Goal: Task Accomplishment & Management: Complete application form

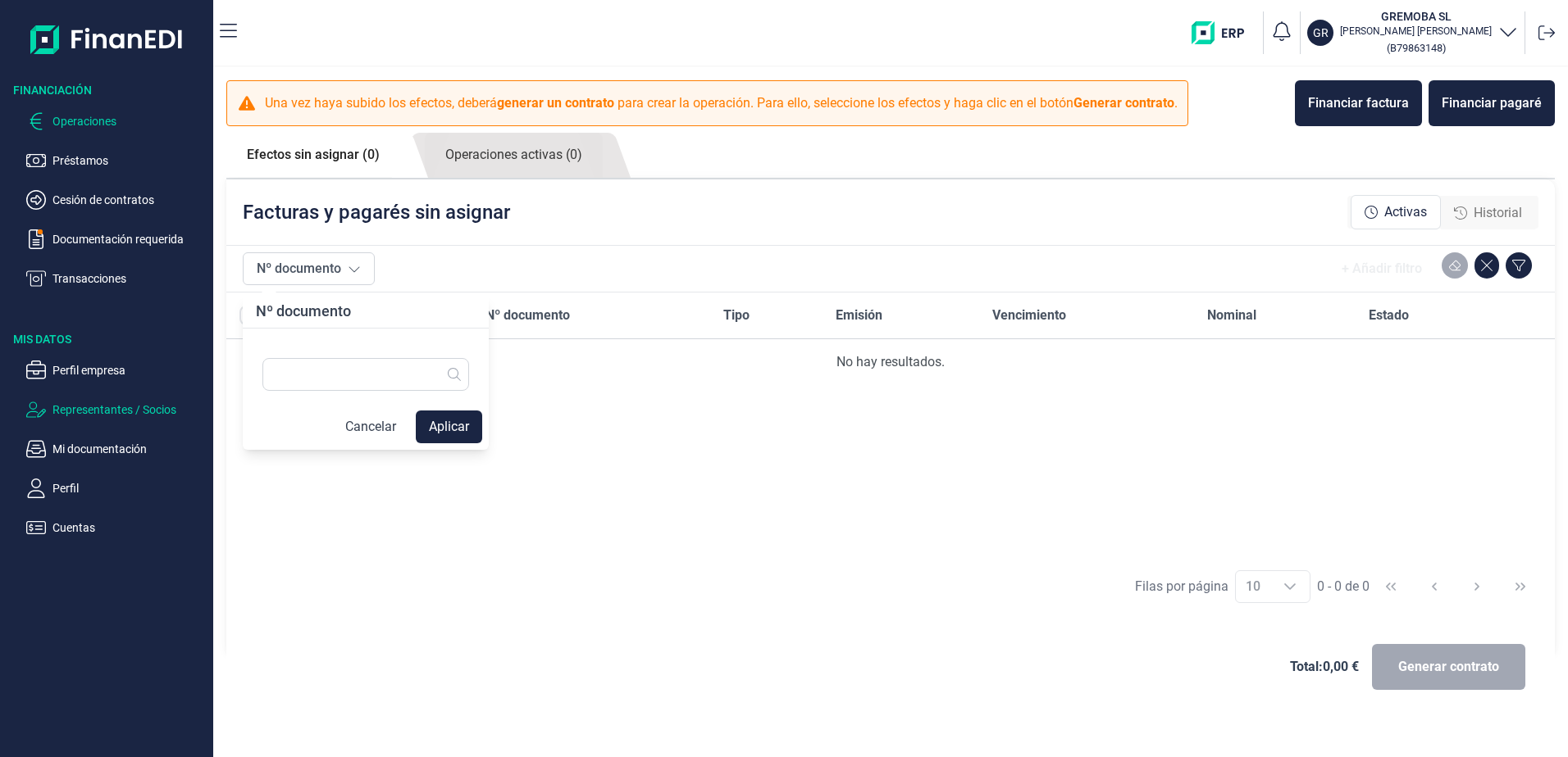
click at [91, 409] on p "Representantes / Socios" at bounding box center [130, 409] width 154 height 20
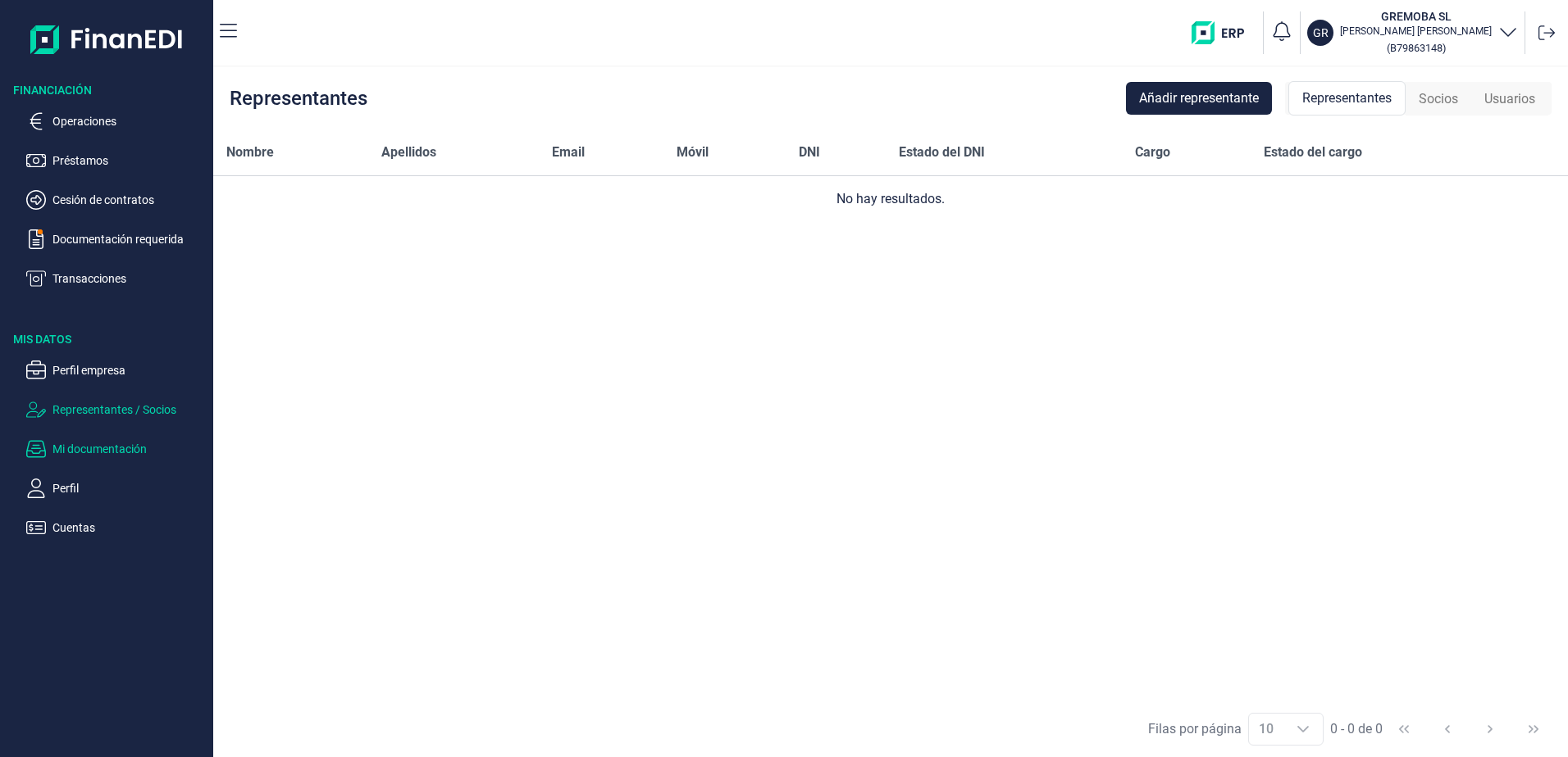
click at [96, 448] on p "Mi documentación" at bounding box center [130, 448] width 154 height 20
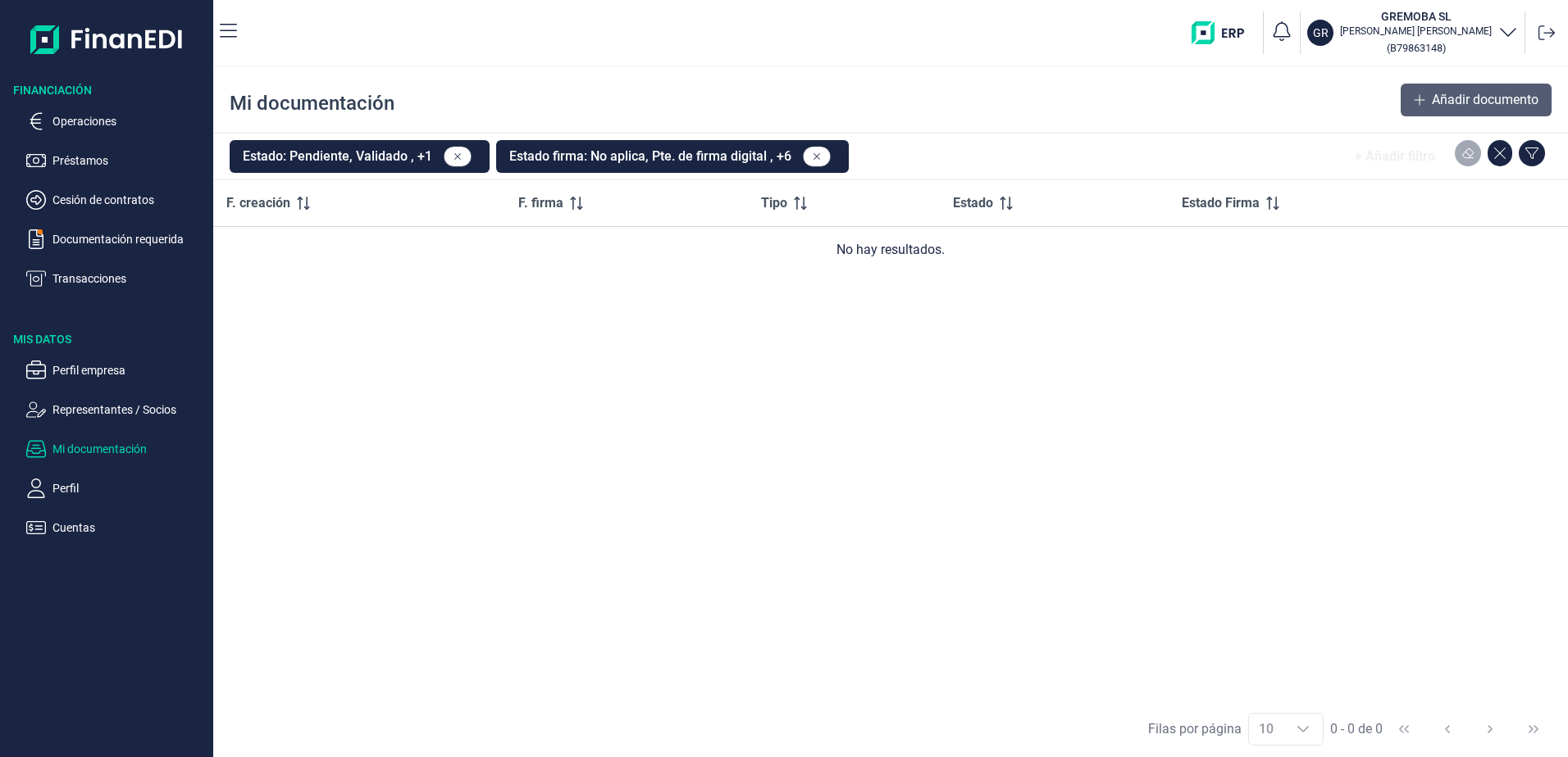
click at [1468, 94] on span "Añadir documento" at bounding box center [1485, 100] width 107 height 20
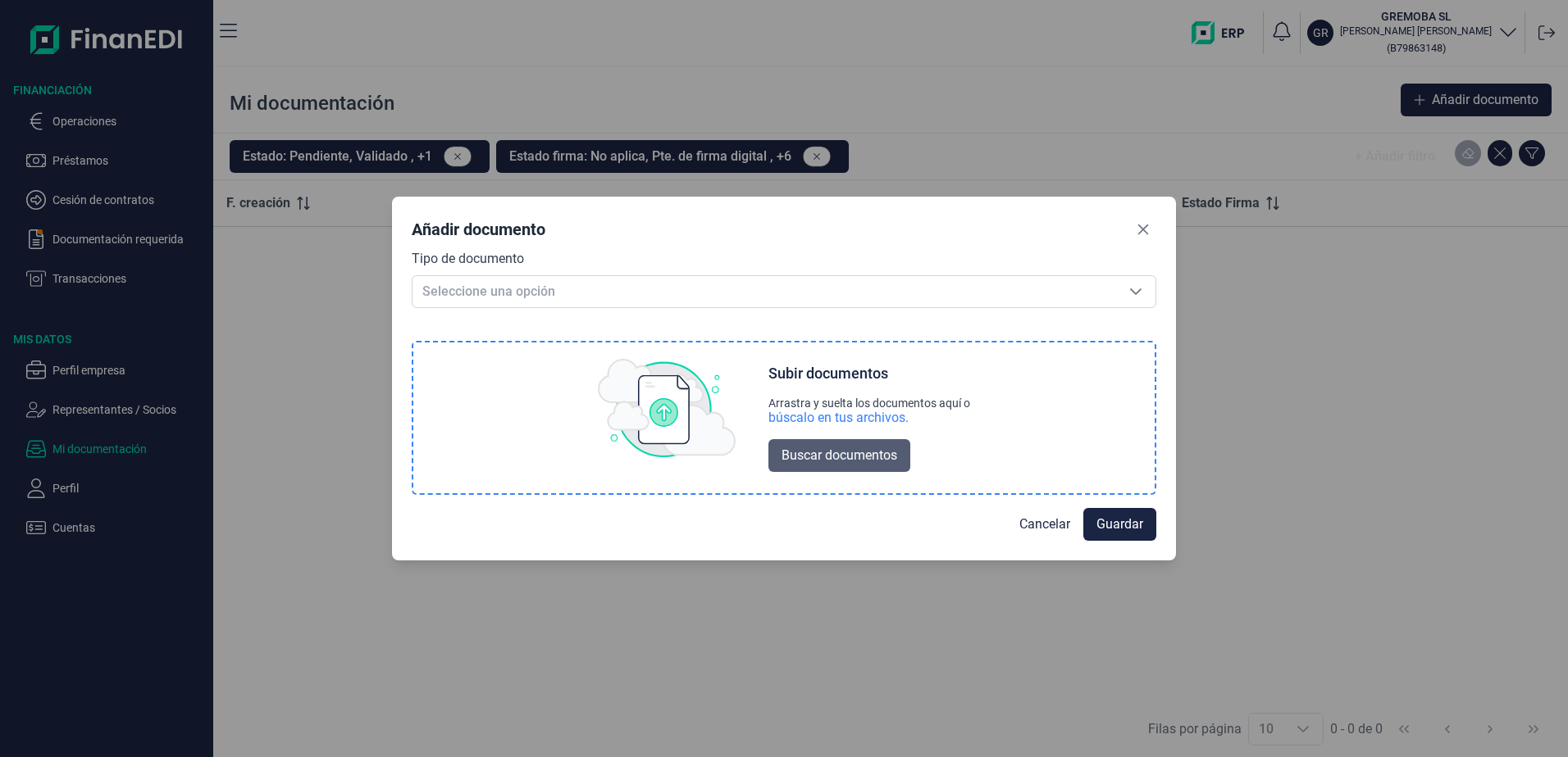
click at [793, 463] on span "Buscar documentos" at bounding box center [838, 455] width 115 height 20
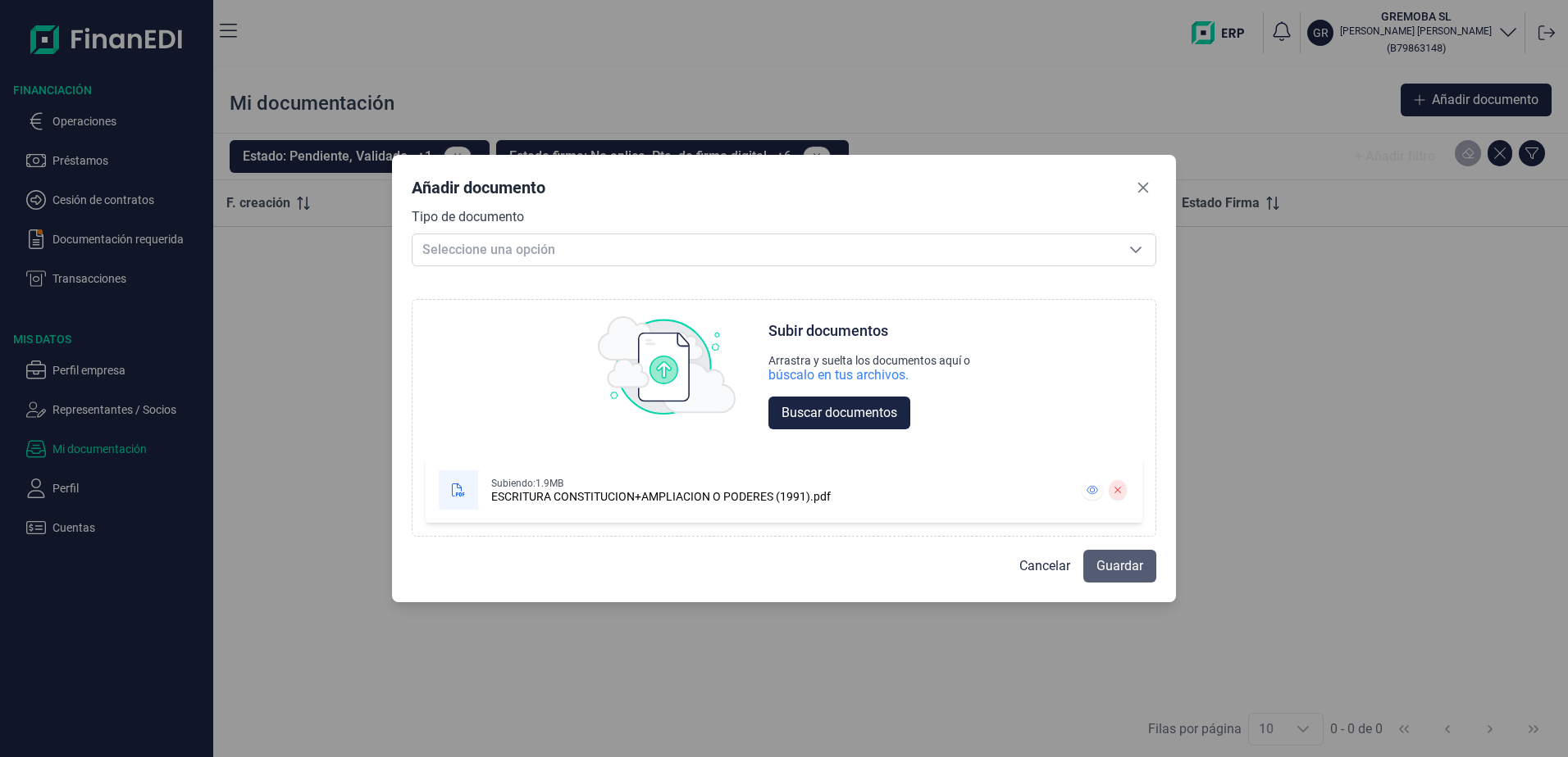
click at [1120, 575] on span "Guardar" at bounding box center [1119, 567] width 47 height 20
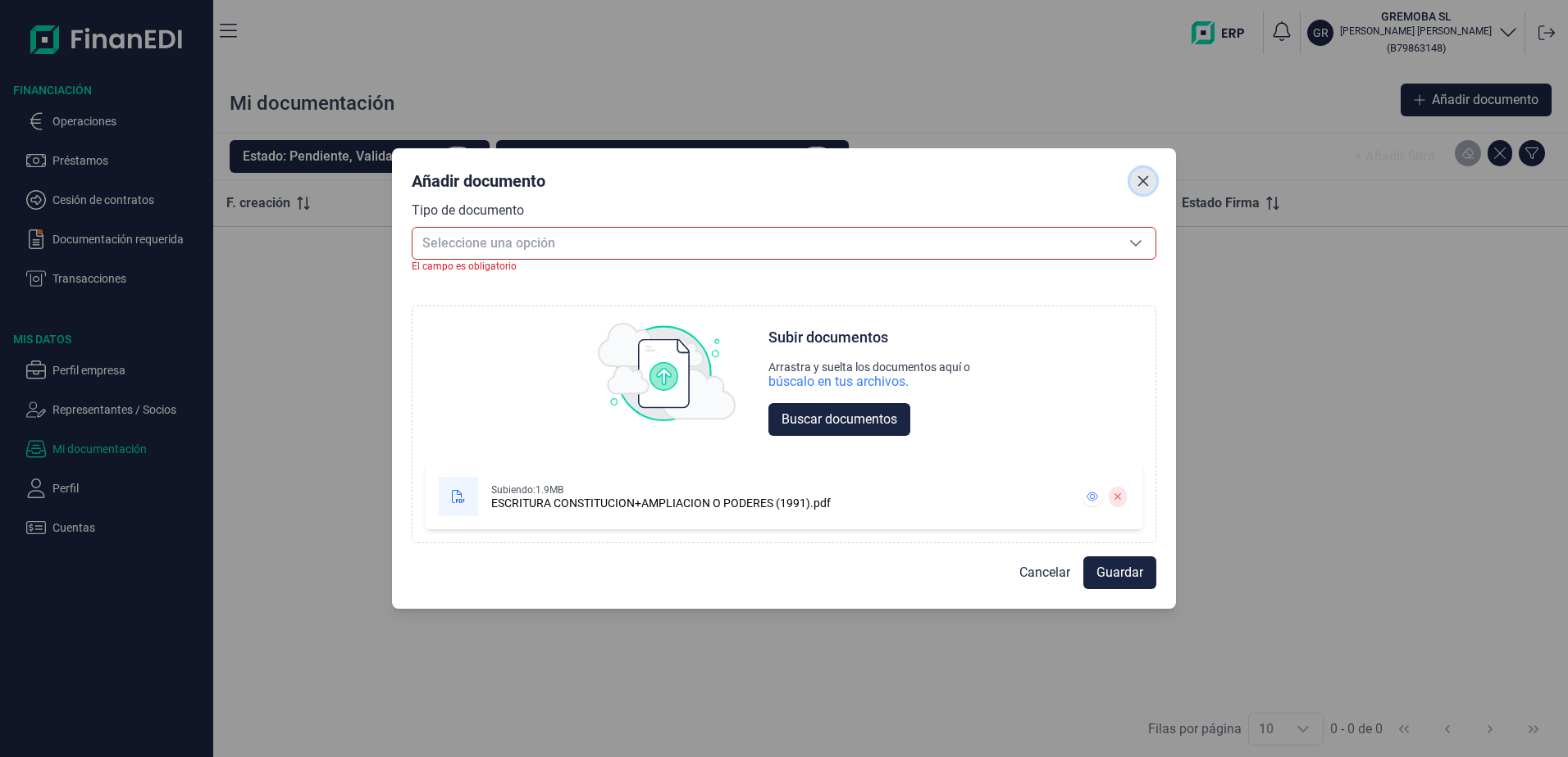
click at [1136, 183] on icon "Close" at bounding box center [1143, 181] width 13 height 13
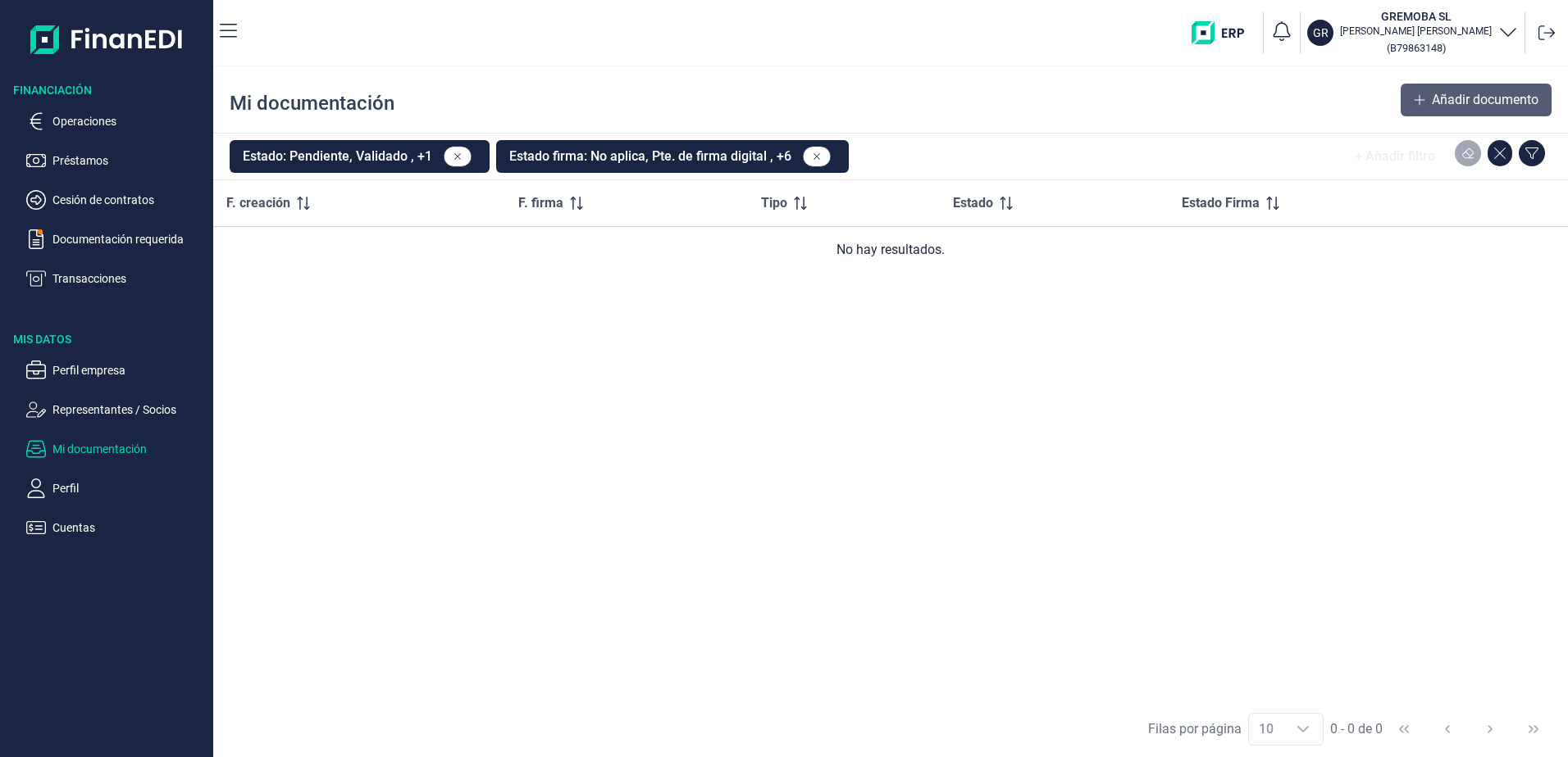
click at [1465, 86] on button "Añadir documento" at bounding box center [1476, 100] width 151 height 32
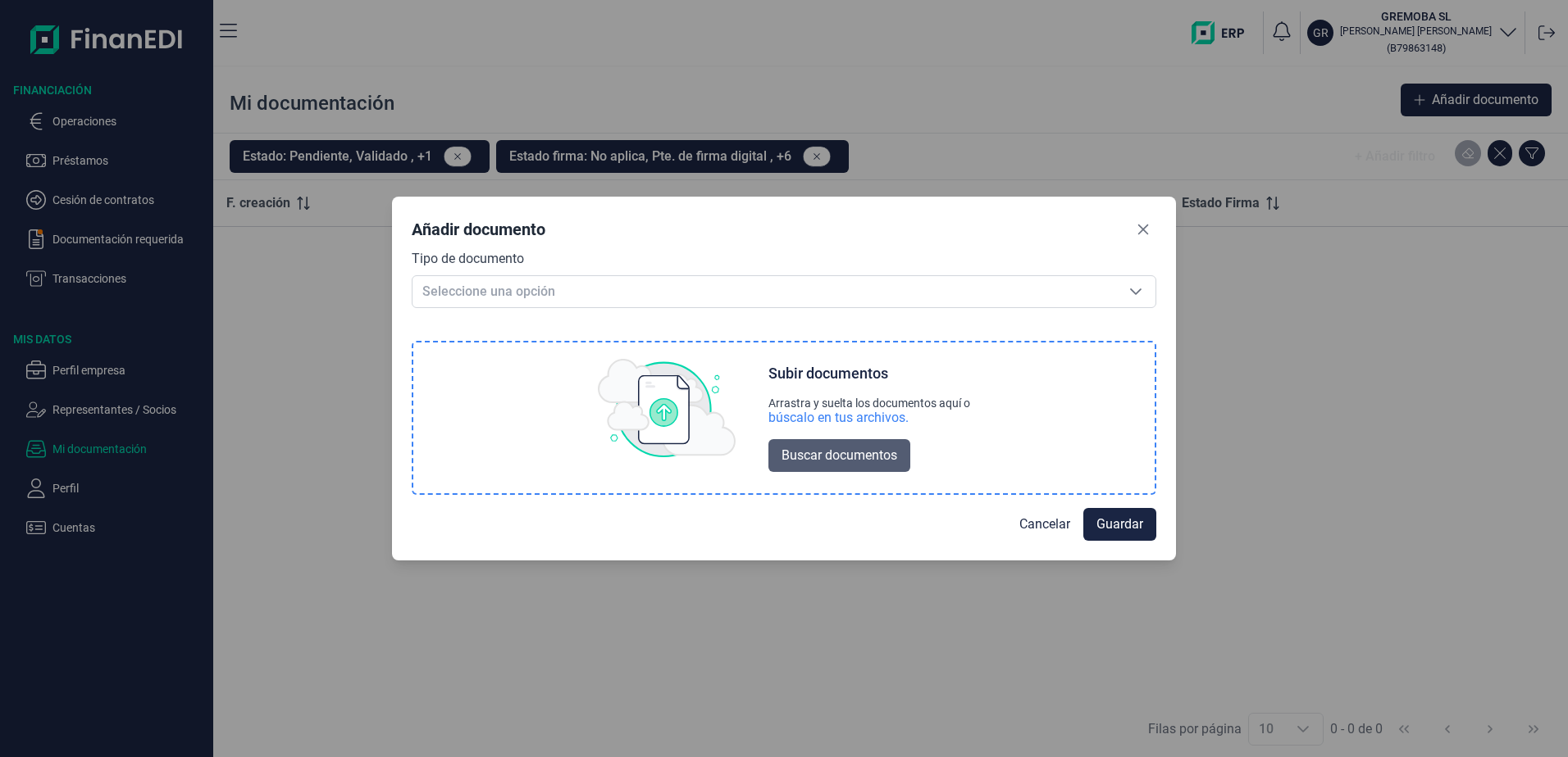
click at [822, 455] on span "Buscar documentos" at bounding box center [838, 455] width 115 height 20
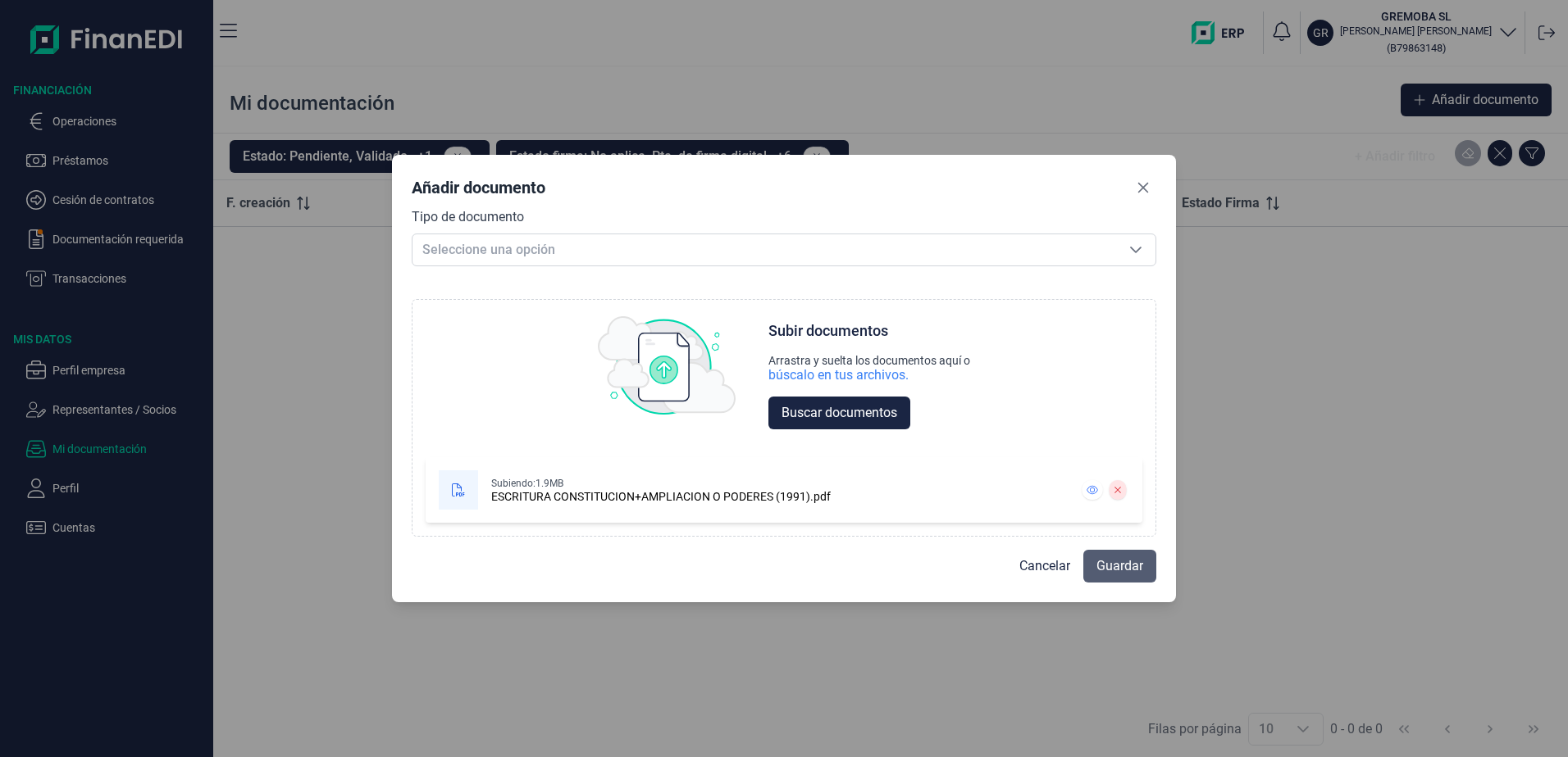
click at [1124, 577] on button "Guardar" at bounding box center [1119, 567] width 73 height 32
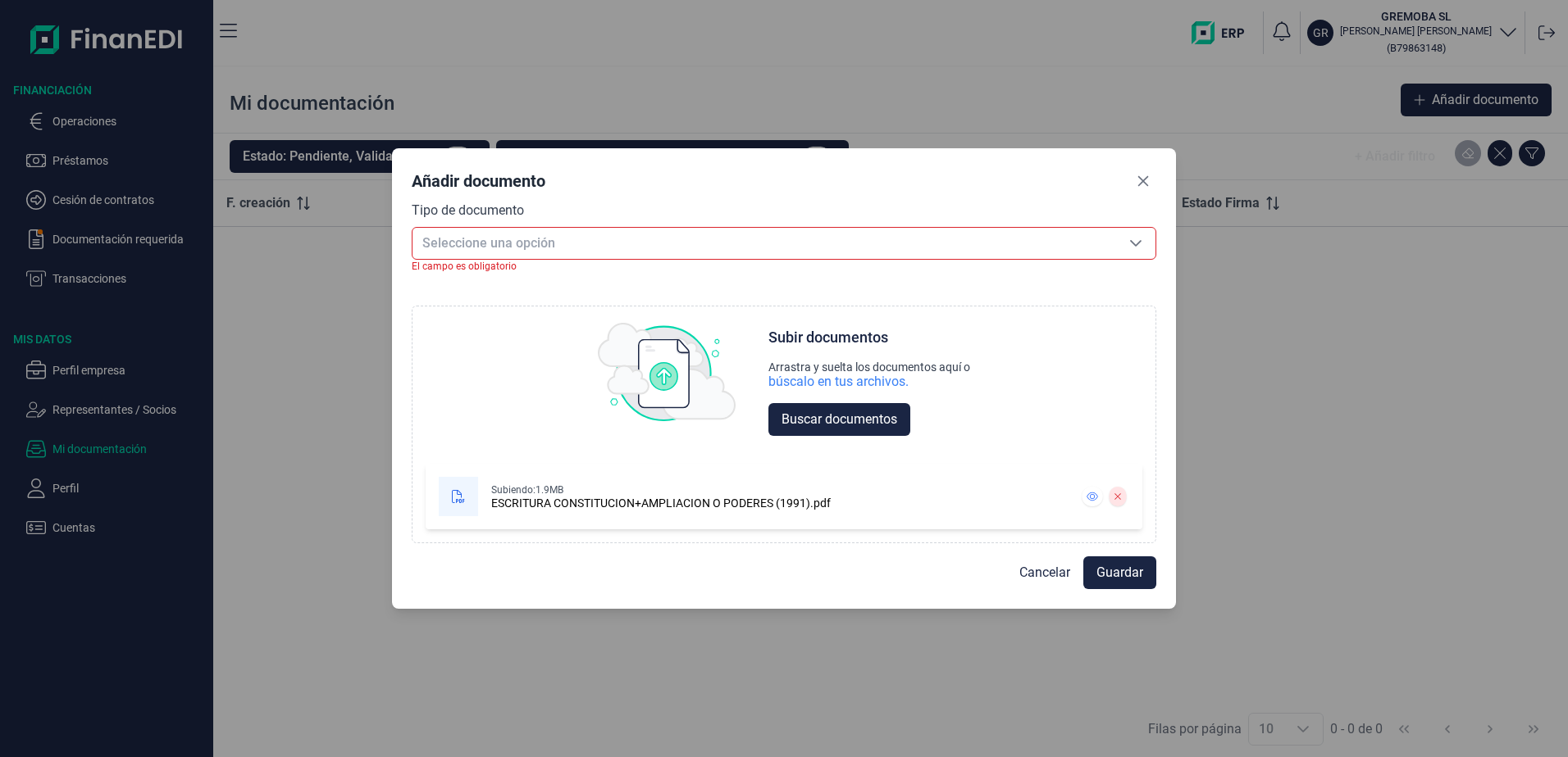
click at [470, 239] on span "Seleccione una opción" at bounding box center [764, 243] width 704 height 31
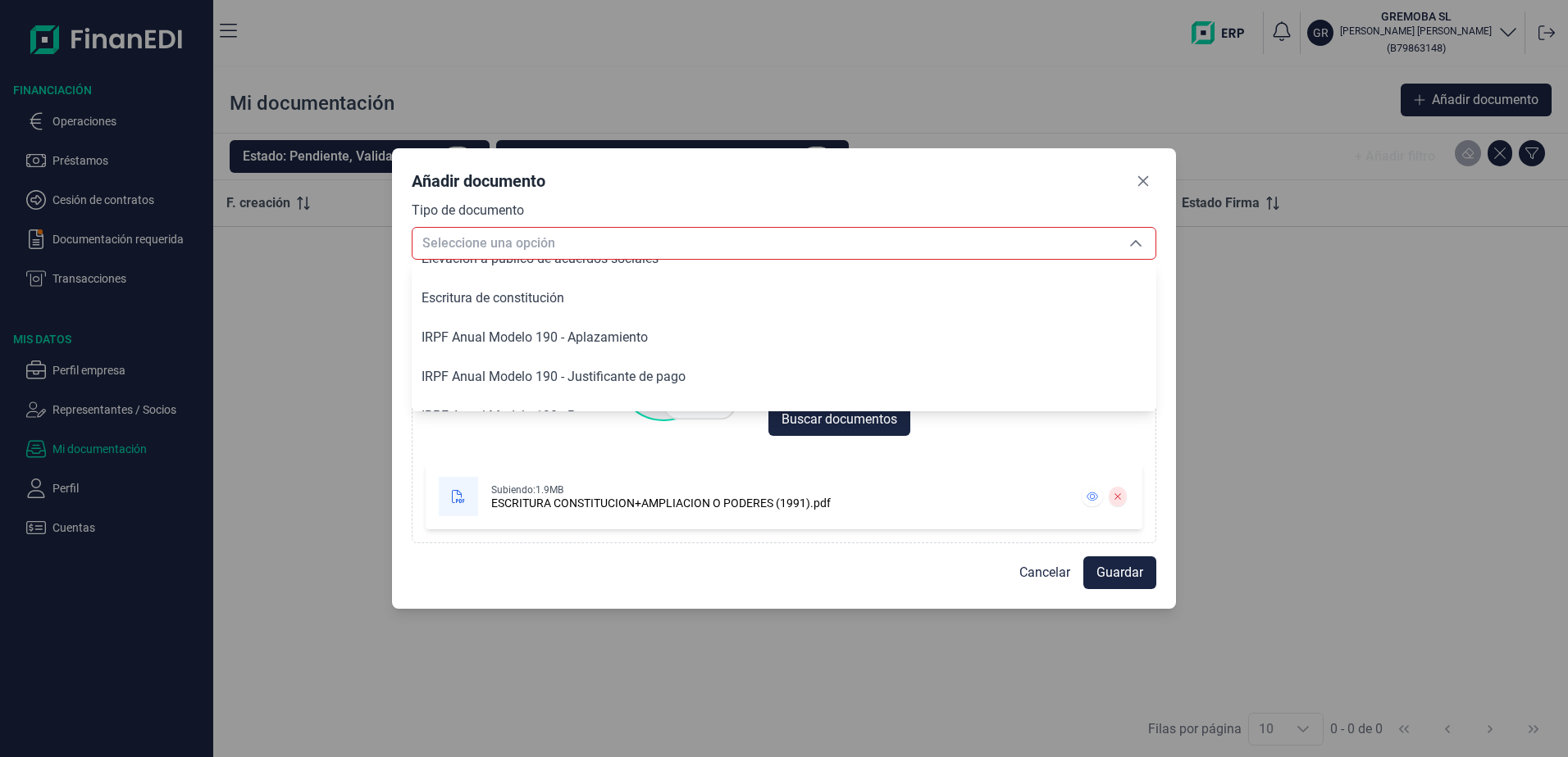
scroll to position [691, 0]
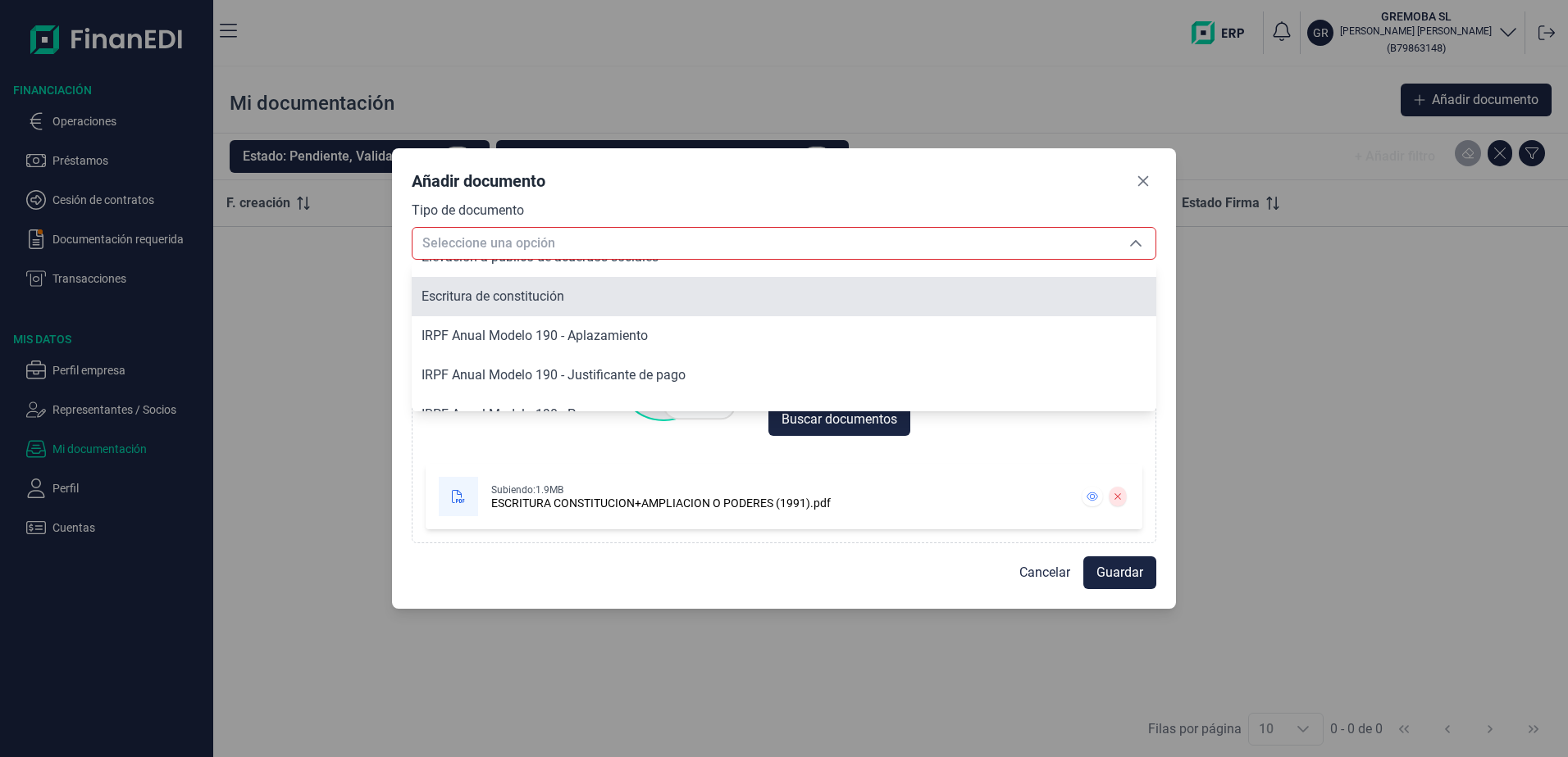
click at [493, 298] on span "Escritura de constitución" at bounding box center [493, 296] width 143 height 15
type input "Escritura de constitución"
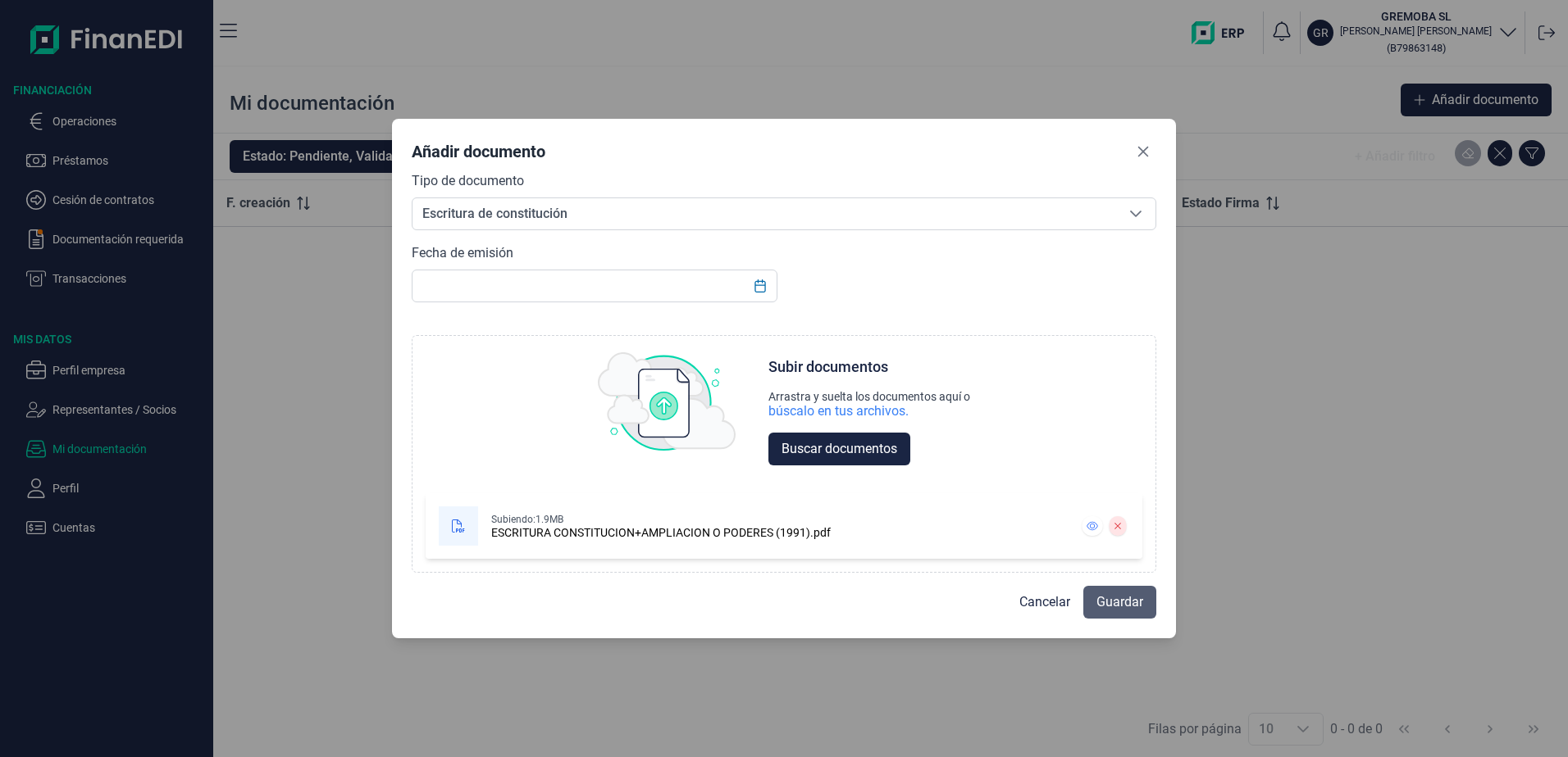
click at [1125, 606] on span "Guardar" at bounding box center [1119, 602] width 47 height 20
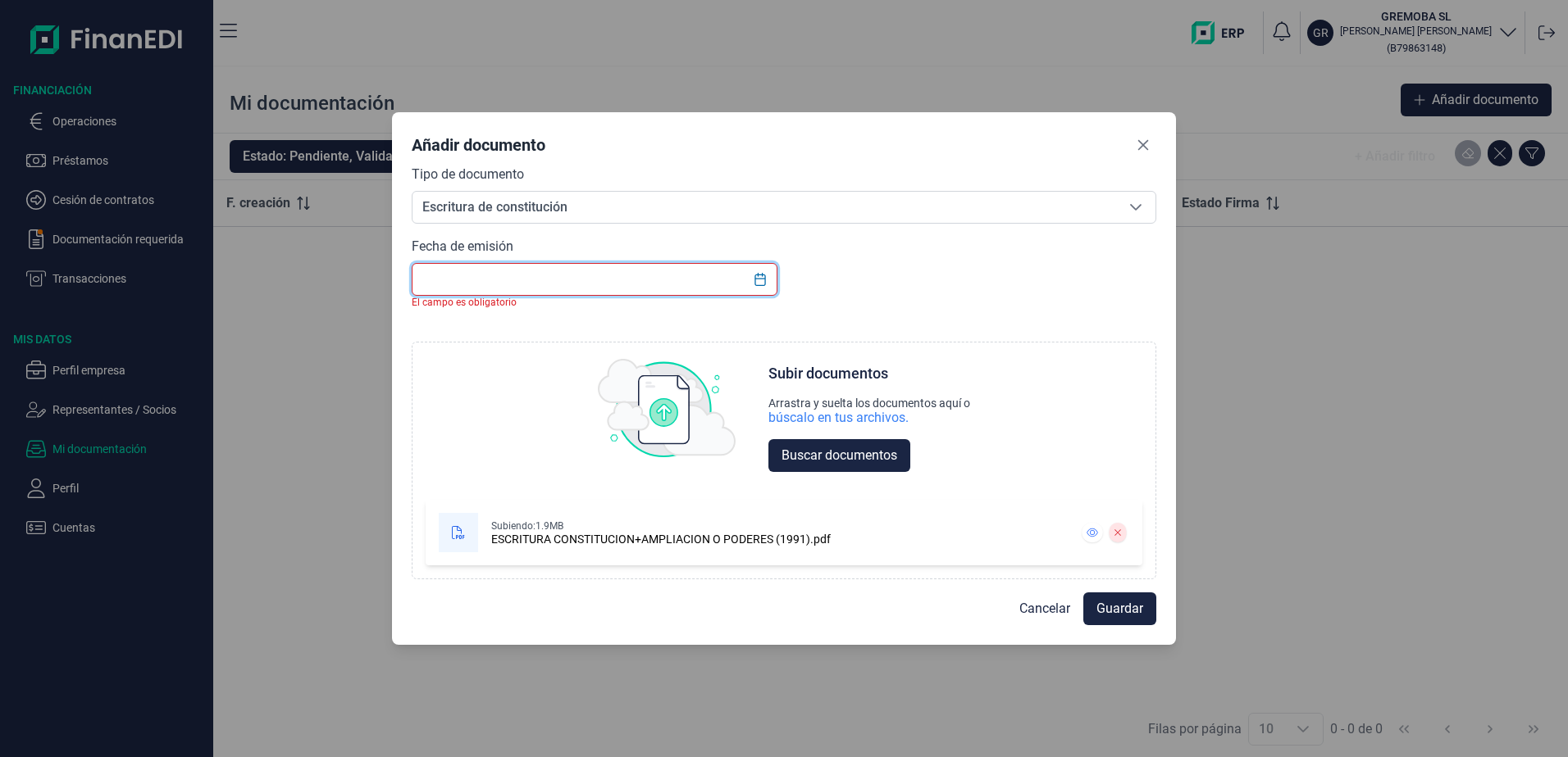
click at [445, 286] on input "text" at bounding box center [594, 279] width 366 height 32
type input "1991"
click at [754, 274] on icon "Choose Date" at bounding box center [760, 280] width 13 height 13
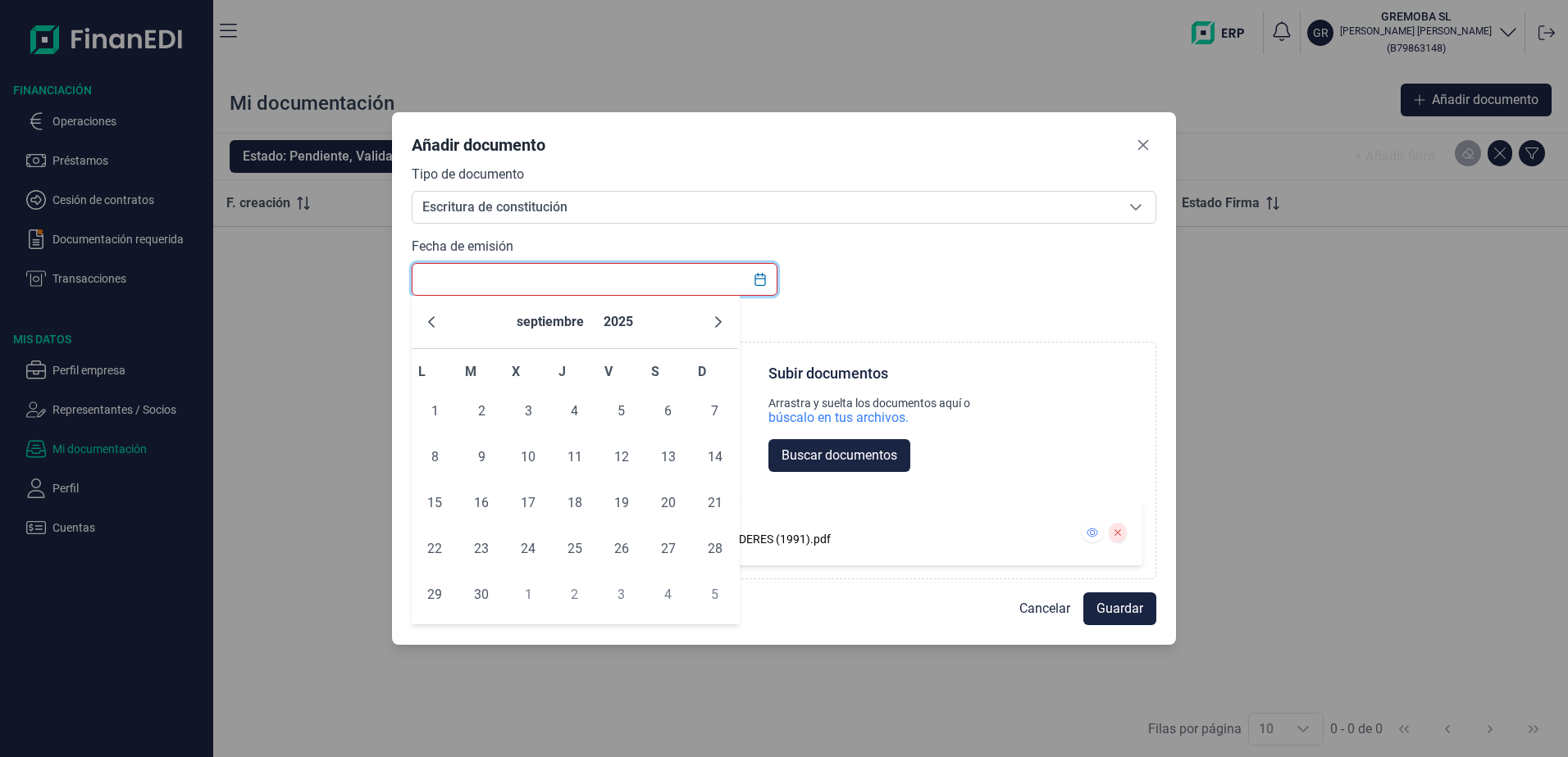
click at [434, 282] on input "text" at bounding box center [594, 279] width 366 height 32
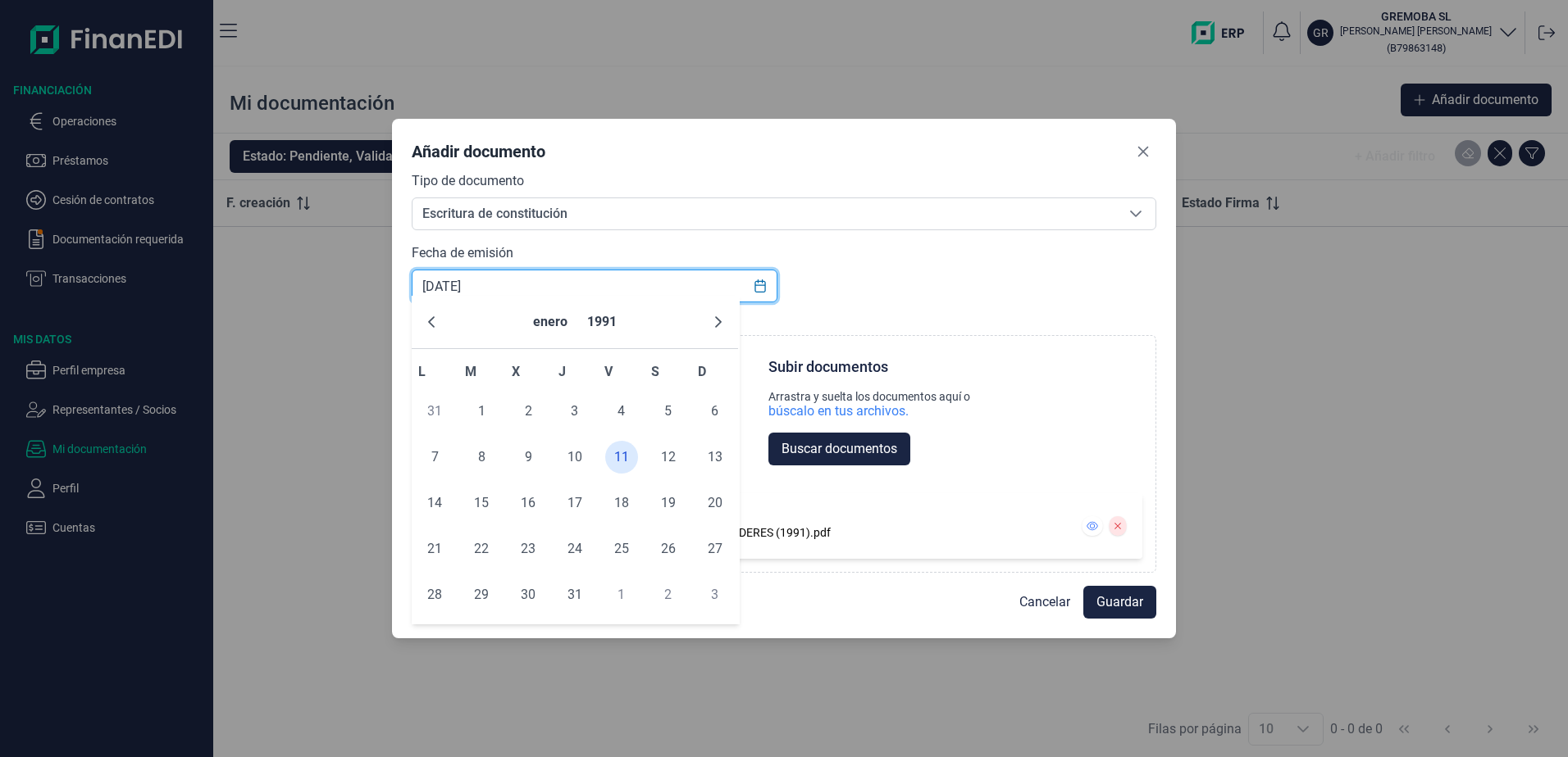
type input "11/01/1991"
click at [763, 287] on icon "Choose Date" at bounding box center [760, 287] width 13 height 13
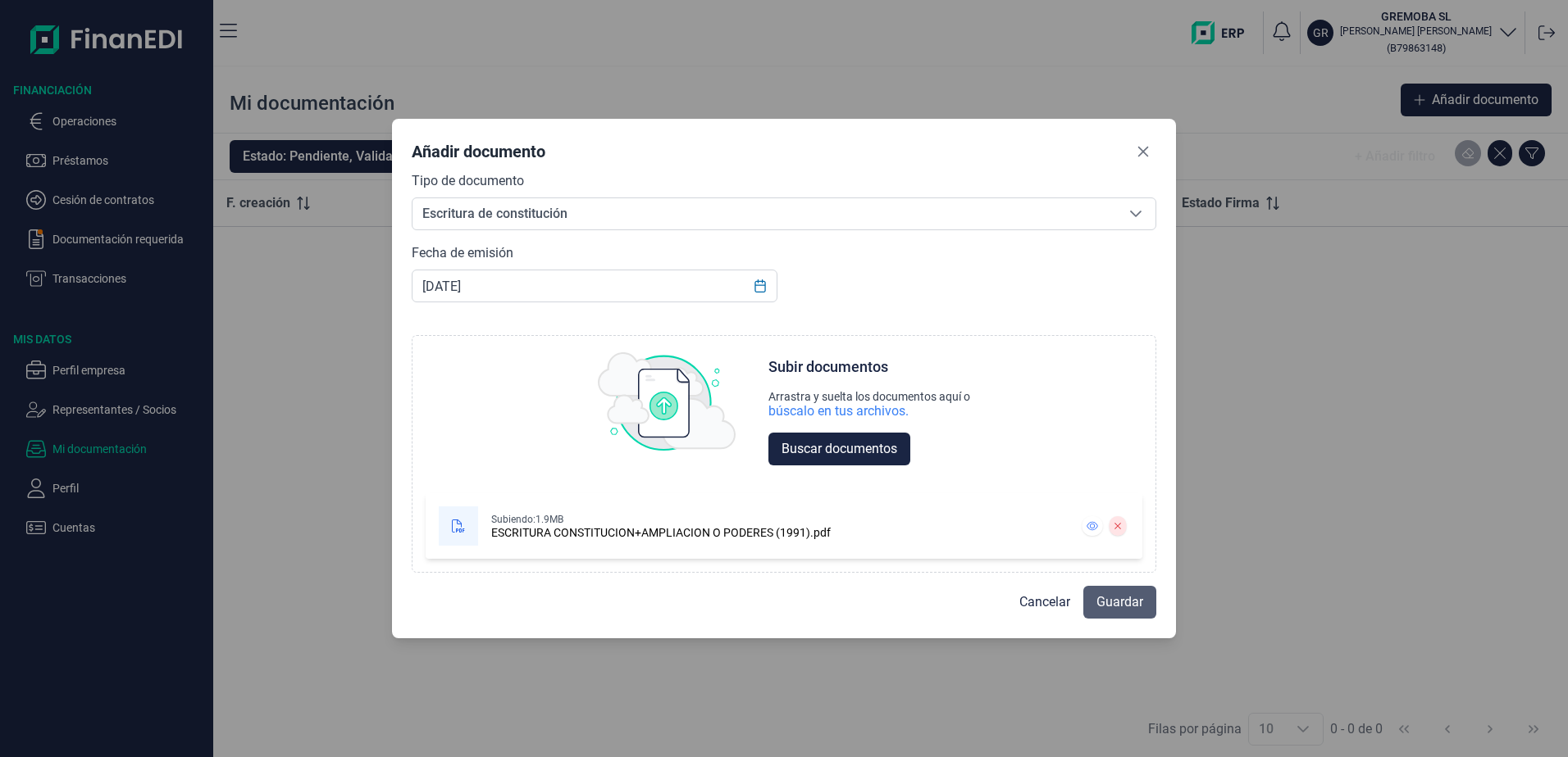
click at [1116, 608] on span "Guardar" at bounding box center [1119, 602] width 47 height 20
click at [760, 290] on icon "Choose Date" at bounding box center [760, 287] width 13 height 13
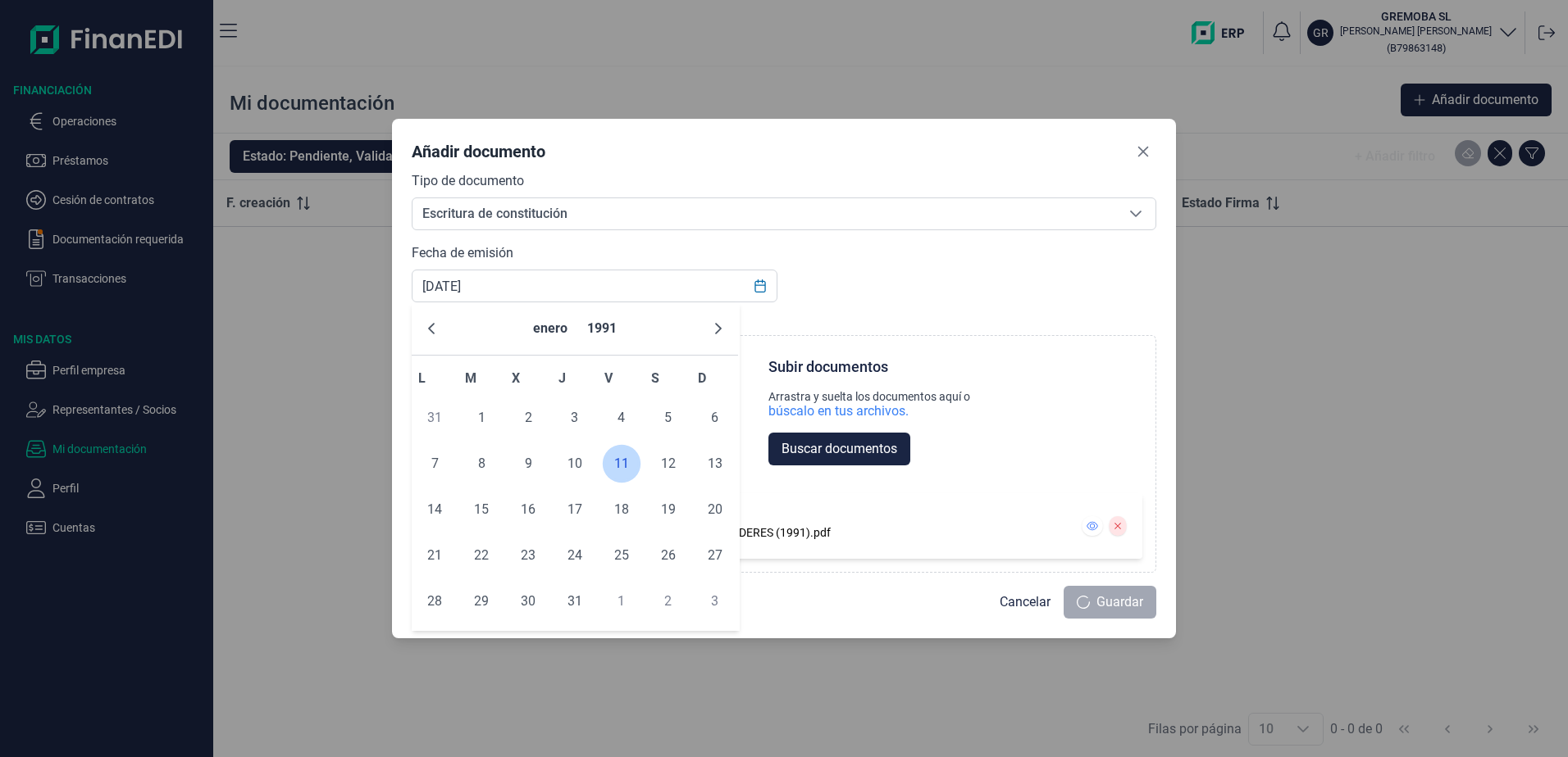
click at [619, 468] on span "11" at bounding box center [621, 464] width 32 height 32
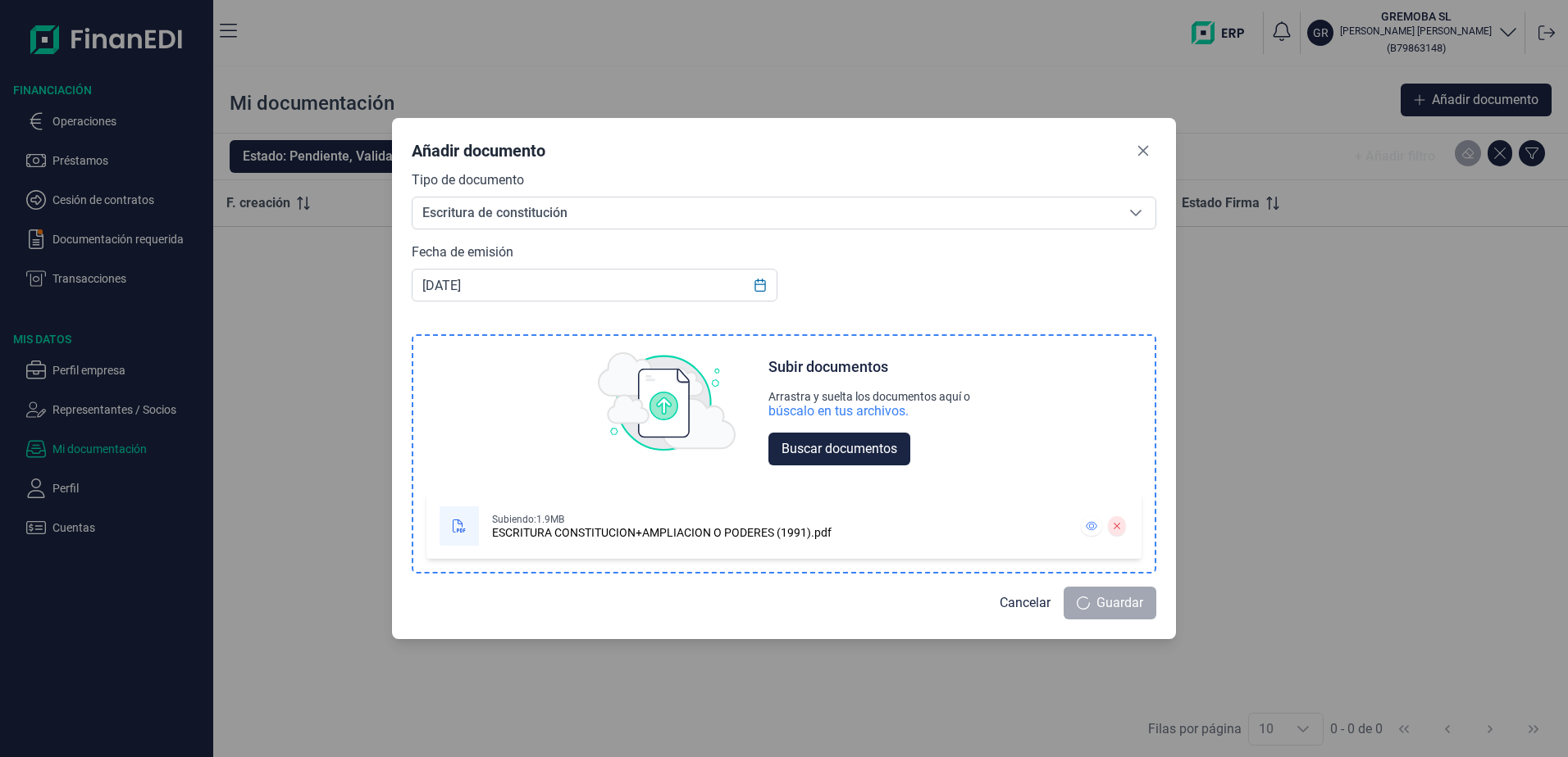
click at [640, 536] on div "ESCRITURA CONSTITUCION+AMPLIACION O PODERES (1991).pdf" at bounding box center [662, 533] width 339 height 13
click at [873, 451] on span "Buscar documentos" at bounding box center [838, 448] width 115 height 20
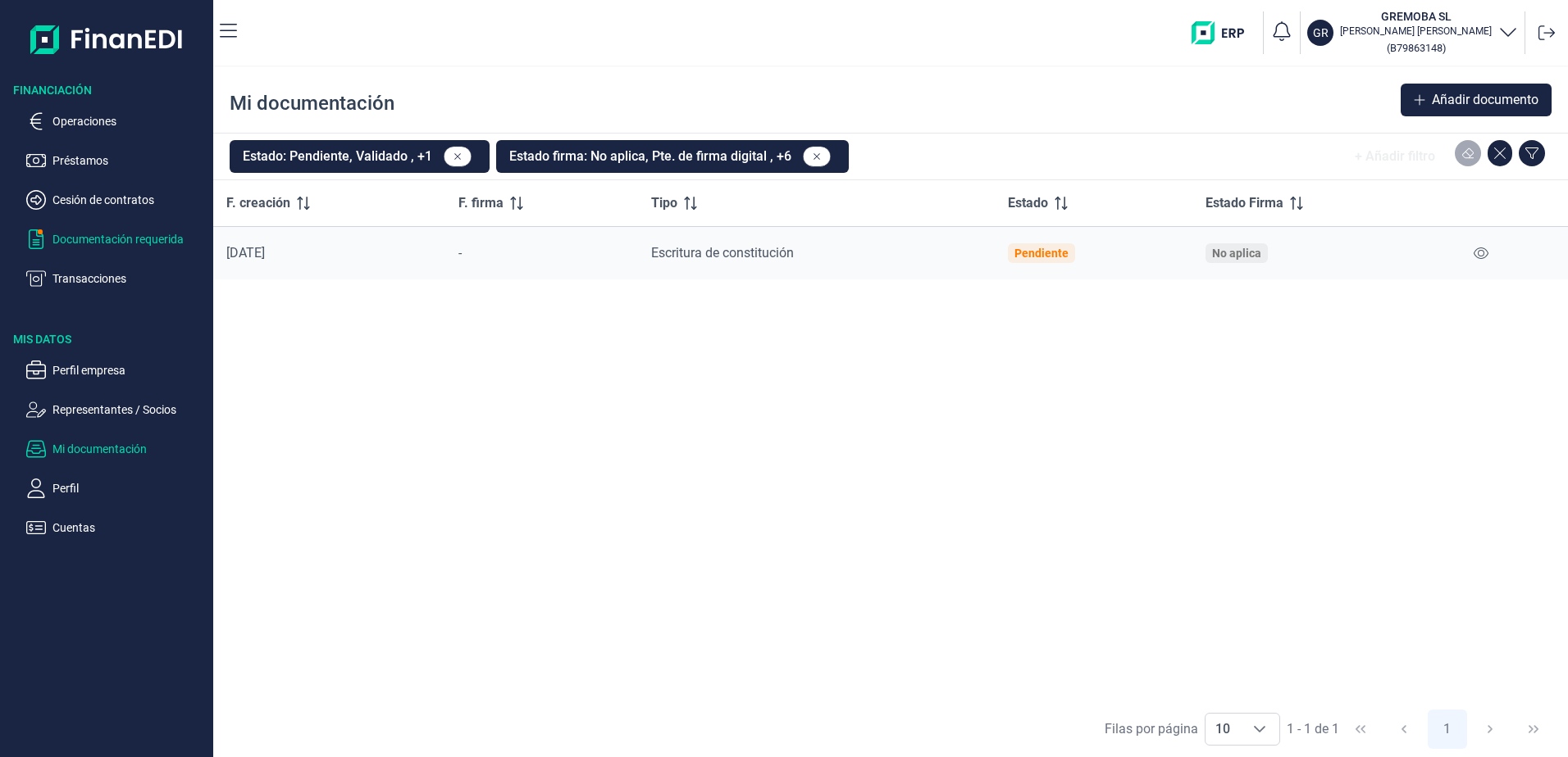
click at [95, 246] on p "Documentación requerida" at bounding box center [130, 239] width 154 height 20
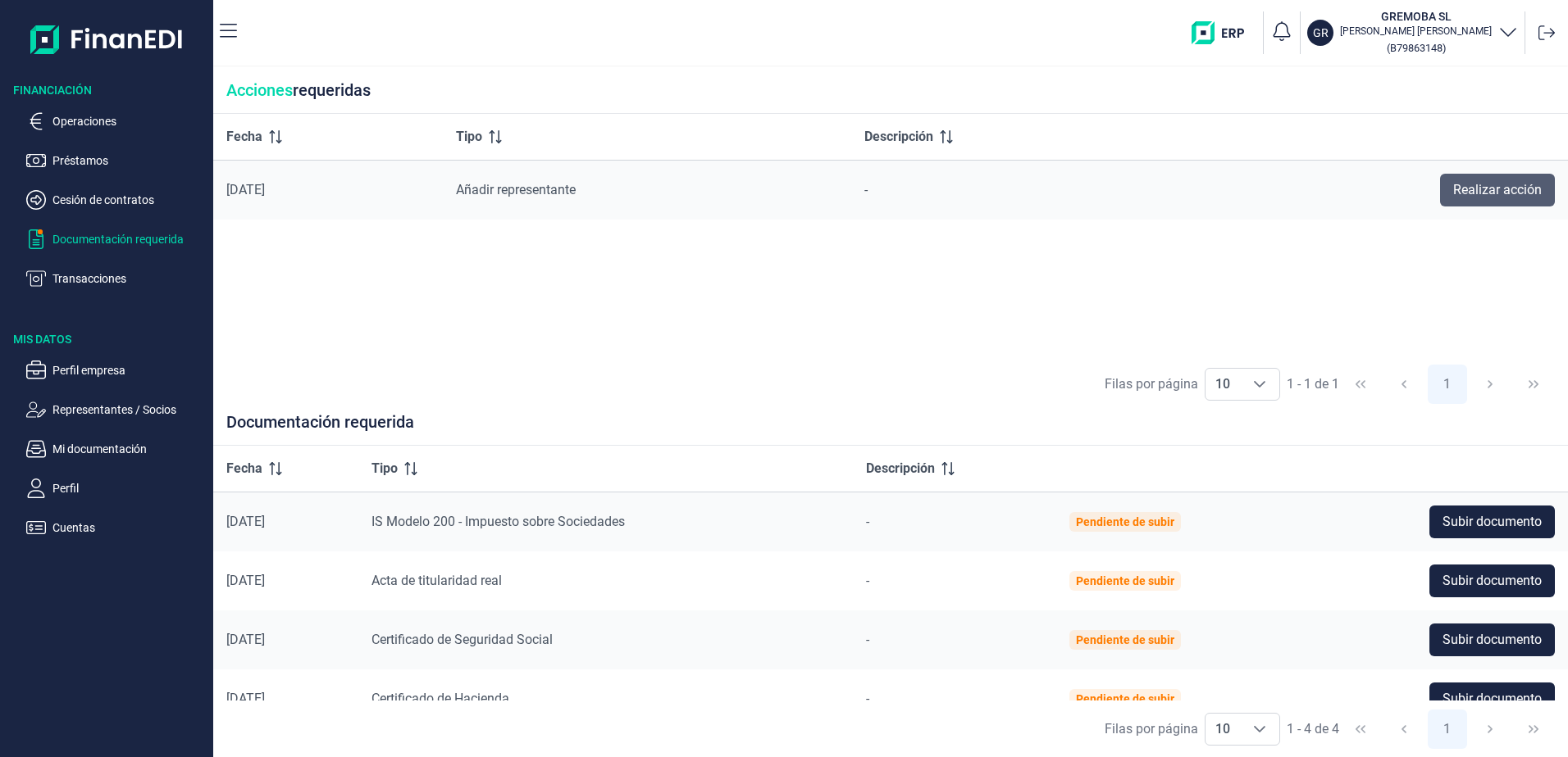
click at [1479, 197] on span "Realizar acción" at bounding box center [1498, 189] width 89 height 20
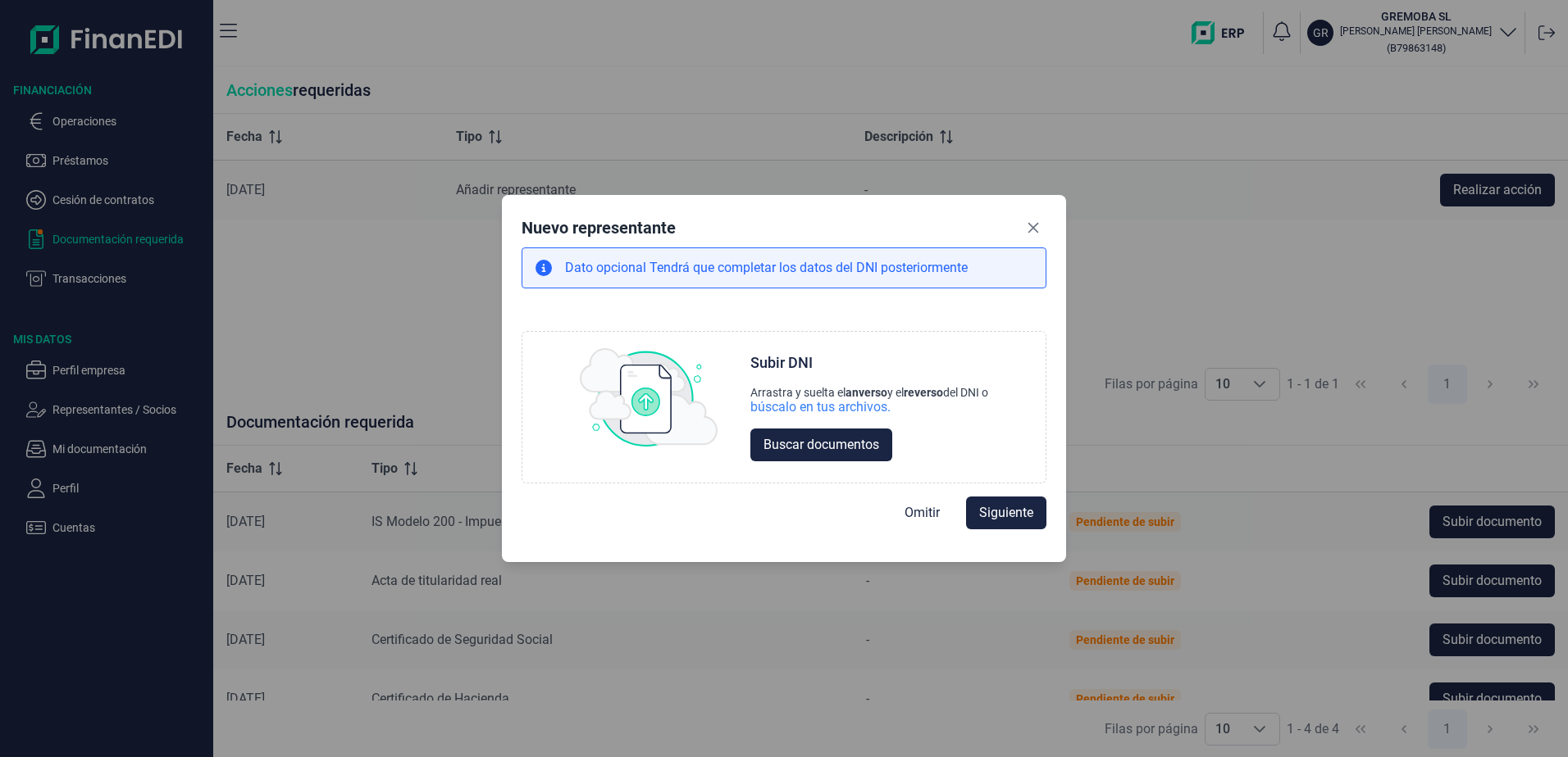
click at [588, 280] on div "Dato opcional Tendrá que completar los datos del DNI posteriormente" at bounding box center [784, 268] width 525 height 41
click at [814, 446] on span "Buscar documentos" at bounding box center [820, 445] width 115 height 20
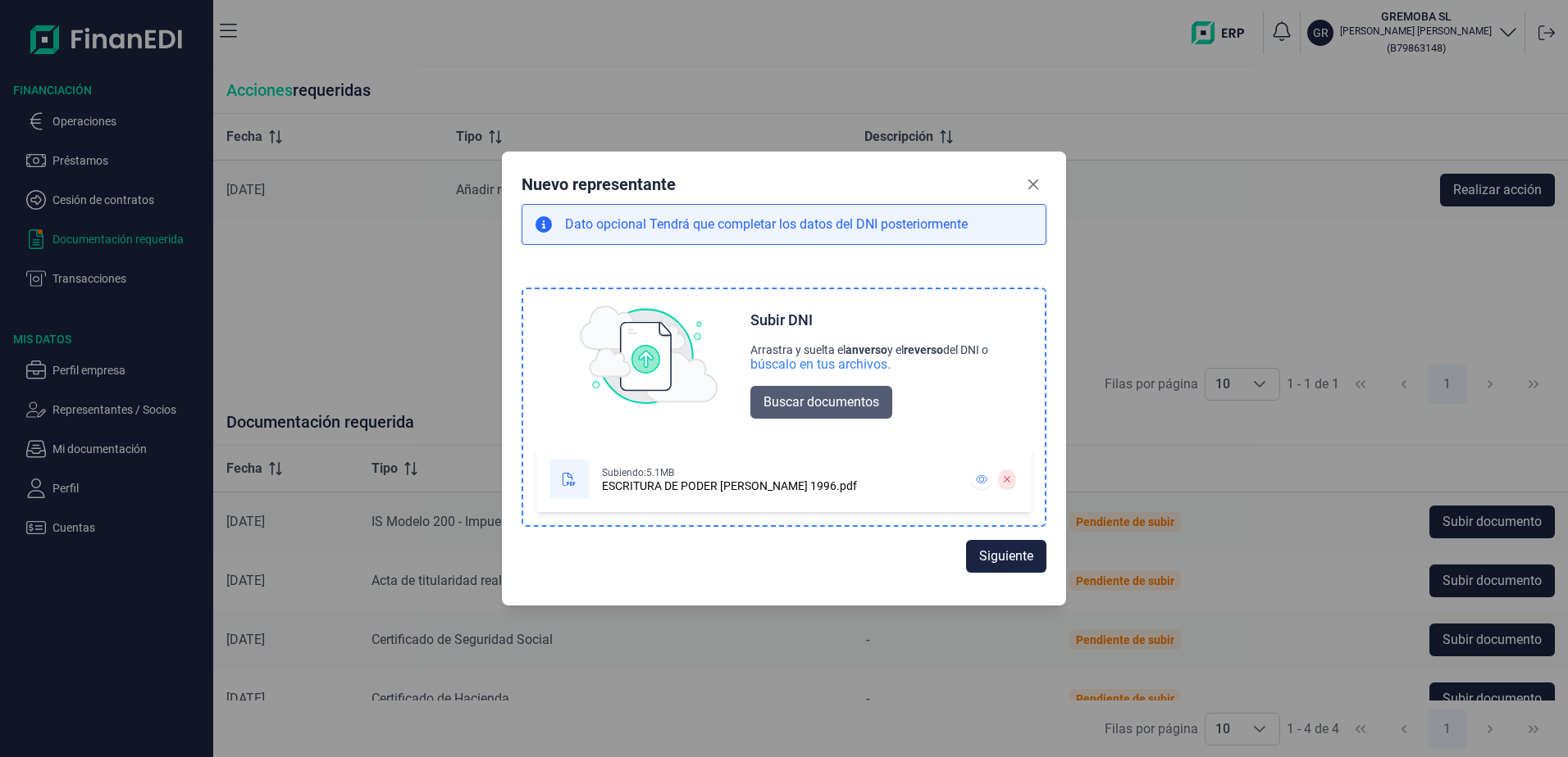
click at [778, 409] on span "Buscar documentos" at bounding box center [820, 402] width 115 height 20
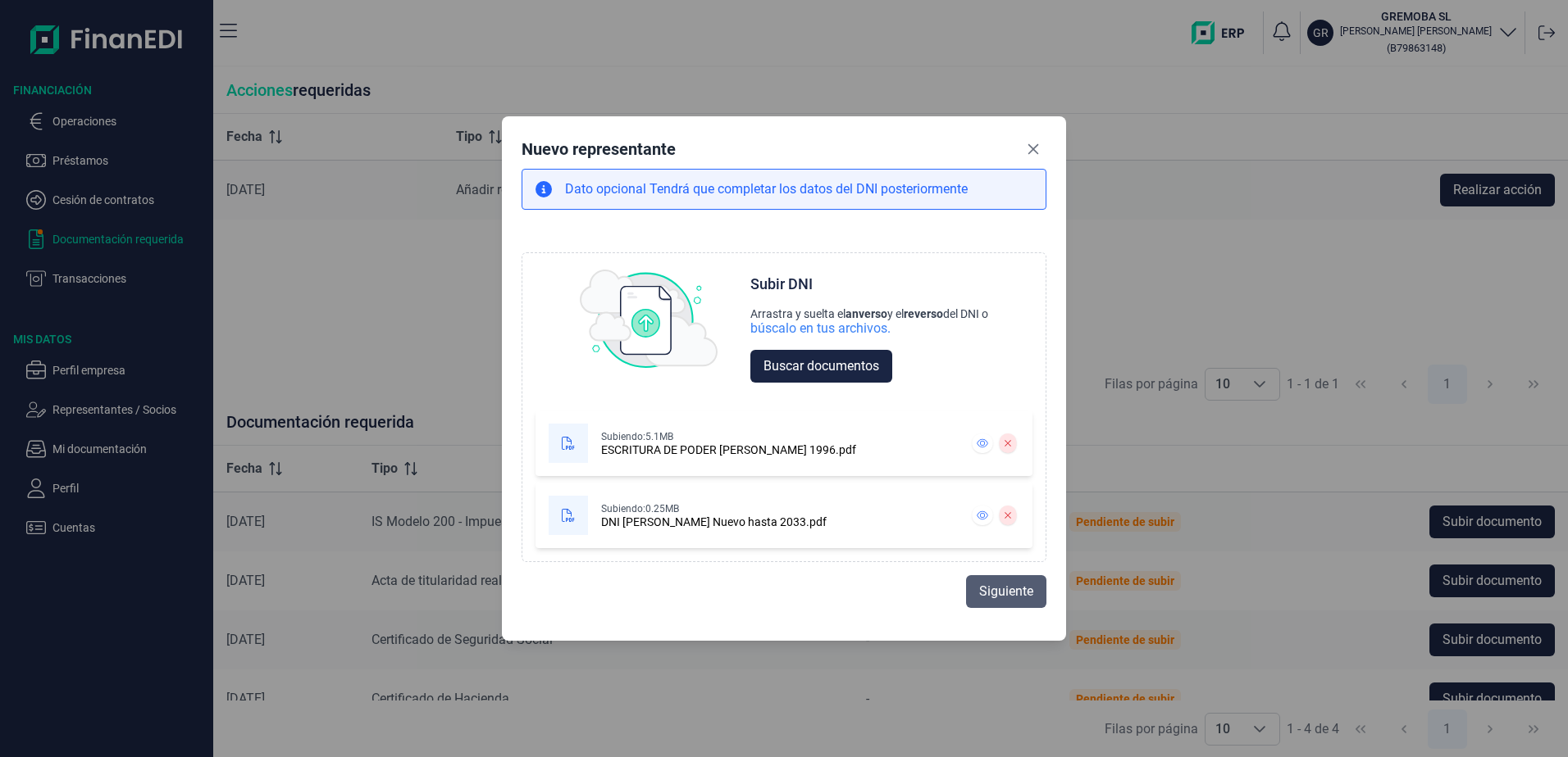
click at [988, 601] on span "Siguiente" at bounding box center [1006, 591] width 54 height 20
select select "ES"
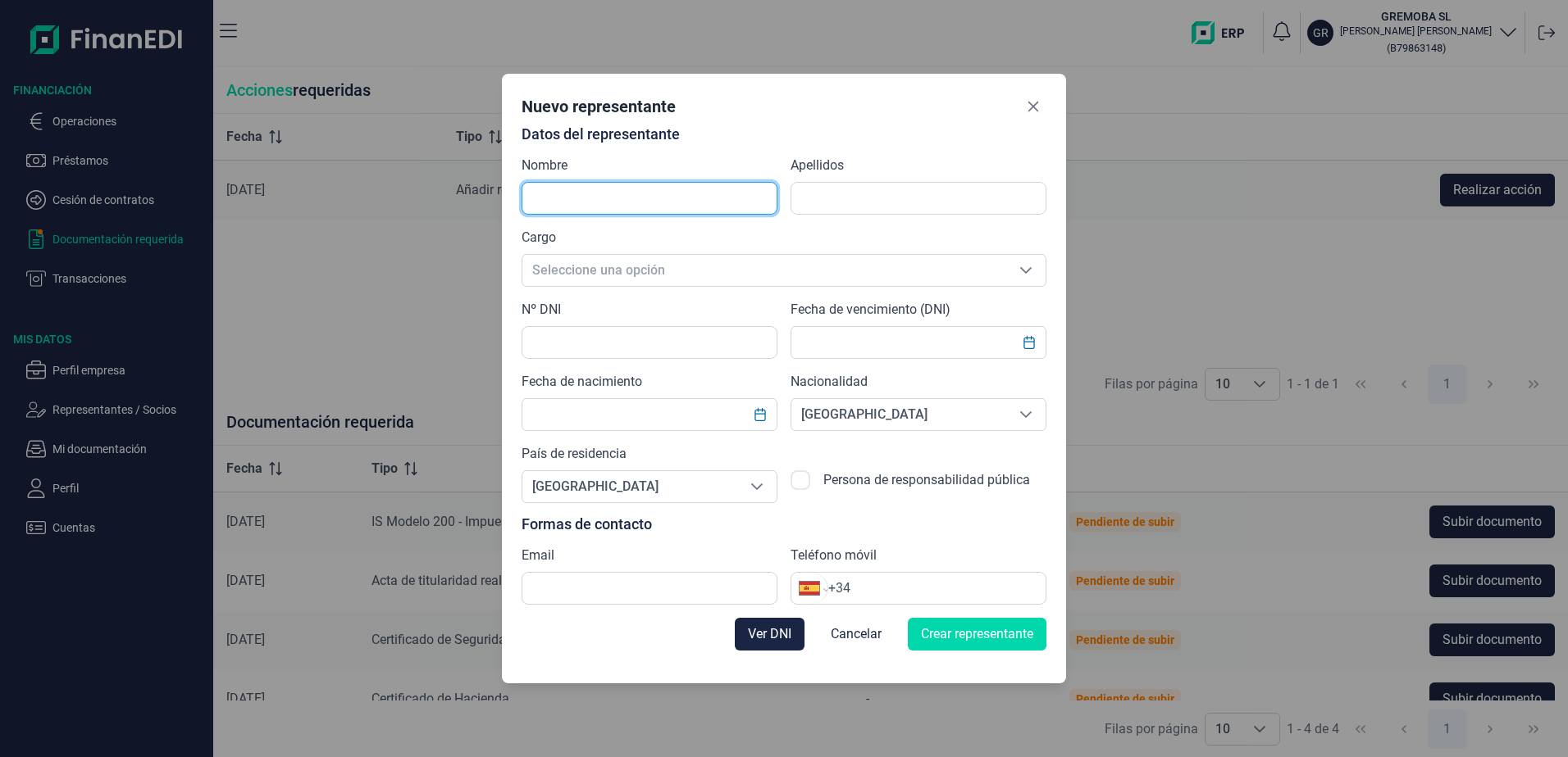
click at [607, 200] on input "text" at bounding box center [650, 198] width 256 height 32
type input "GREGORIO"
click at [1027, 113] on button "Close" at bounding box center [1034, 107] width 27 height 27
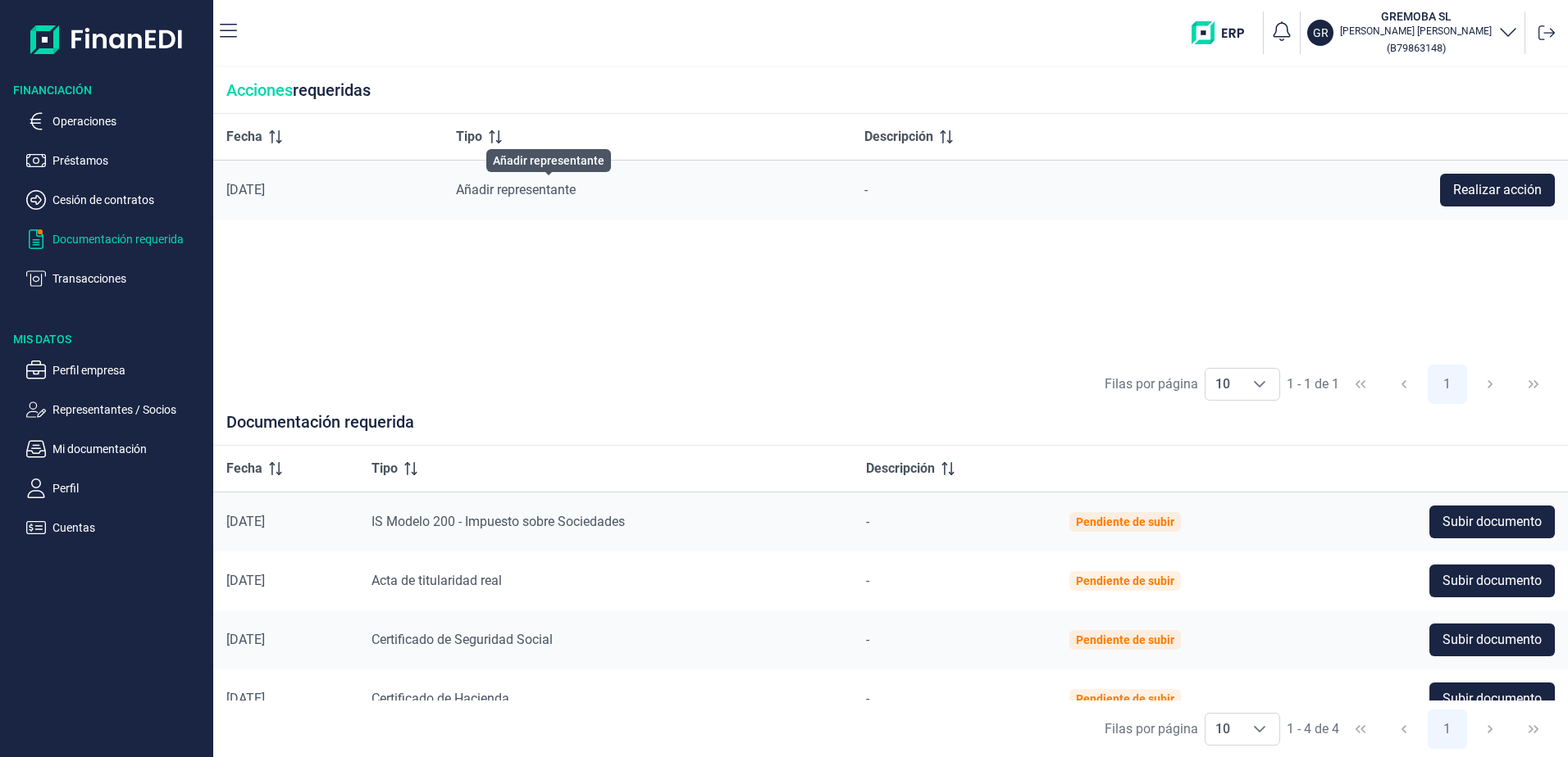
click at [547, 188] on span "Añadir representante" at bounding box center [516, 189] width 120 height 15
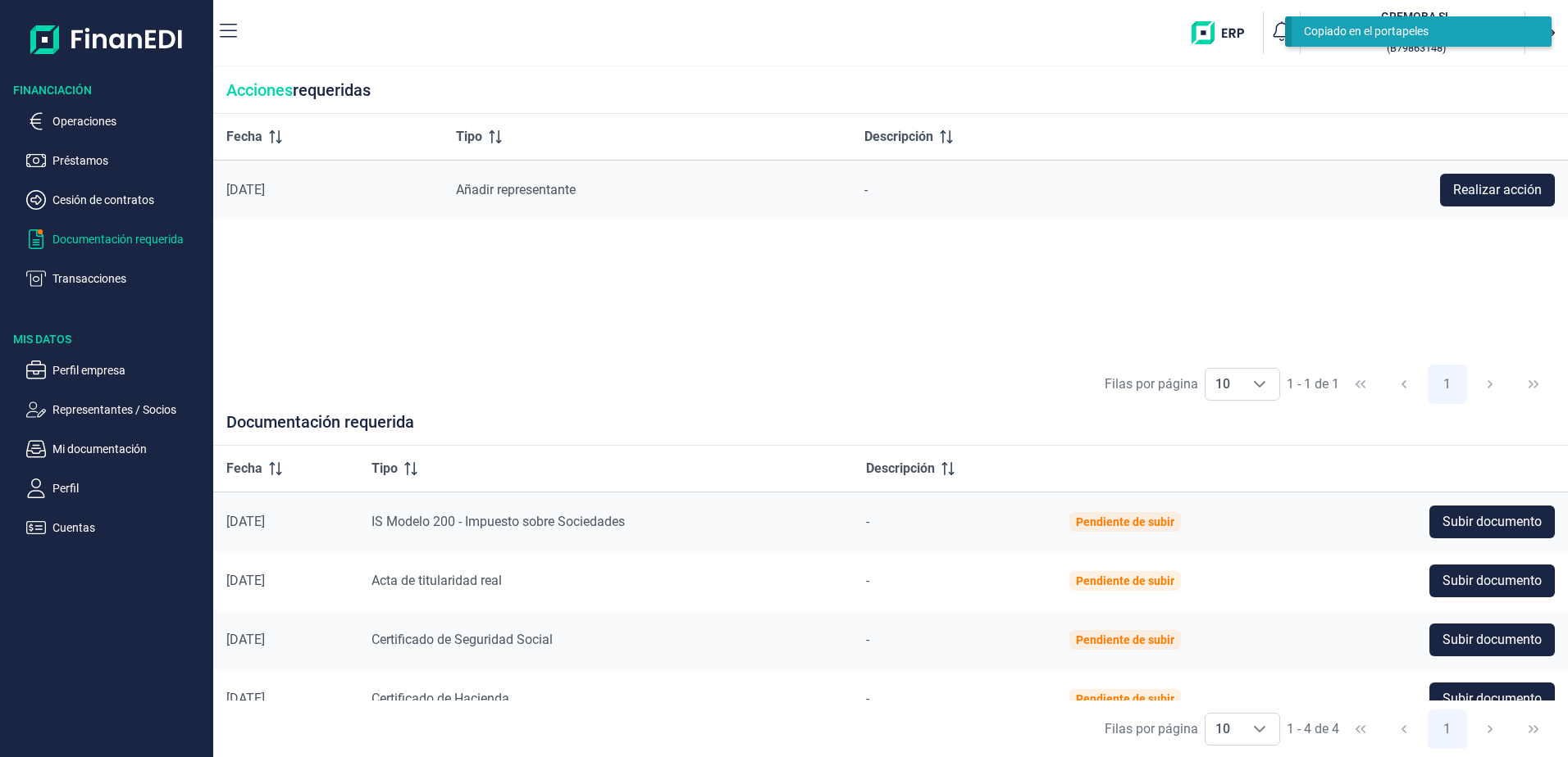
click at [1379, 25] on div "Copiado en el portapeles" at bounding box center [1416, 31] width 223 height 17
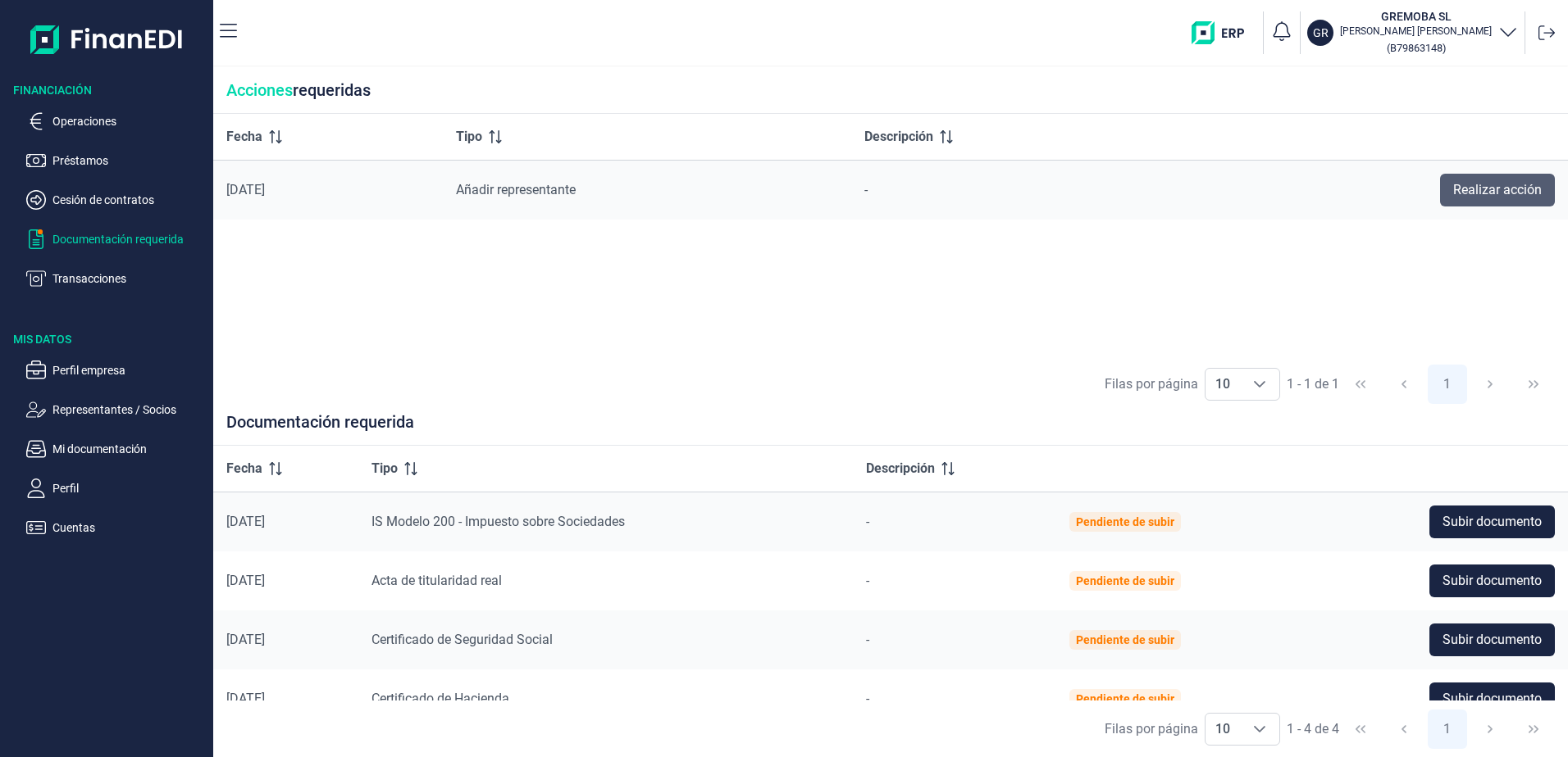
click at [1498, 190] on span "Realizar acción" at bounding box center [1498, 189] width 89 height 20
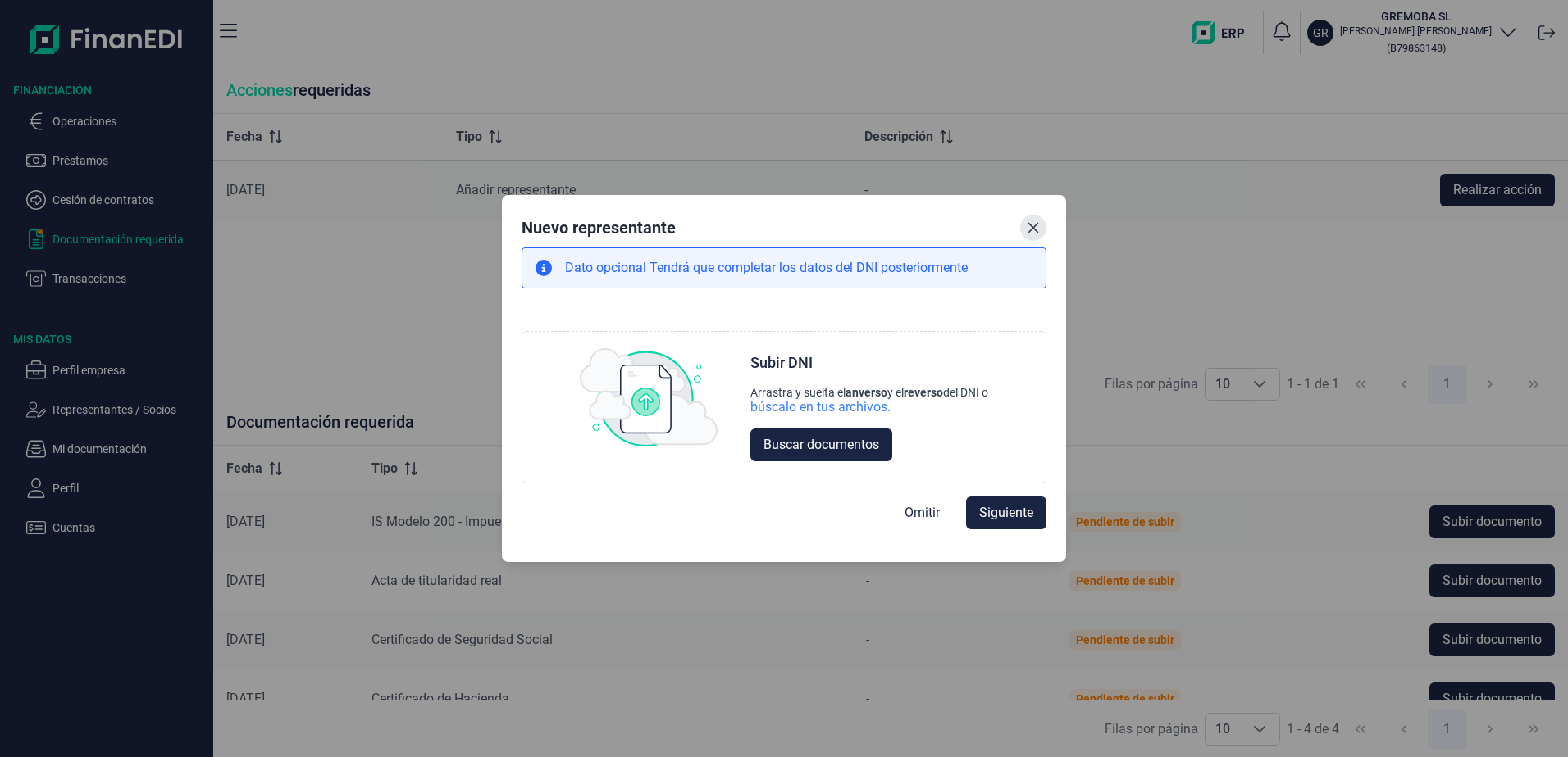
click at [1035, 229] on icon "Close" at bounding box center [1034, 228] width 10 height 10
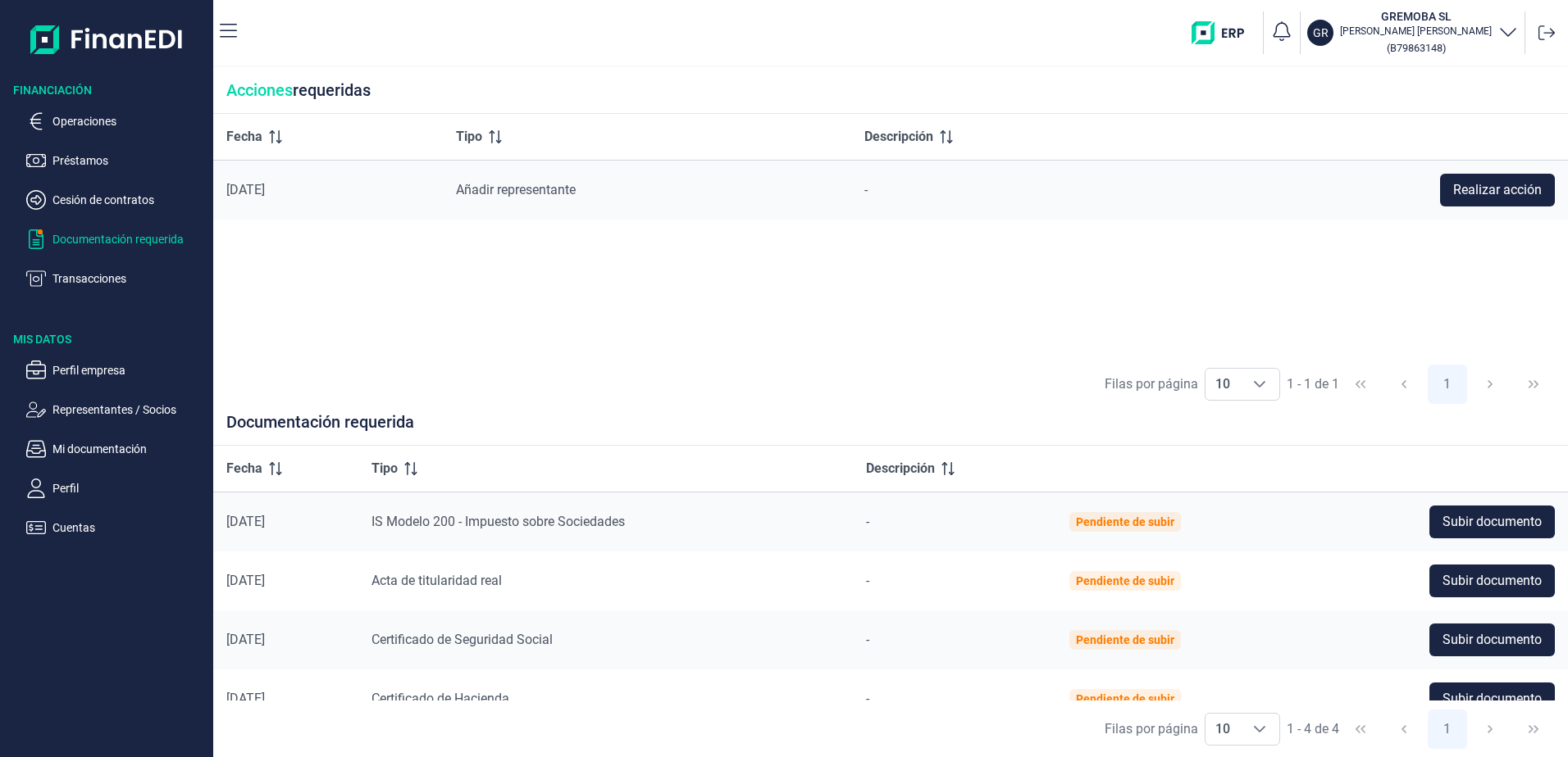
click at [282, 181] on td "[DATE]" at bounding box center [328, 190] width 230 height 60
click at [522, 189] on span "Añadir representante" at bounding box center [516, 189] width 120 height 15
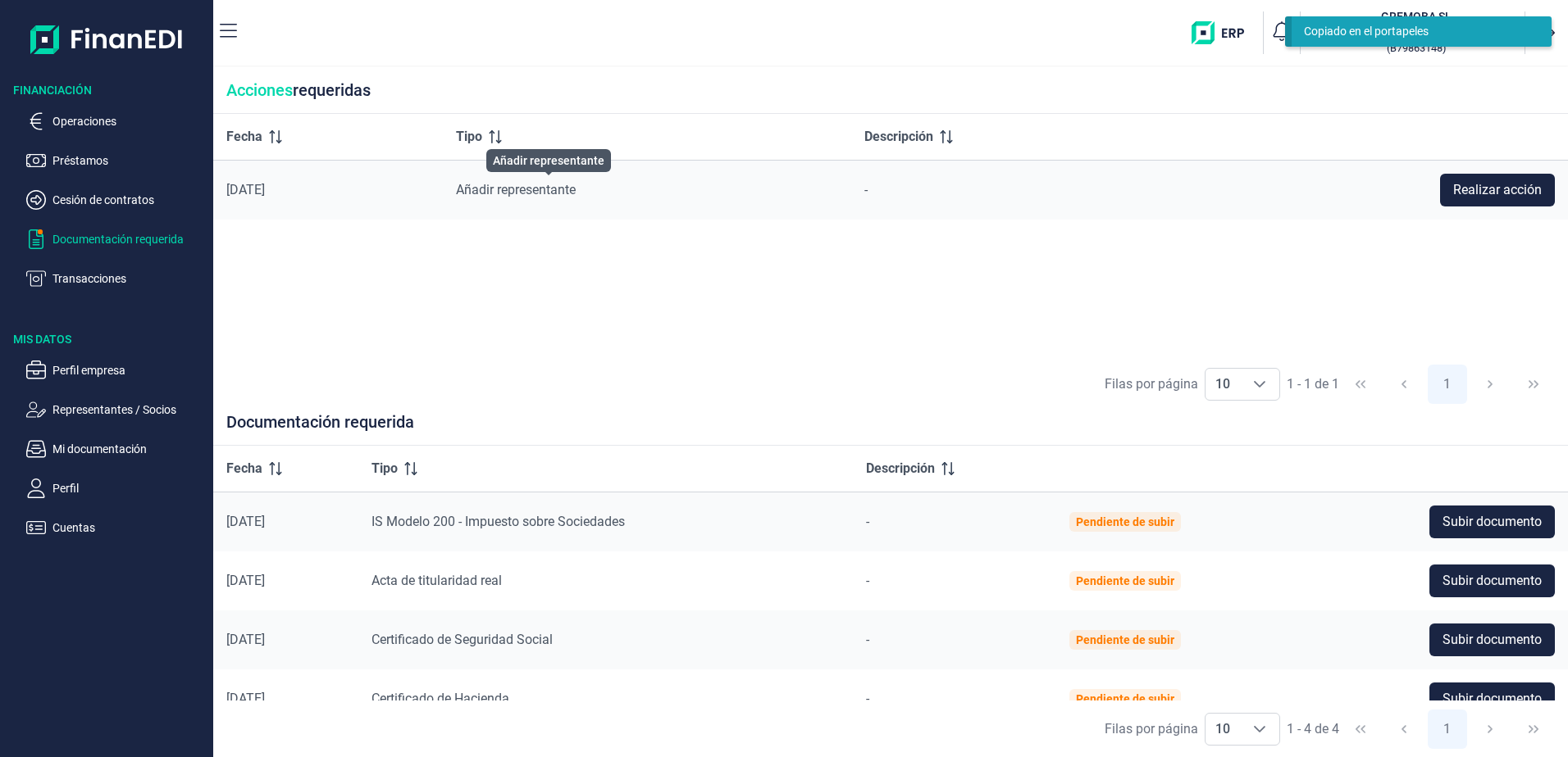
click at [522, 189] on span "Añadir representante" at bounding box center [516, 189] width 120 height 15
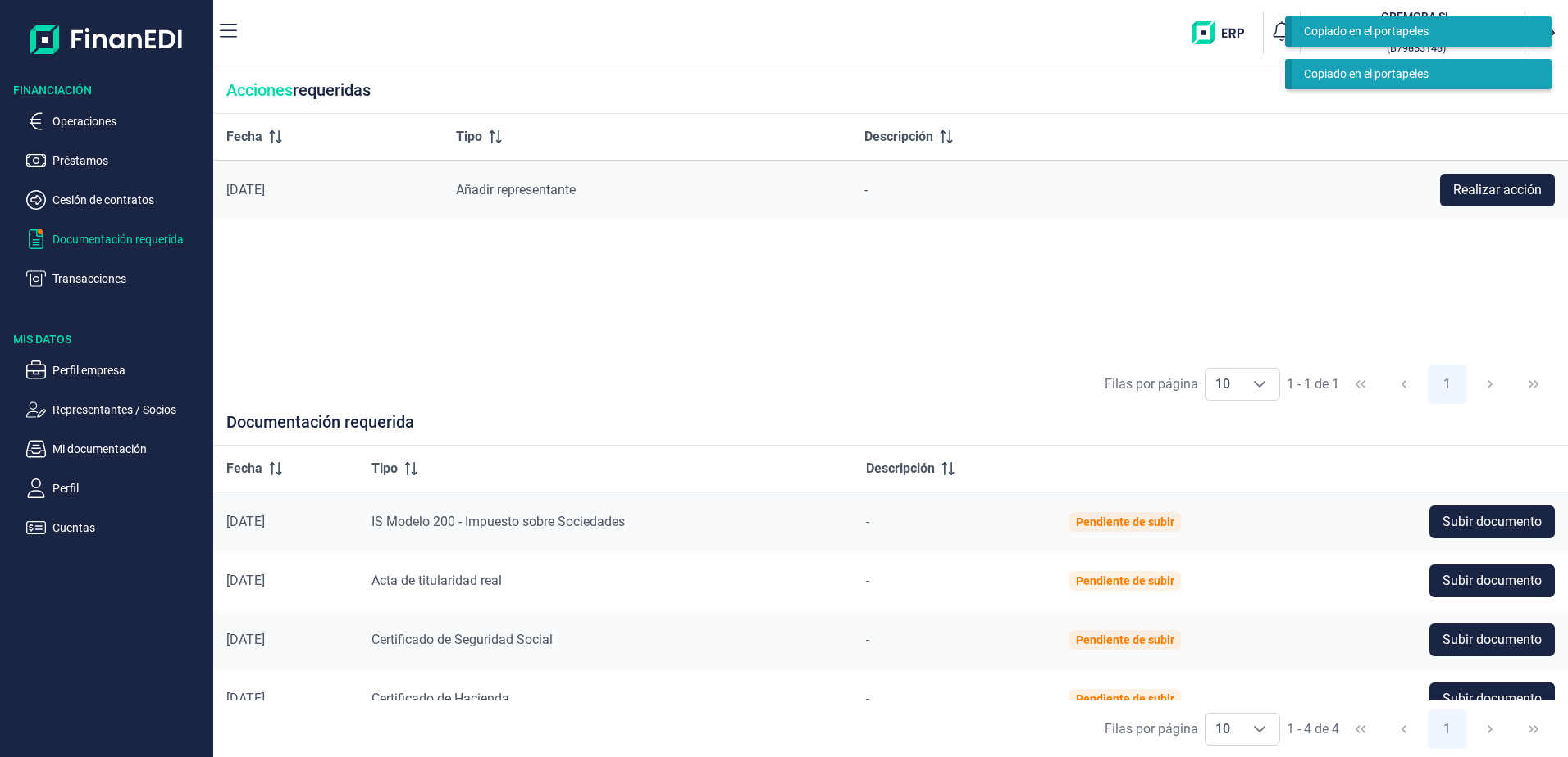
click at [1426, 32] on div "Copiado en el portapeles" at bounding box center [1416, 31] width 223 height 17
click at [1511, 32] on div "Copiado en el portapeles" at bounding box center [1416, 31] width 223 height 17
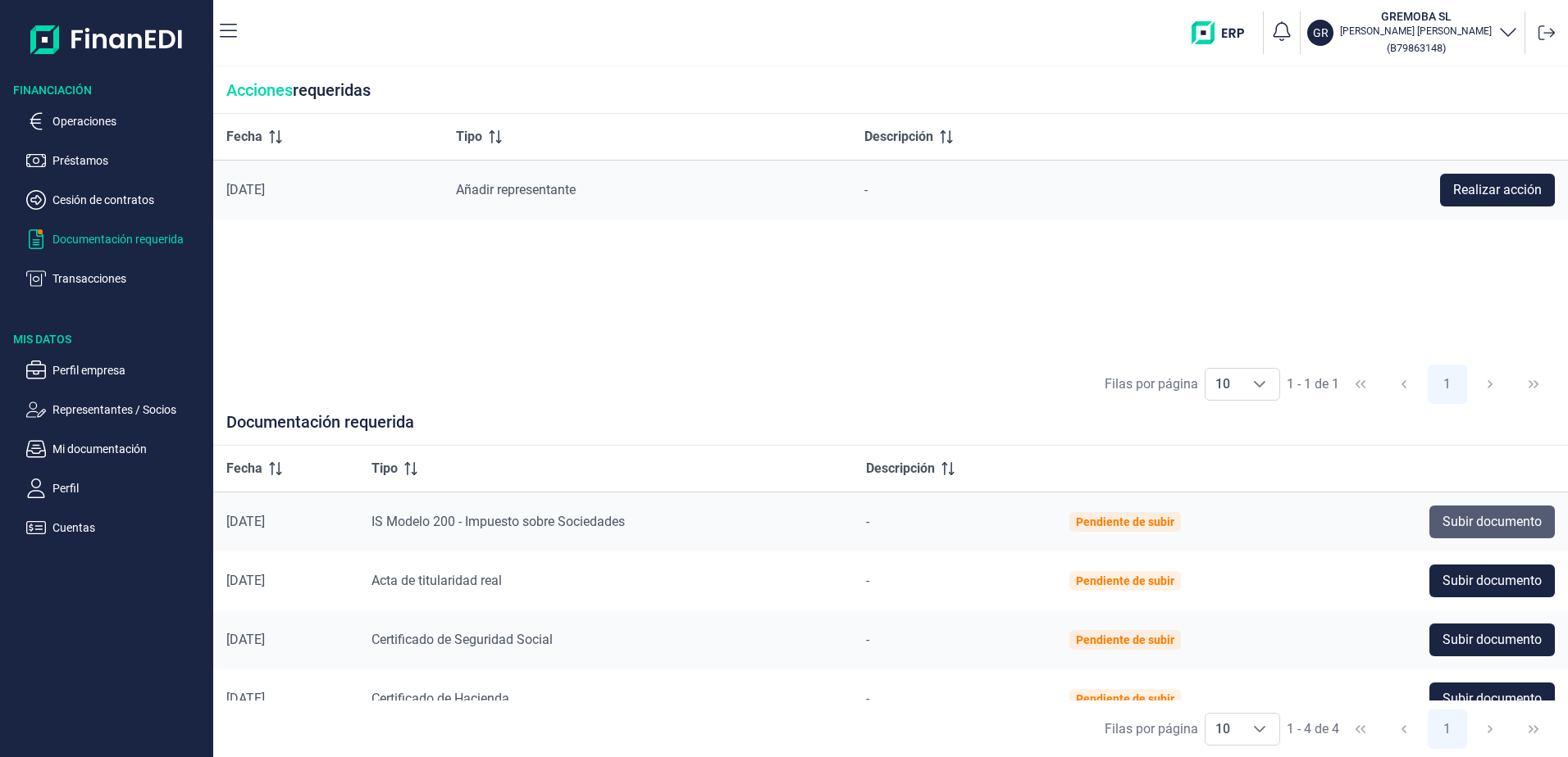
click at [1495, 533] on button "Subir documento" at bounding box center [1493, 522] width 126 height 32
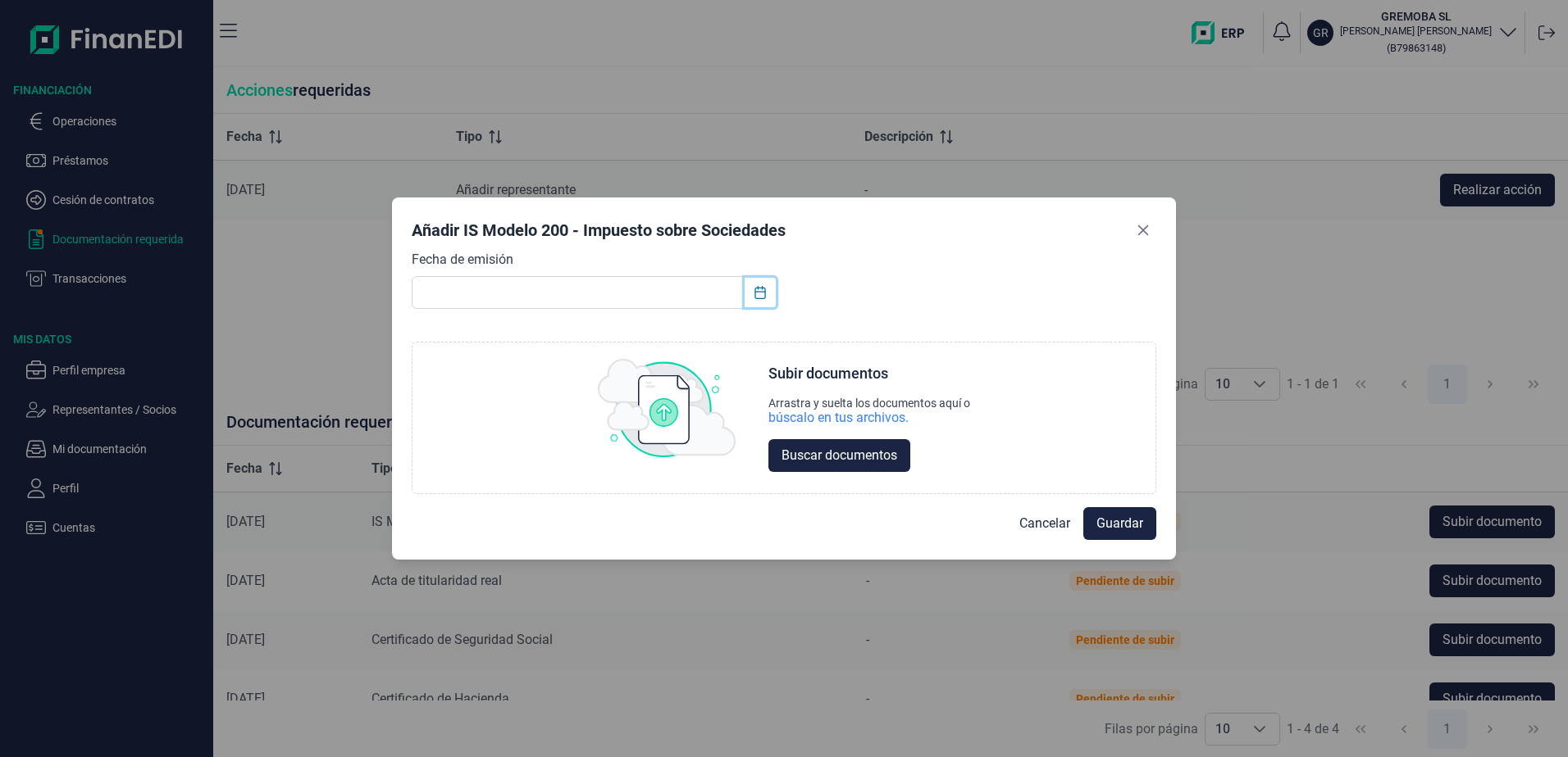
click at [763, 294] on icon "Choose Date" at bounding box center [760, 292] width 13 height 13
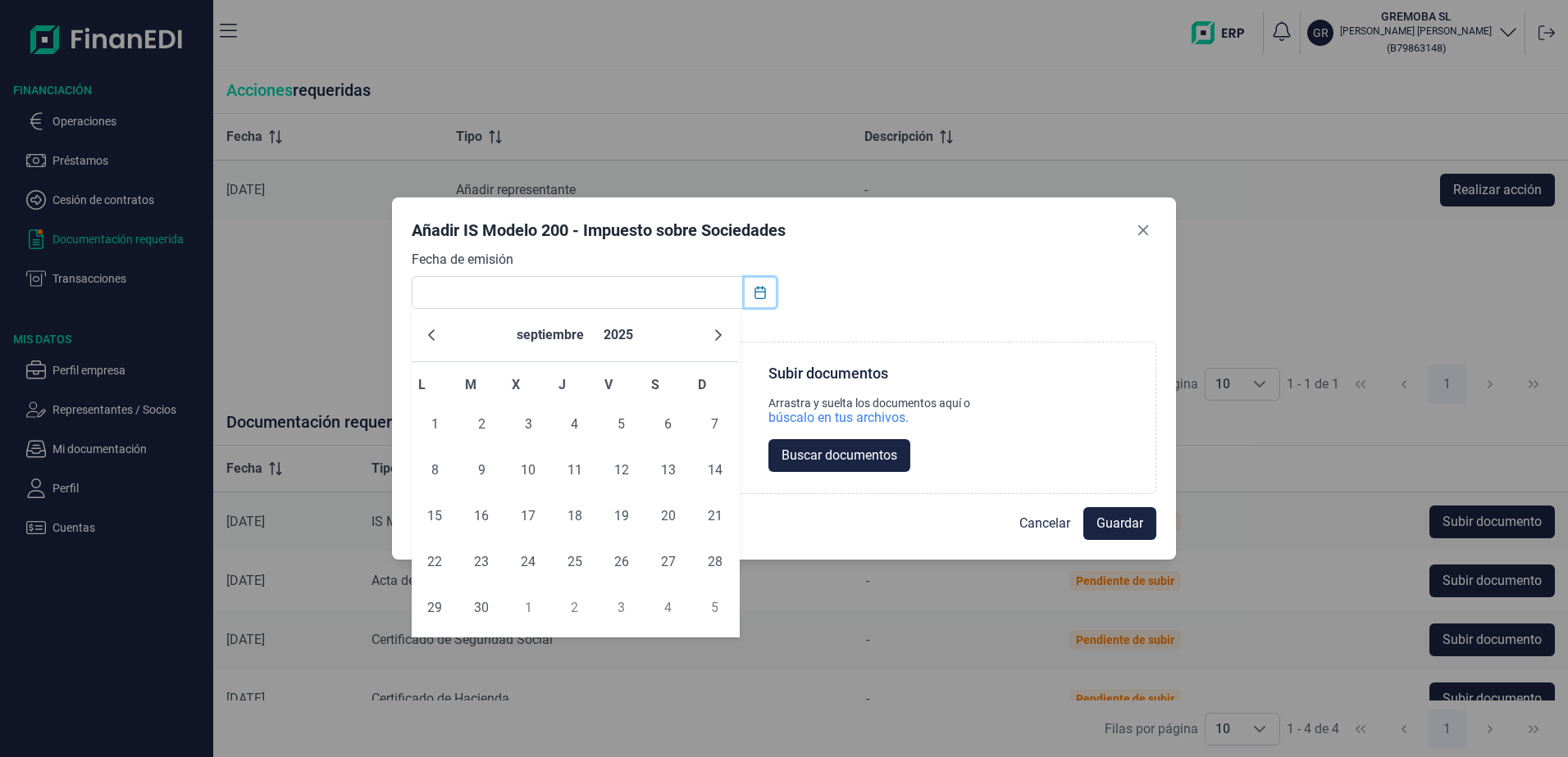
click at [763, 294] on icon "Choose Date" at bounding box center [760, 292] width 13 height 13
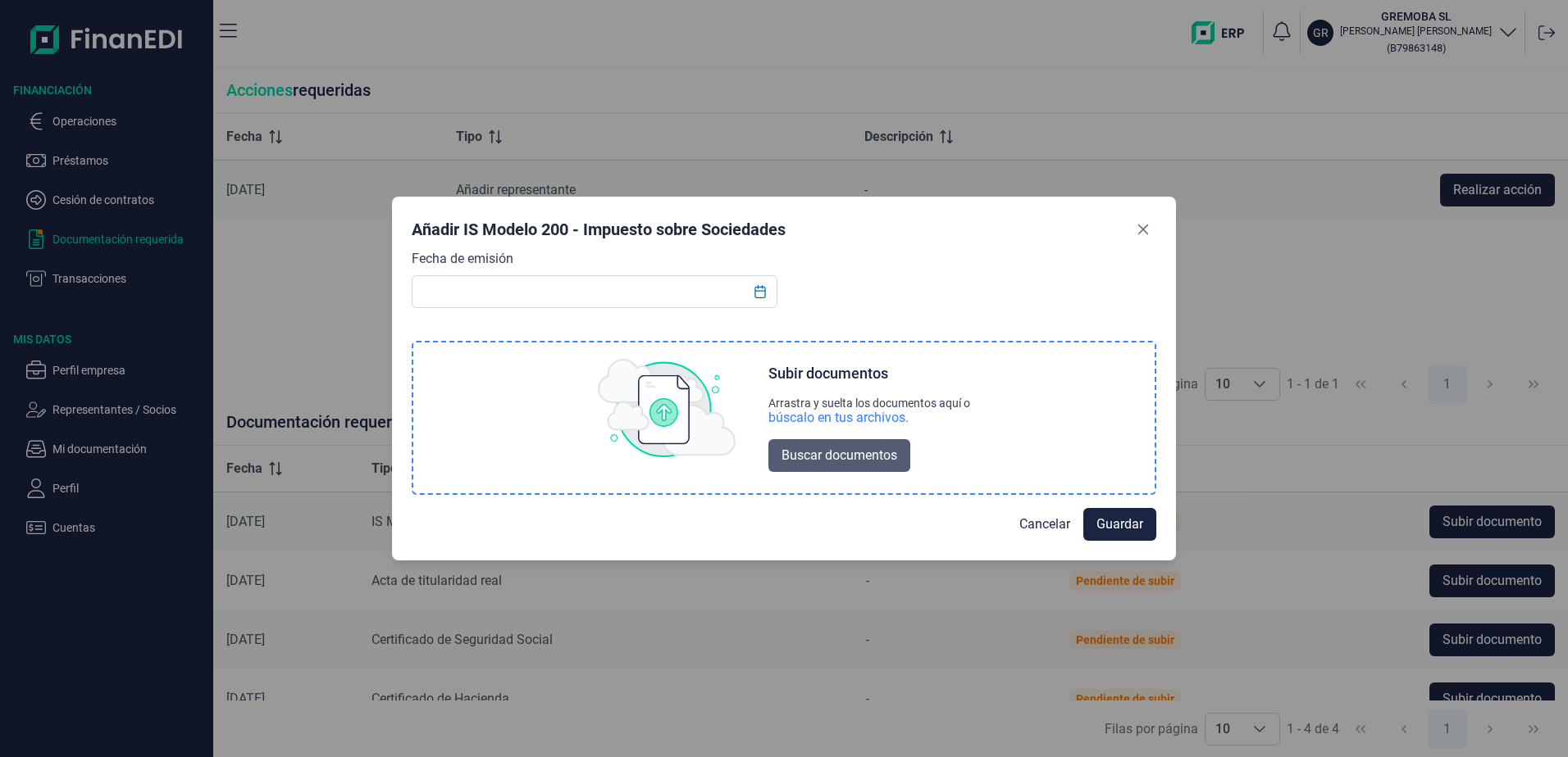
click at [852, 457] on span "Buscar documentos" at bounding box center [838, 455] width 115 height 20
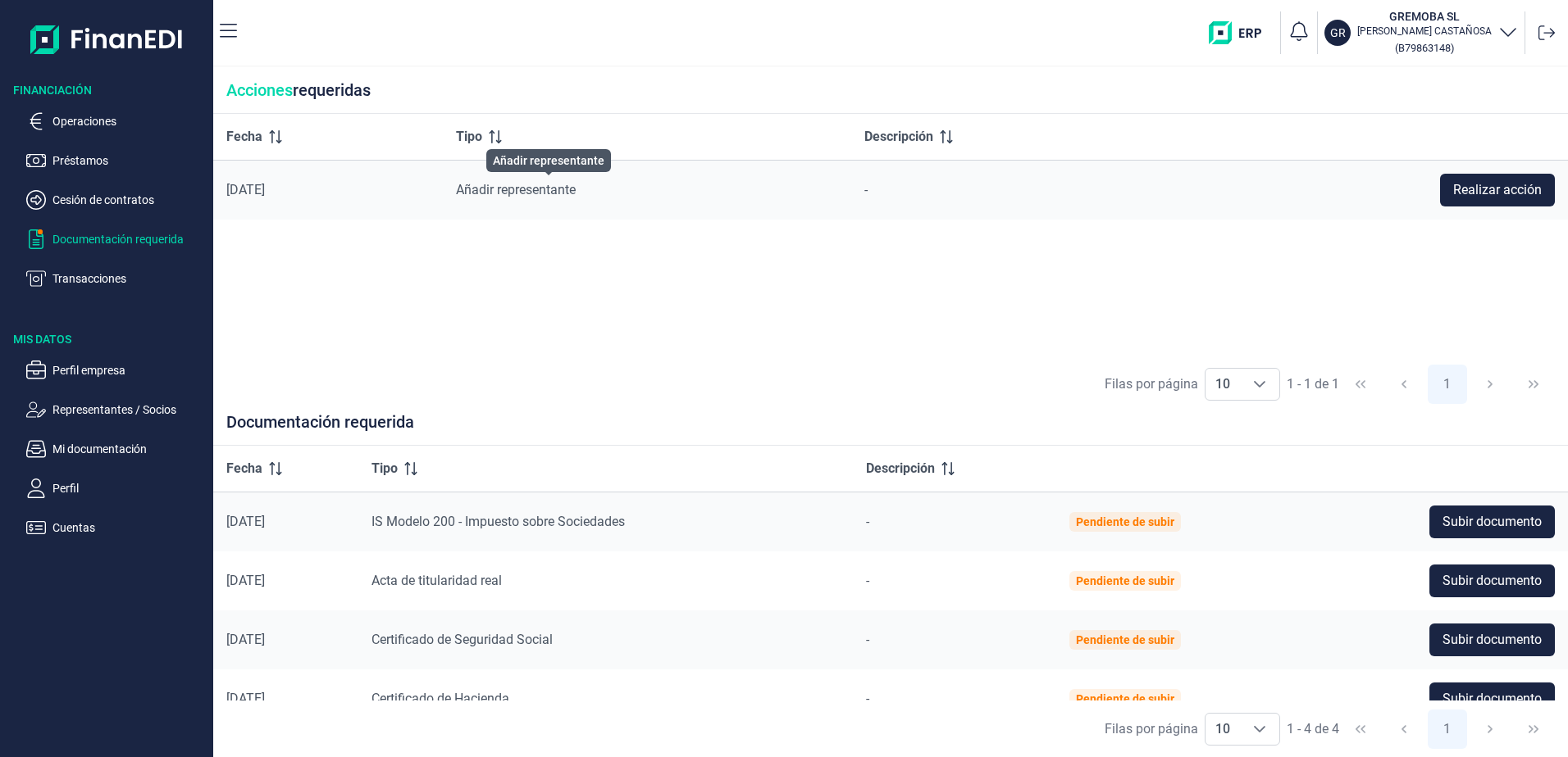
click at [533, 191] on span "Añadir representante" at bounding box center [516, 189] width 120 height 15
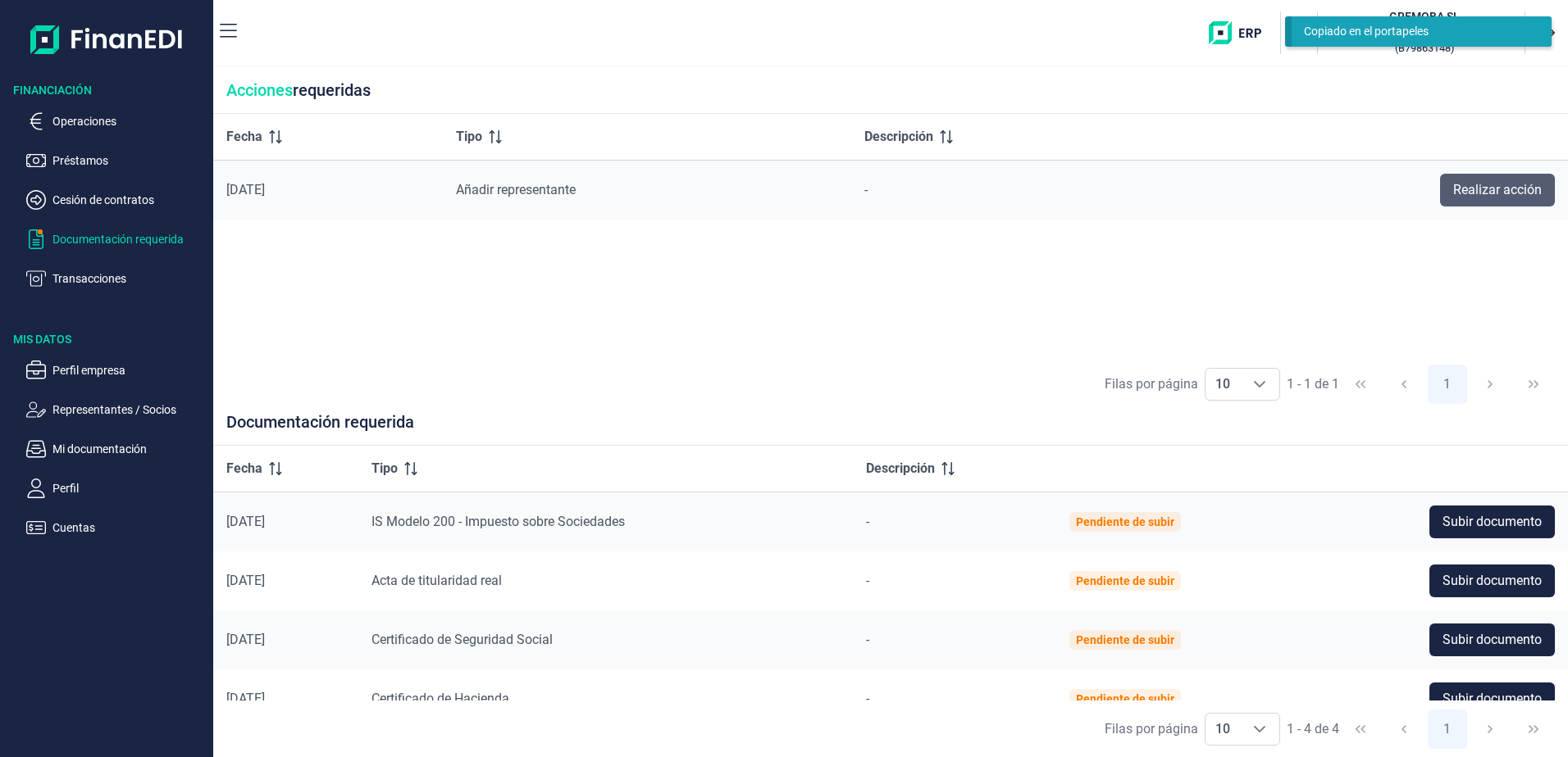
click at [1482, 196] on span "Realizar acción" at bounding box center [1498, 189] width 89 height 20
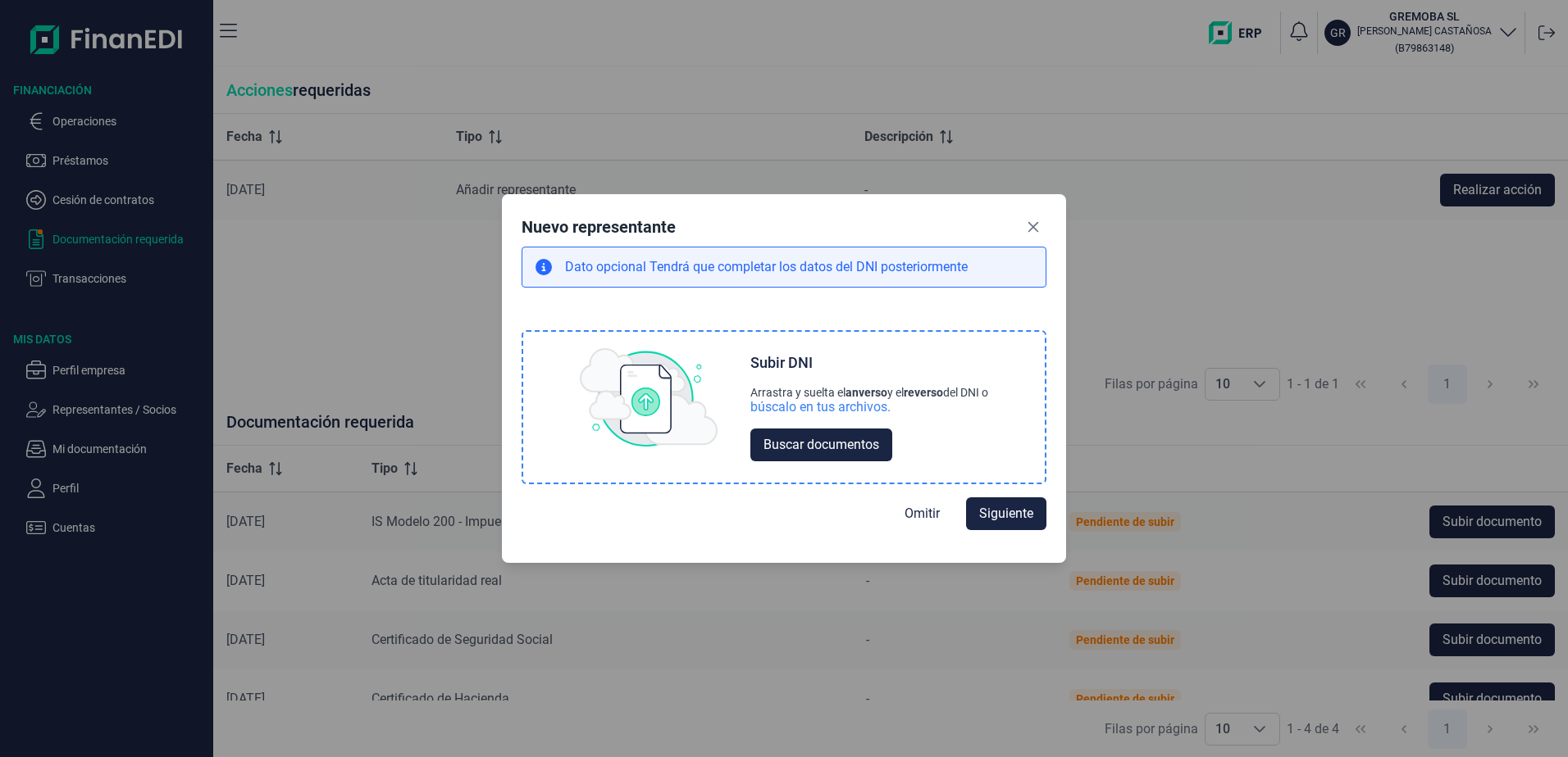
drag, startPoint x: 1012, startPoint y: 506, endPoint x: 680, endPoint y: 447, distance: 337.2
click at [679, 448] on form "Dato opcional Tendrá que completar los datos del DNI posteriormente Choose Subi…" at bounding box center [784, 395] width 525 height 297
click at [777, 451] on span "Buscar documentos" at bounding box center [820, 445] width 115 height 20
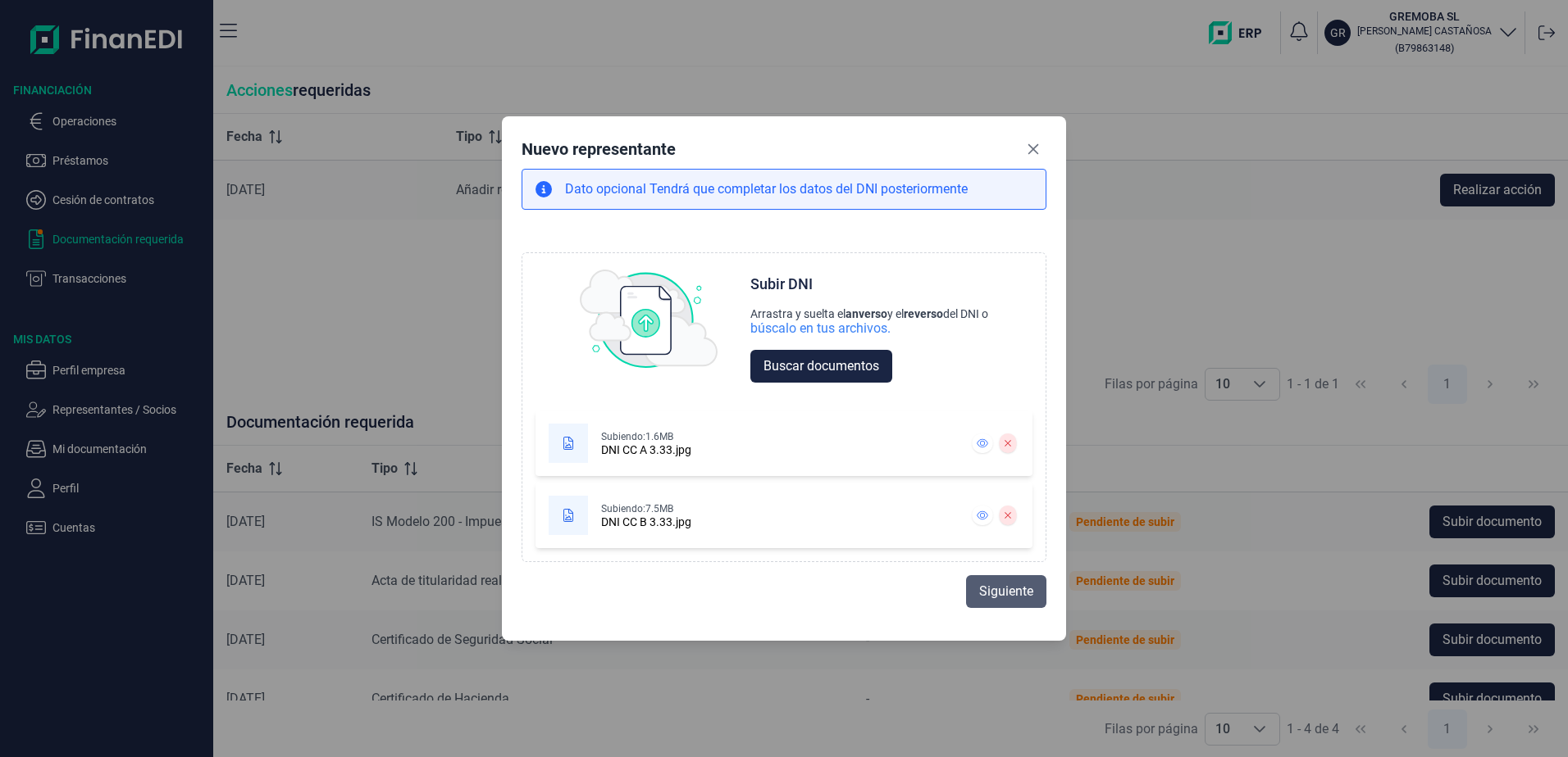
click at [975, 604] on button "Siguiente" at bounding box center [1006, 591] width 80 height 32
select select "ES"
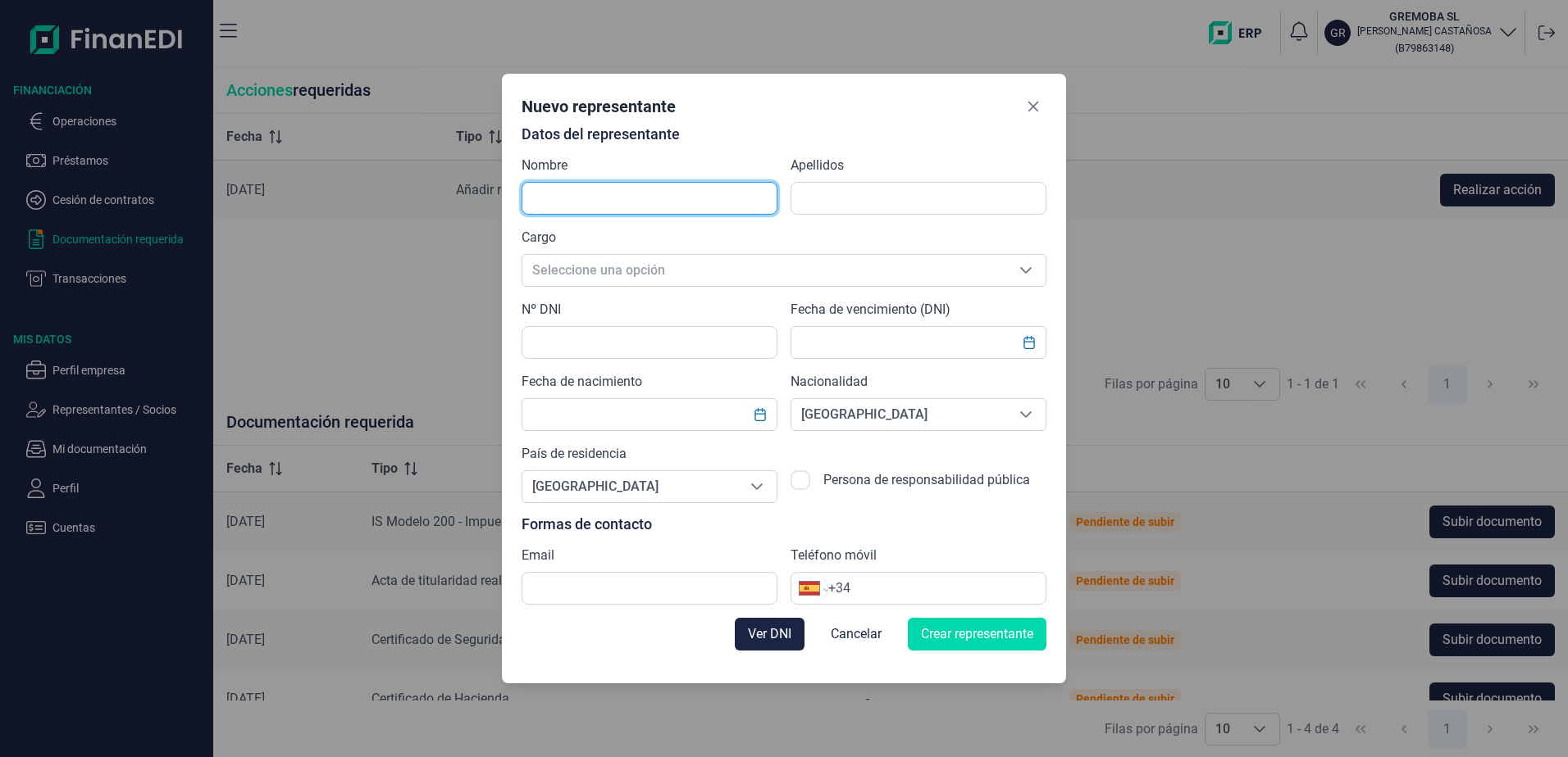
click at [555, 203] on input "text" at bounding box center [650, 198] width 256 height 32
type input "[PERSON_NAME]"
type input "CASTANOSA"
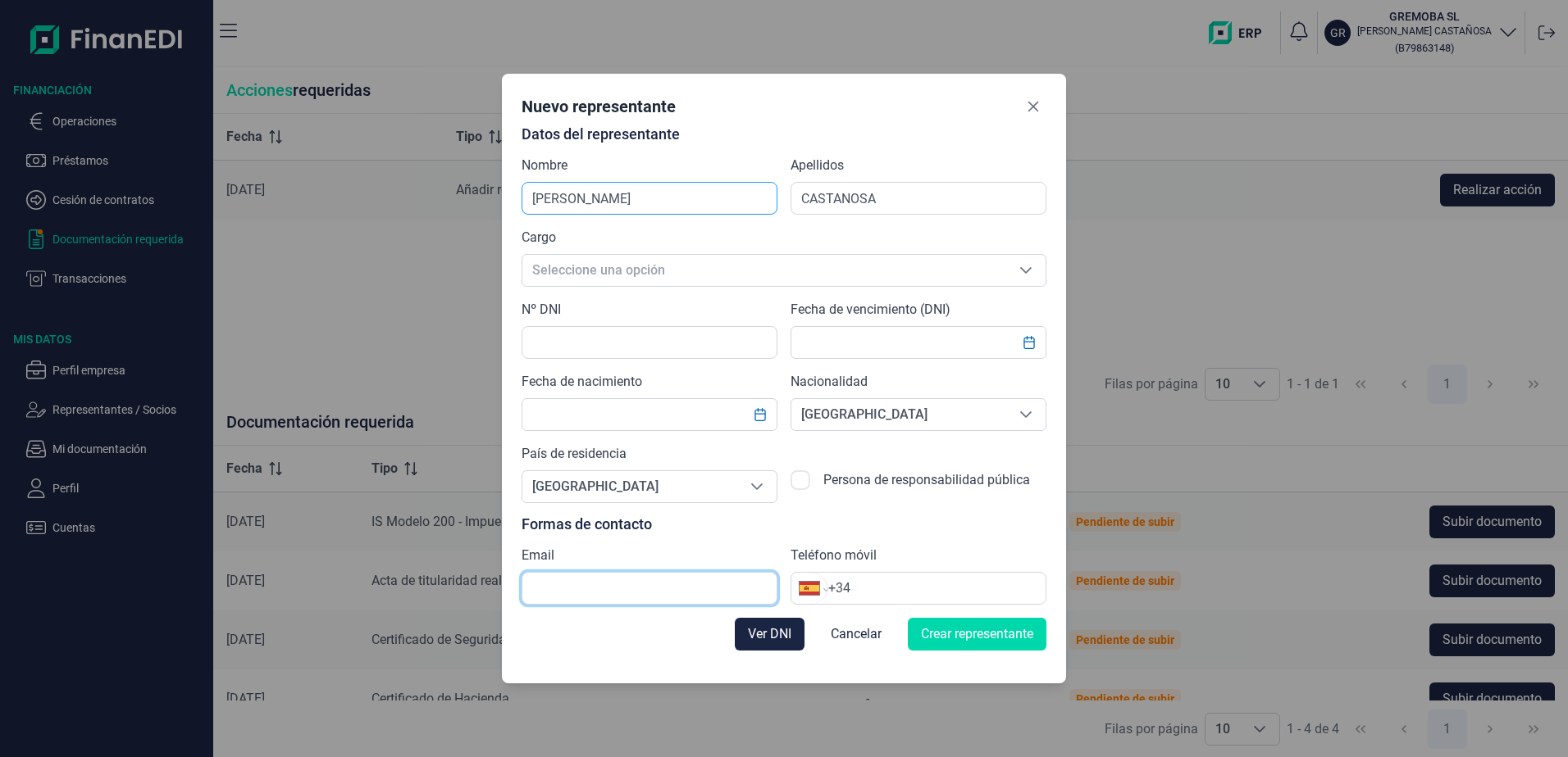
type input "carloscastanosa@yahoo.es"
type input "GREGORIO"
click at [618, 273] on span "Seleccione una opción" at bounding box center [764, 270] width 484 height 31
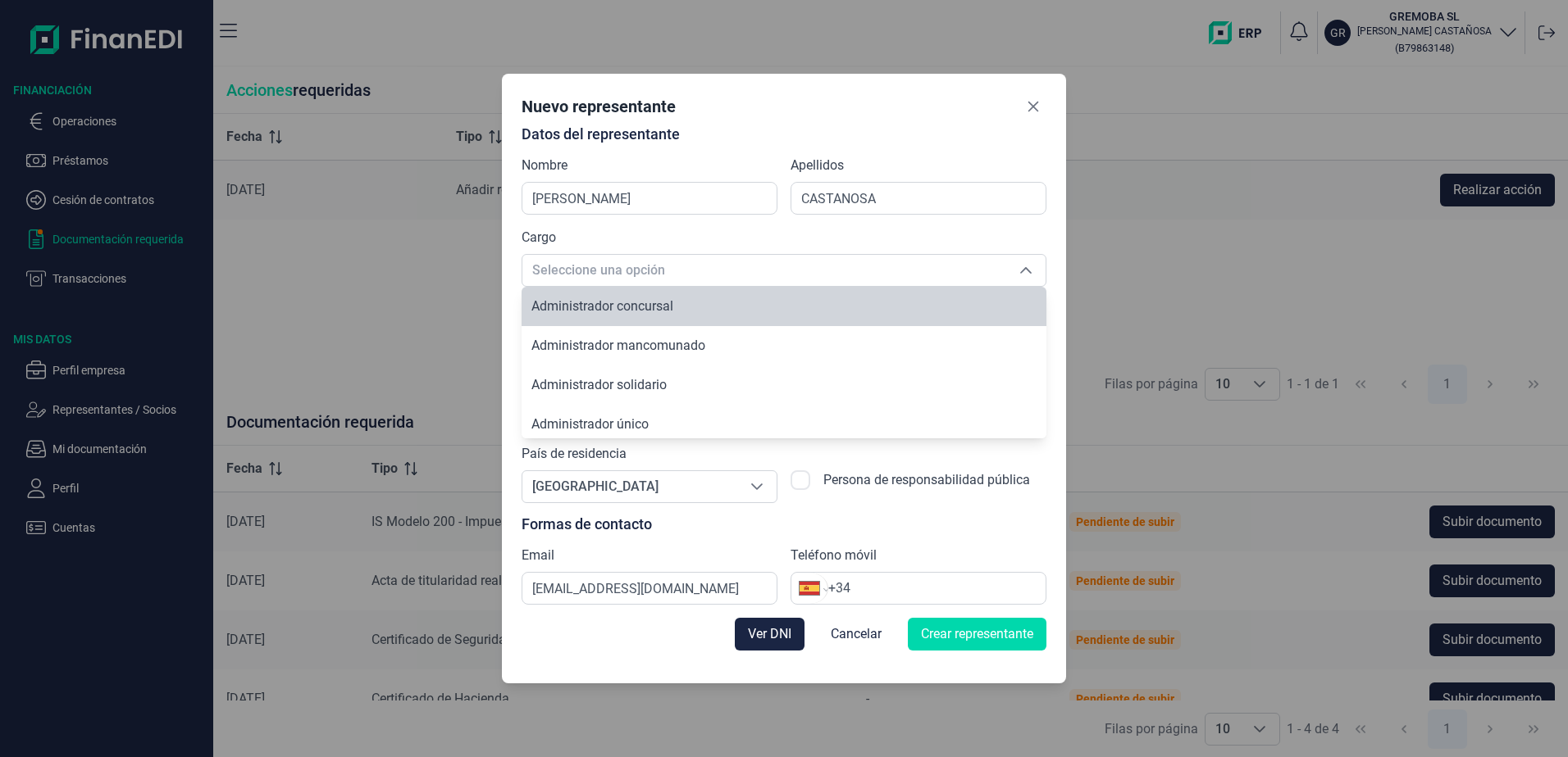
scroll to position [6, 0]
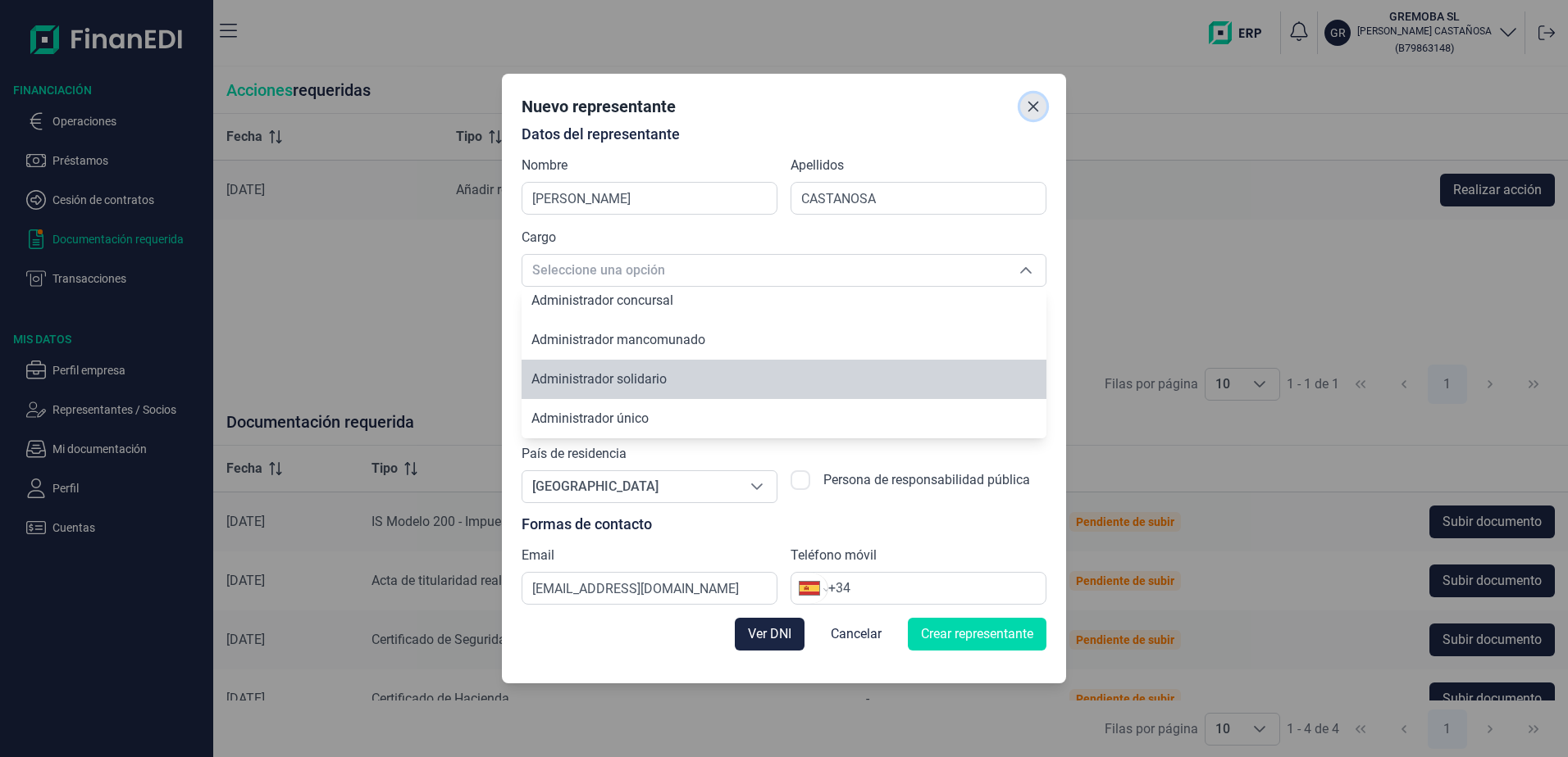
click at [1032, 109] on icon "Close" at bounding box center [1034, 107] width 10 height 10
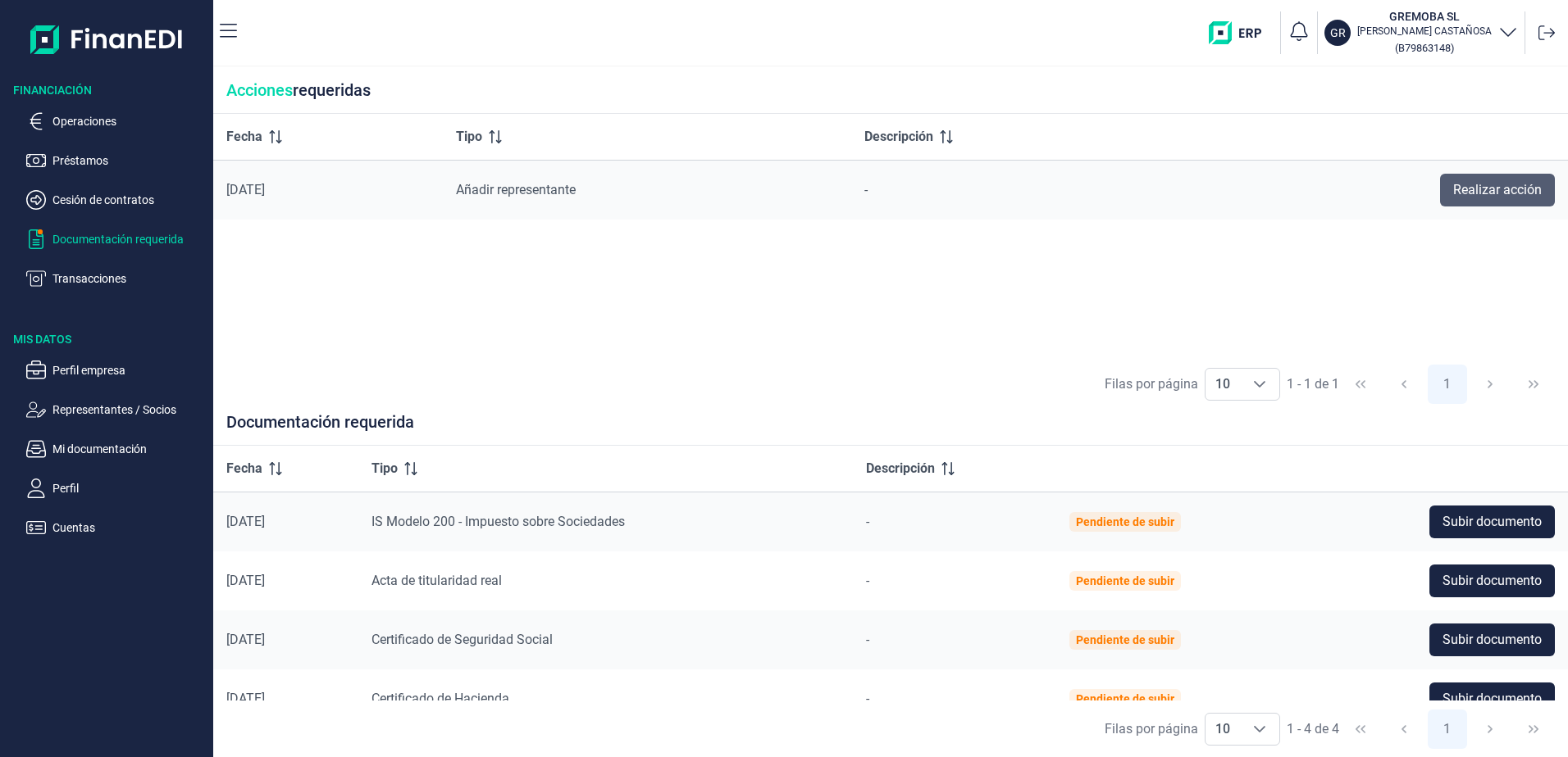
click at [1509, 198] on span "Realizar acción" at bounding box center [1498, 189] width 89 height 20
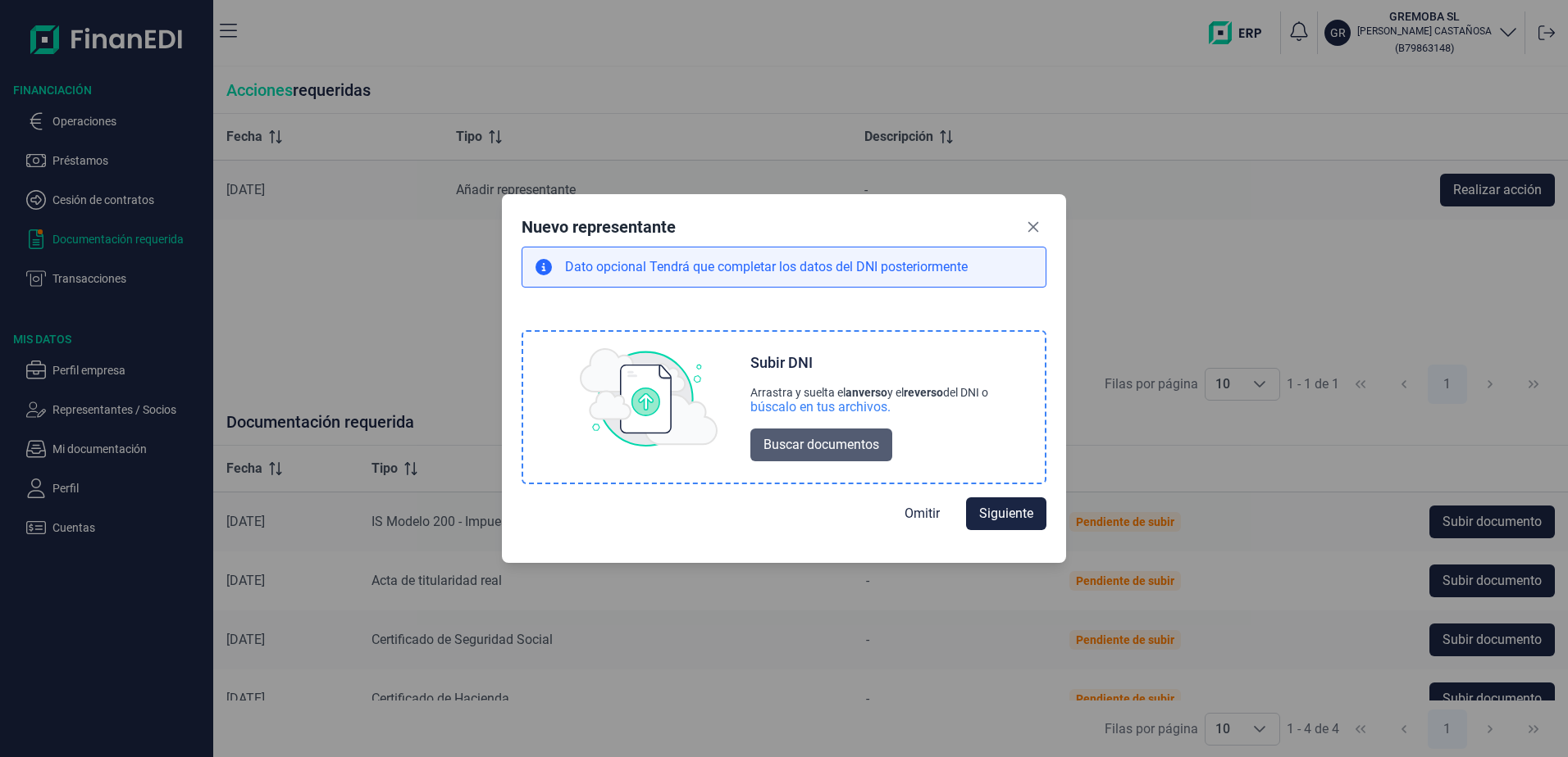
click at [787, 444] on span "Buscar documentos" at bounding box center [820, 445] width 115 height 20
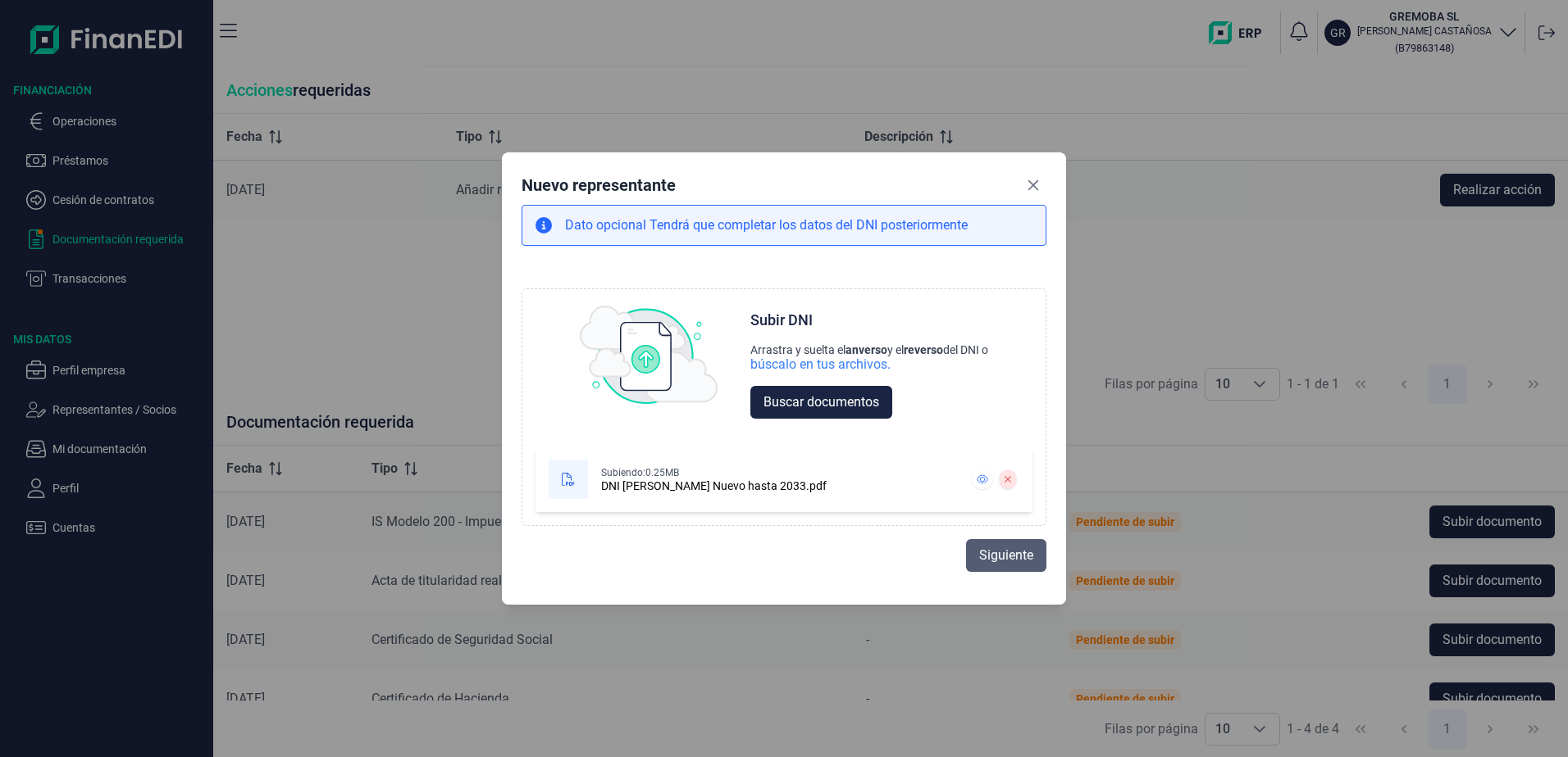
click at [1014, 560] on span "Siguiente" at bounding box center [1006, 555] width 54 height 20
select select "ES"
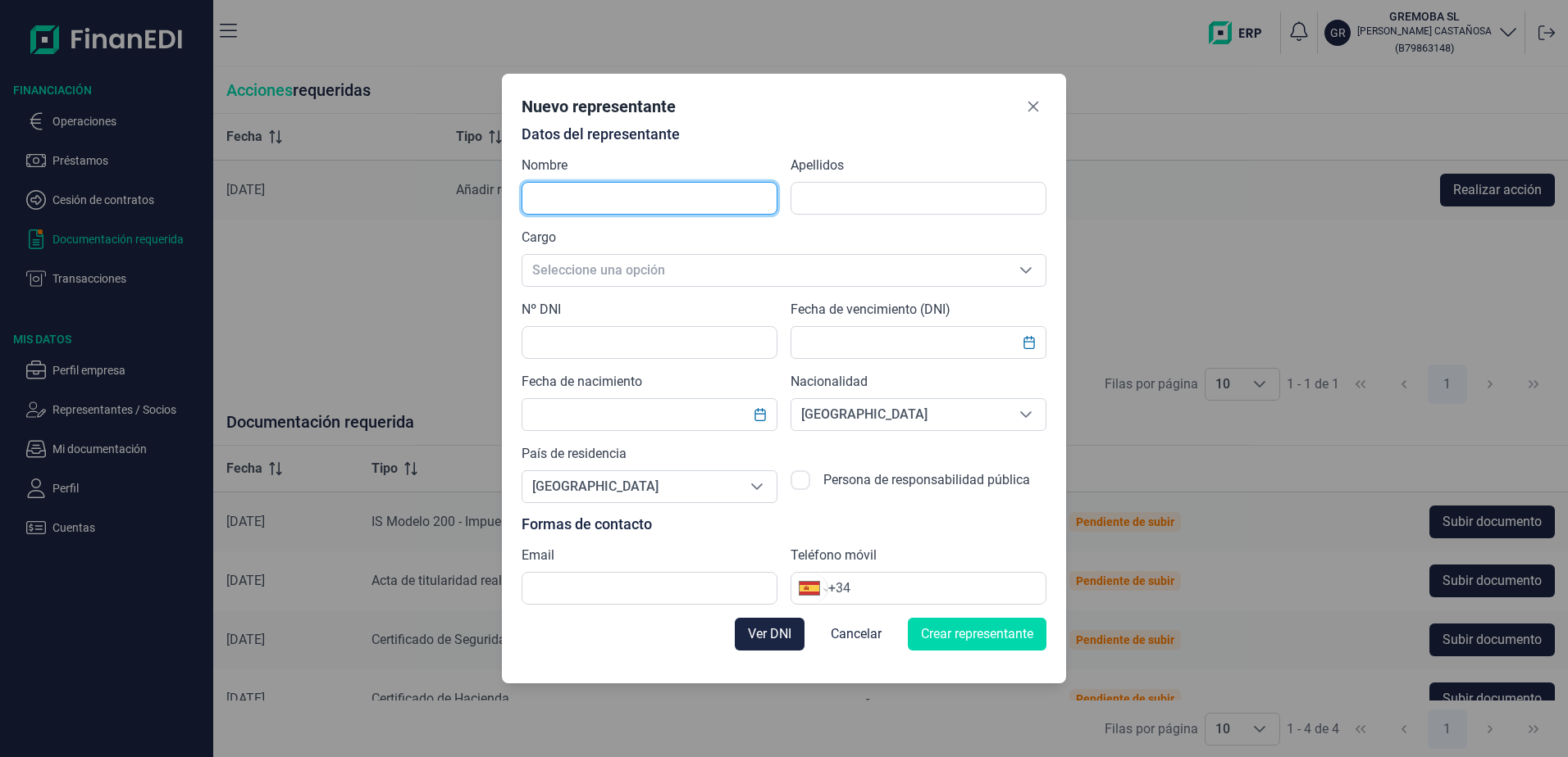
click at [668, 205] on input "text" at bounding box center [650, 198] width 256 height 32
type input "GREGORIO"
type input "CASTANOSA"
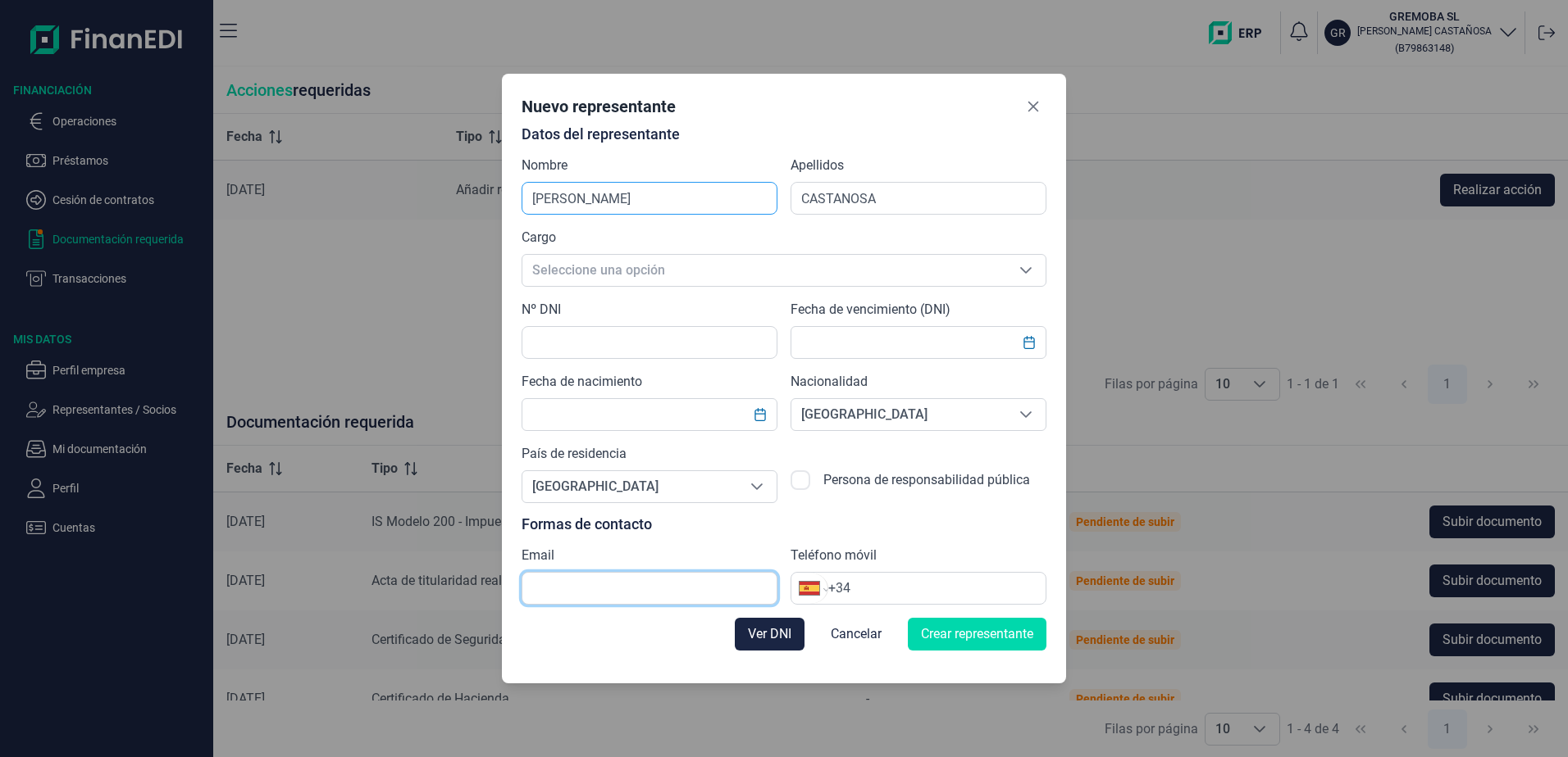
type input "carloscastanosa@yahoo.es"
drag, startPoint x: 875, startPoint y: 202, endPoint x: 775, endPoint y: 203, distance: 100.0
click at [775, 203] on div "Datos del representante Nombre GREGORIO Apellidos CASTANOSA Cargo Seleccione un…" at bounding box center [784, 366] width 525 height 479
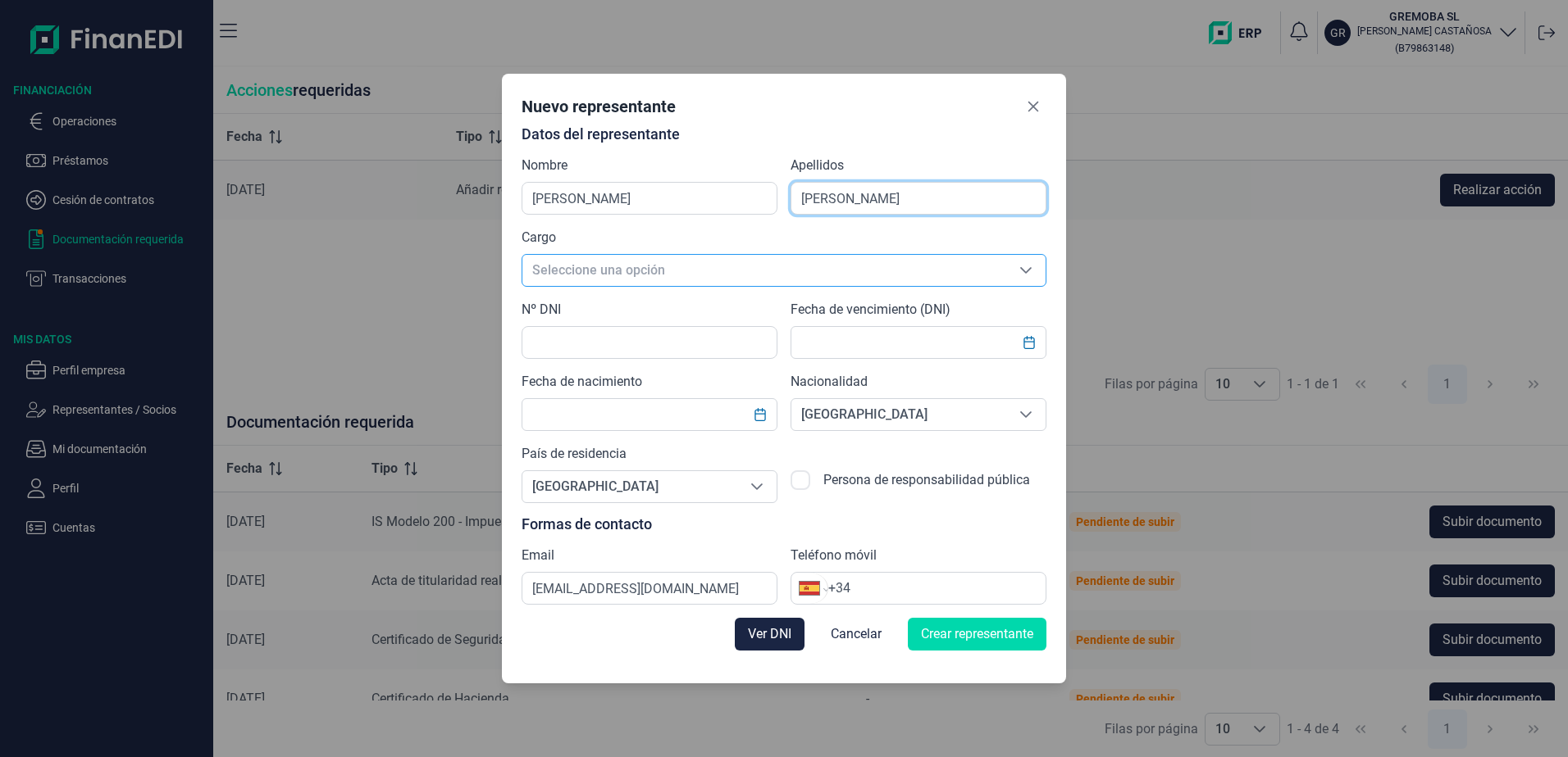
type input "MODESTO BAÑOS"
click at [714, 270] on span "Seleccione una opción" at bounding box center [764, 270] width 484 height 31
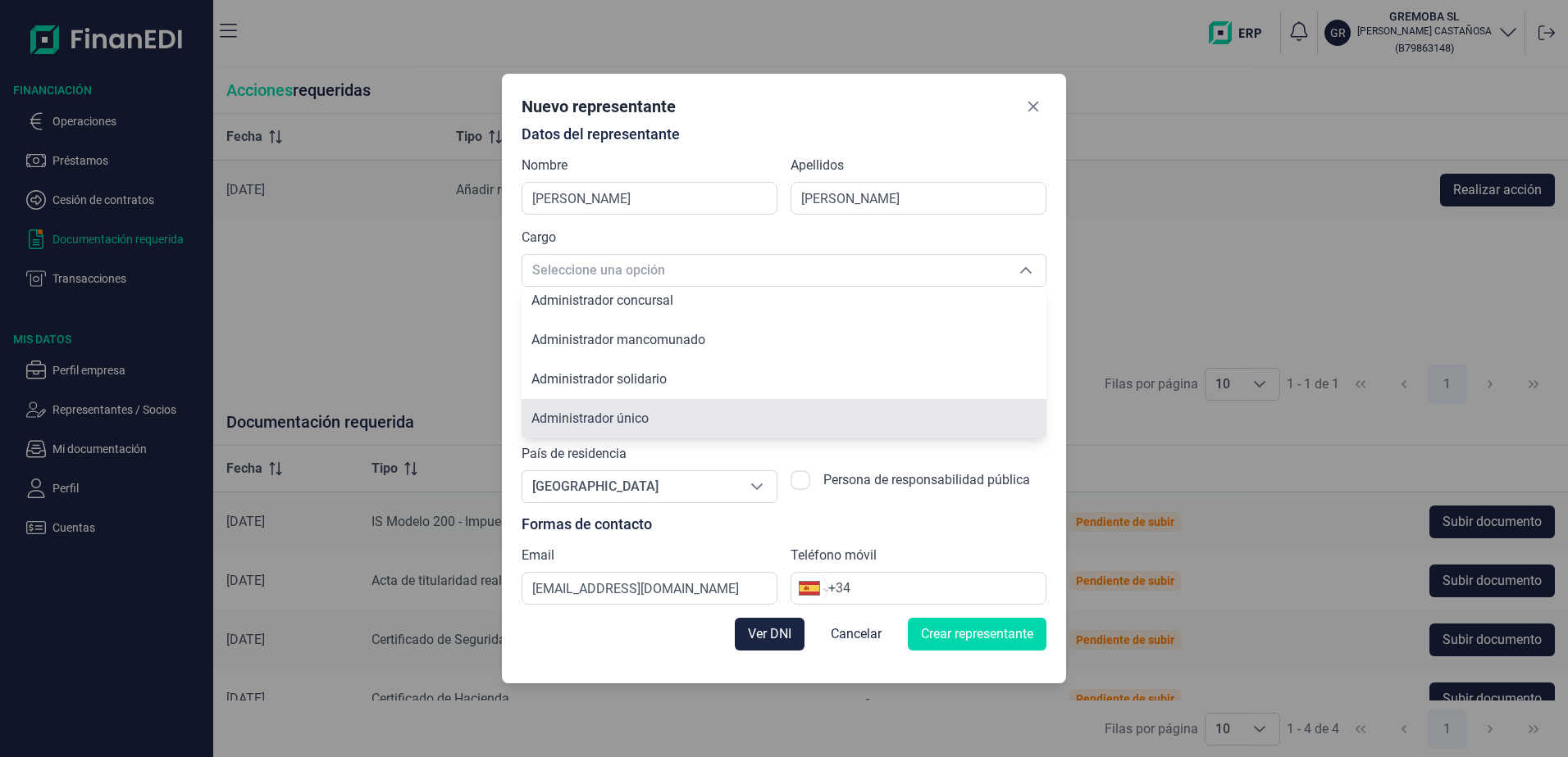
click at [661, 409] on li "Administrador único" at bounding box center [784, 418] width 525 height 39
type input "Administrador único"
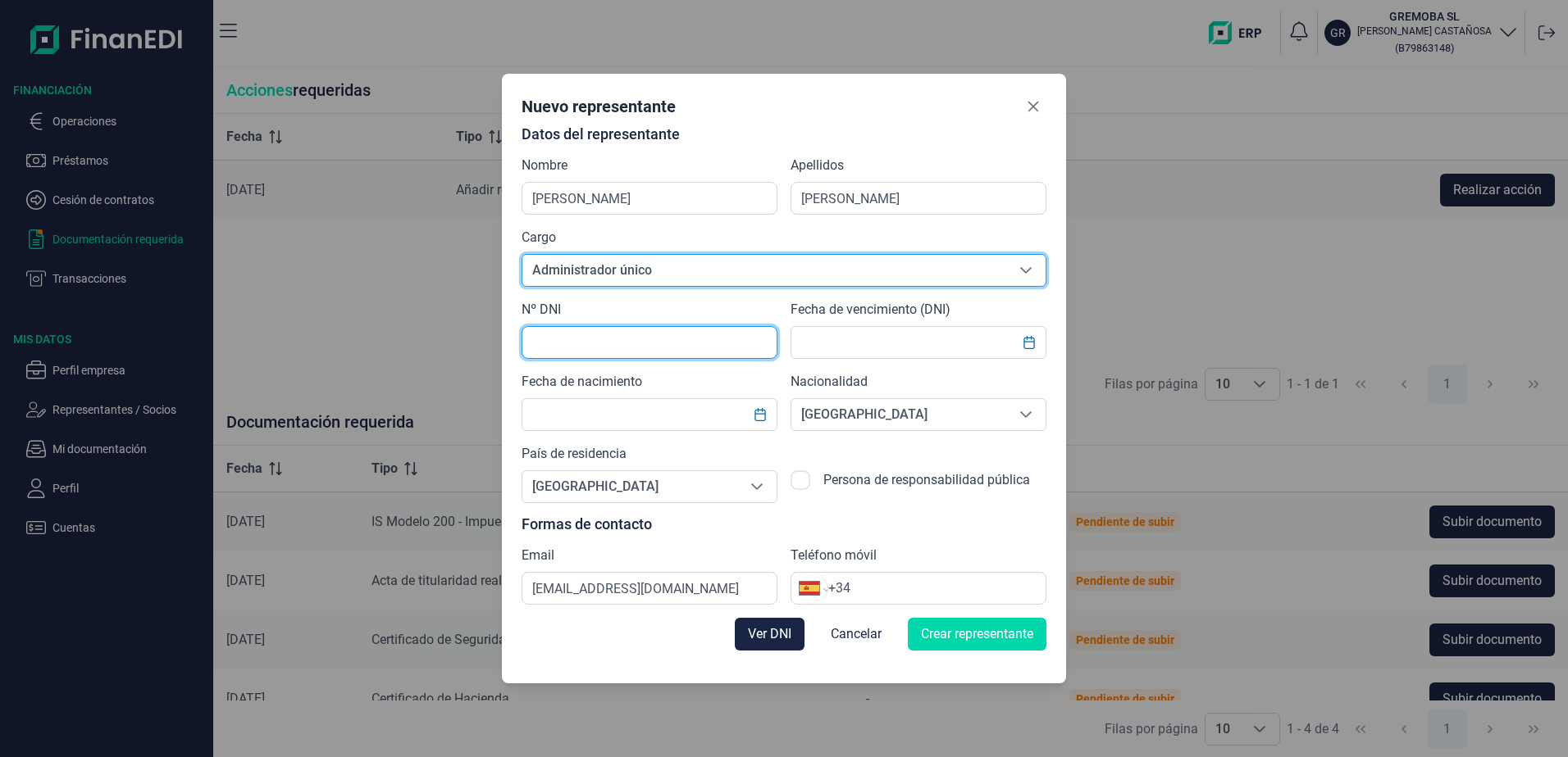
click at [621, 335] on input "text" at bounding box center [650, 343] width 256 height 32
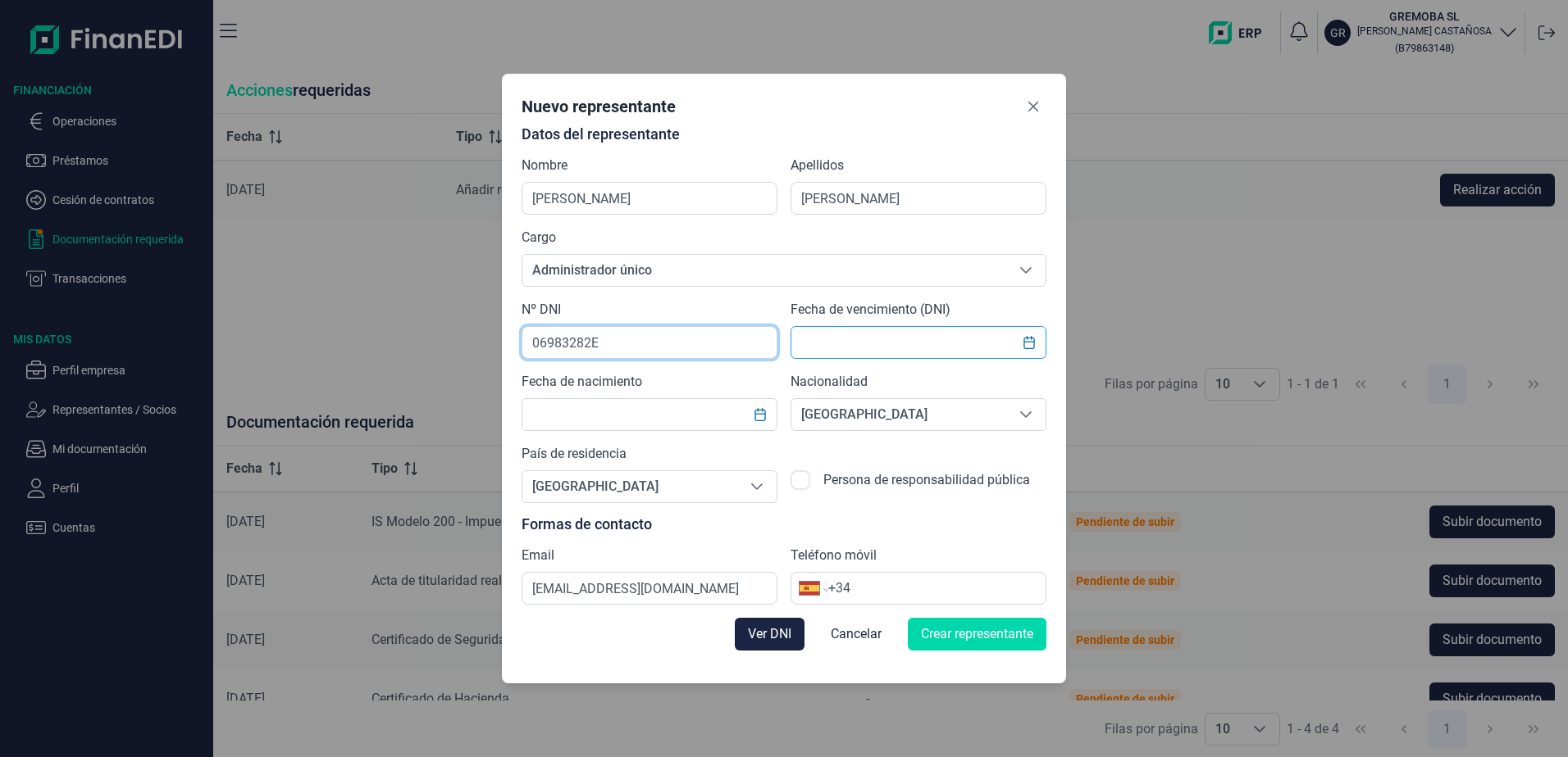
type input "06983282E"
click at [852, 345] on input "text" at bounding box center [918, 343] width 256 height 32
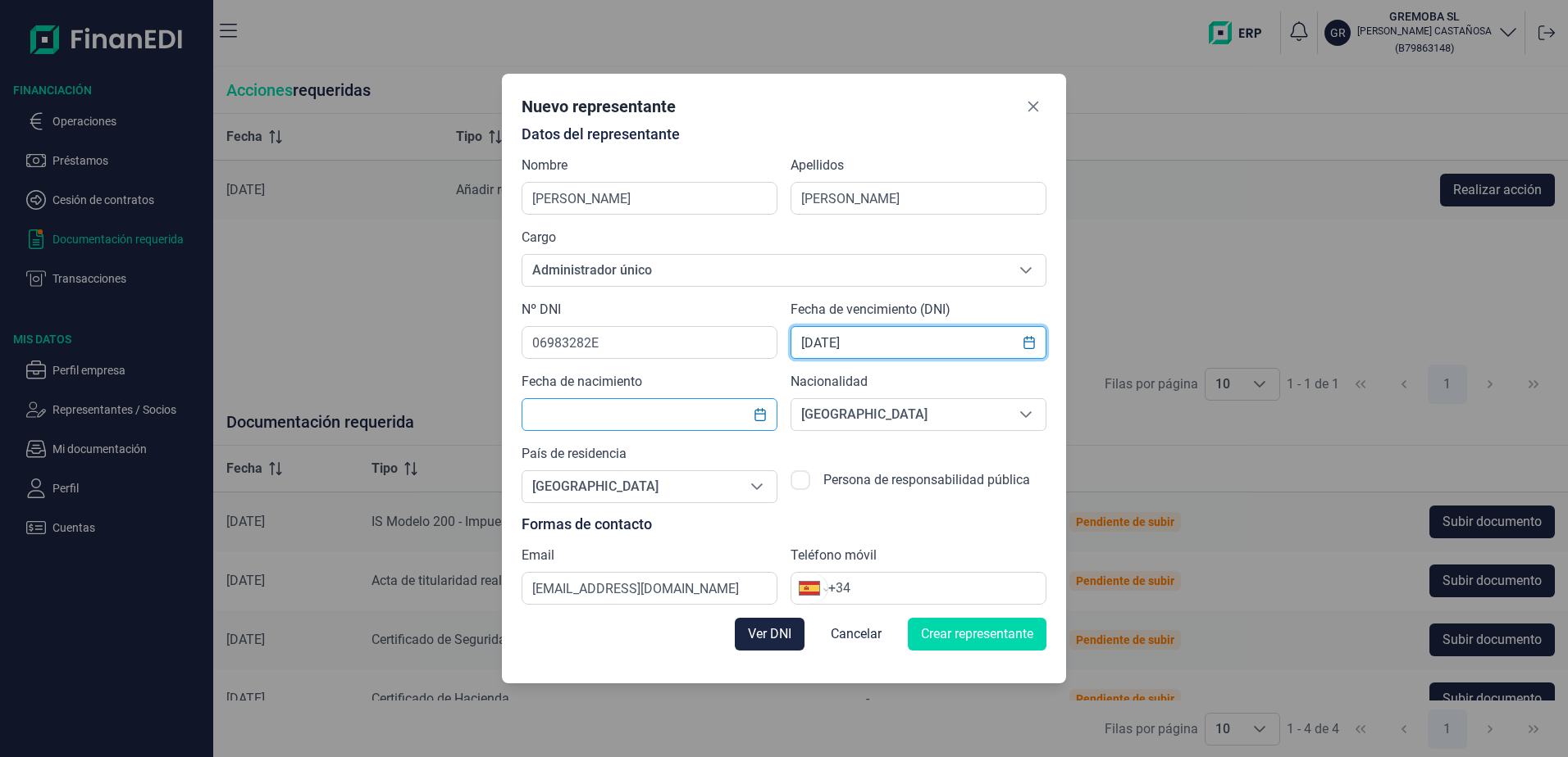
type input "27/03/2033"
click at [554, 401] on input "text" at bounding box center [650, 414] width 256 height 32
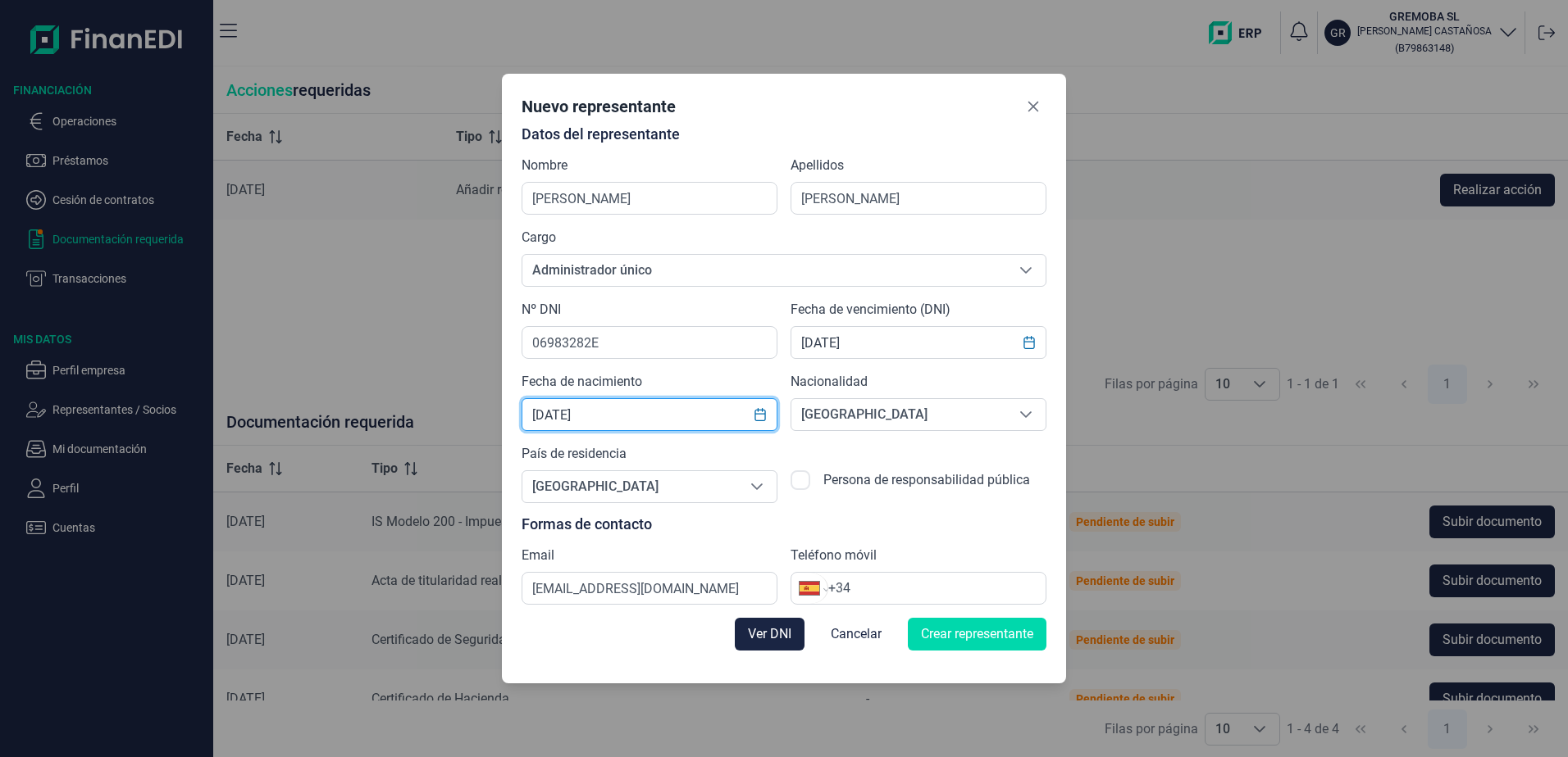
type input "30/06/1959"
click at [611, 550] on div "Email carloscastanosa@yahoo.es" at bounding box center [650, 575] width 256 height 59
click at [789, 633] on button "Ver DNI" at bounding box center [769, 634] width 70 height 32
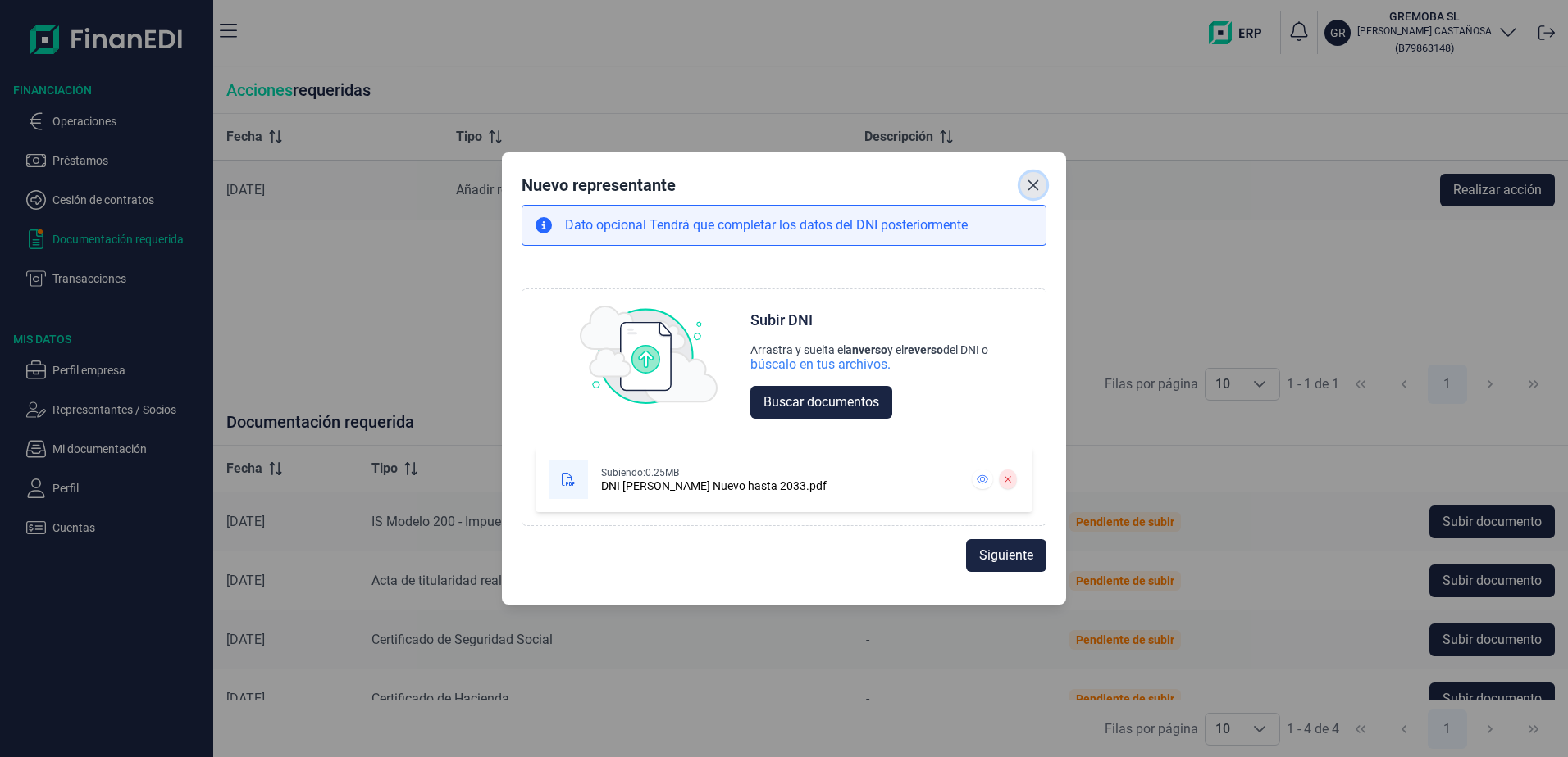
click at [1035, 180] on icon "Close" at bounding box center [1034, 186] width 13 height 13
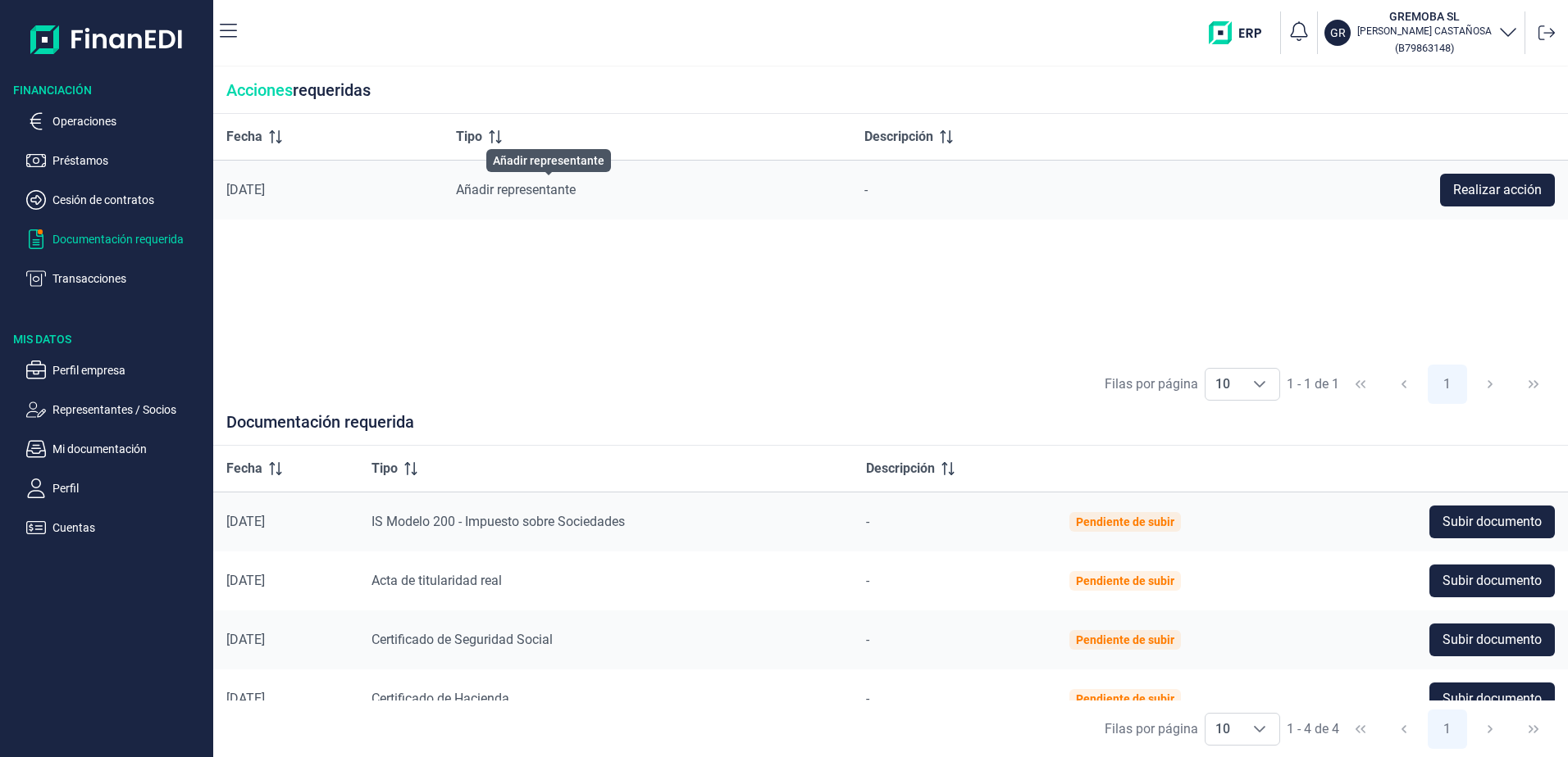
click at [543, 183] on span "Añadir representante" at bounding box center [516, 189] width 120 height 15
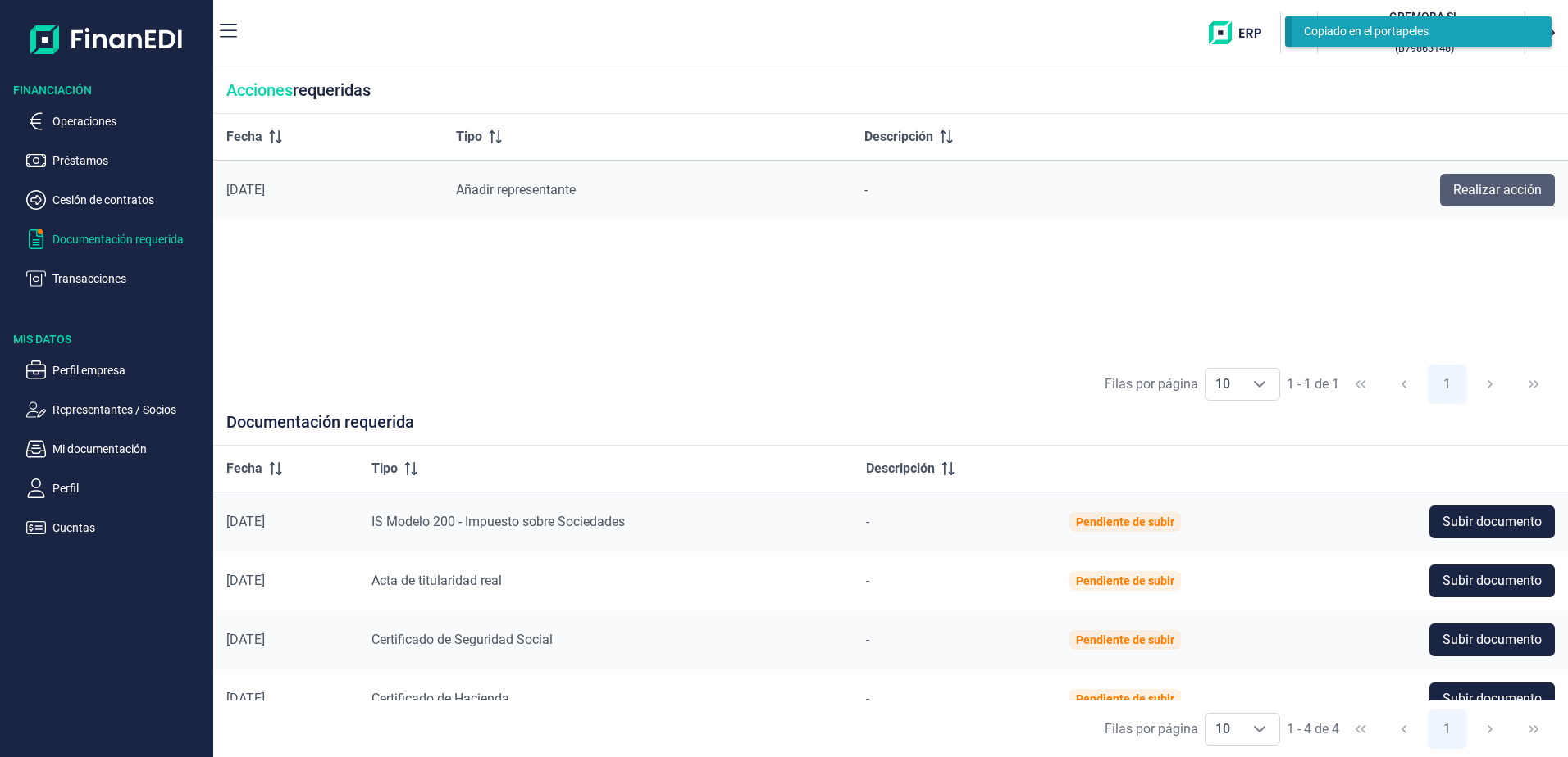
click at [1479, 189] on span "Realizar acción" at bounding box center [1498, 189] width 89 height 20
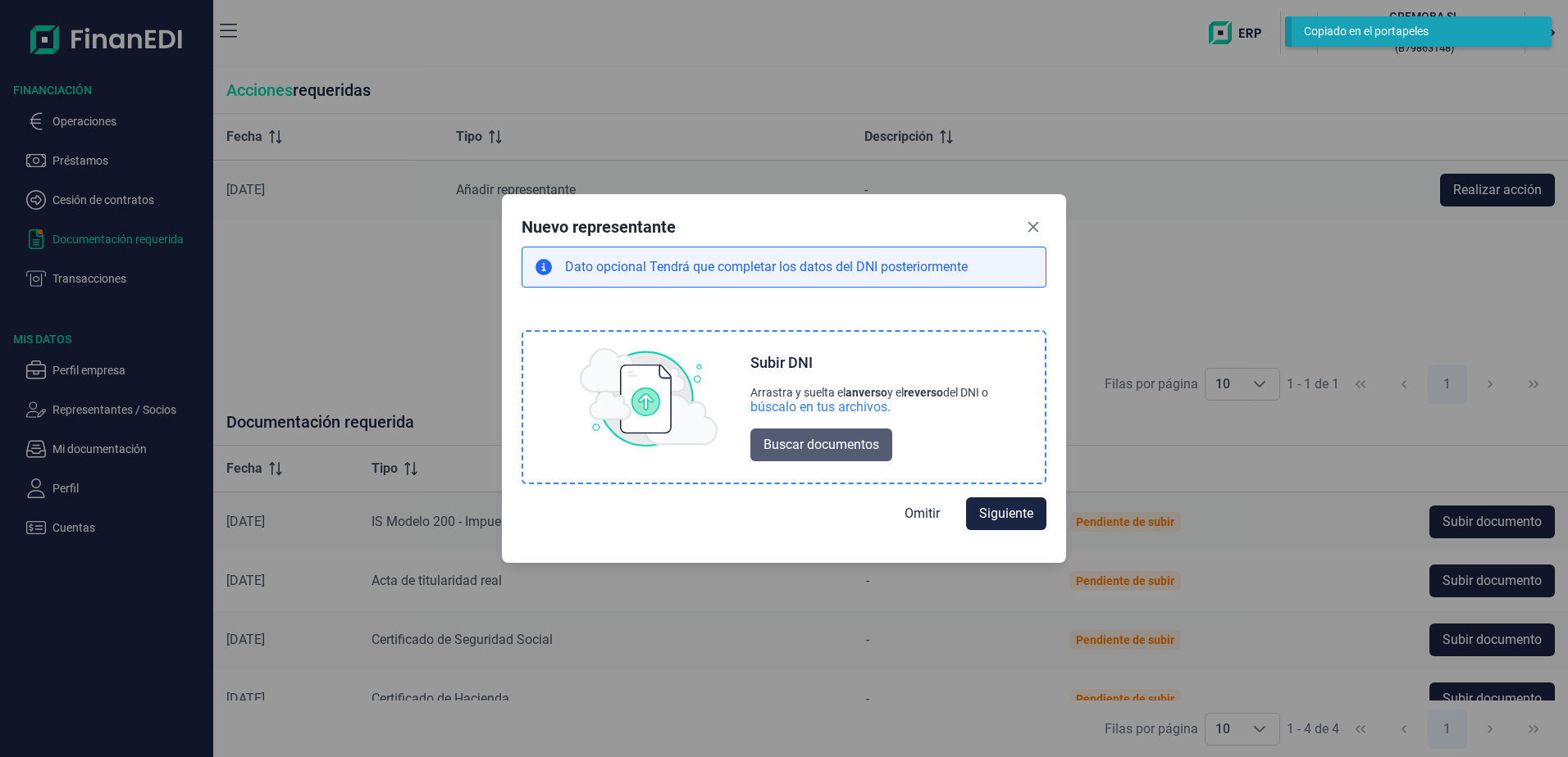
click at [765, 444] on span "Buscar documentos" at bounding box center [820, 445] width 115 height 20
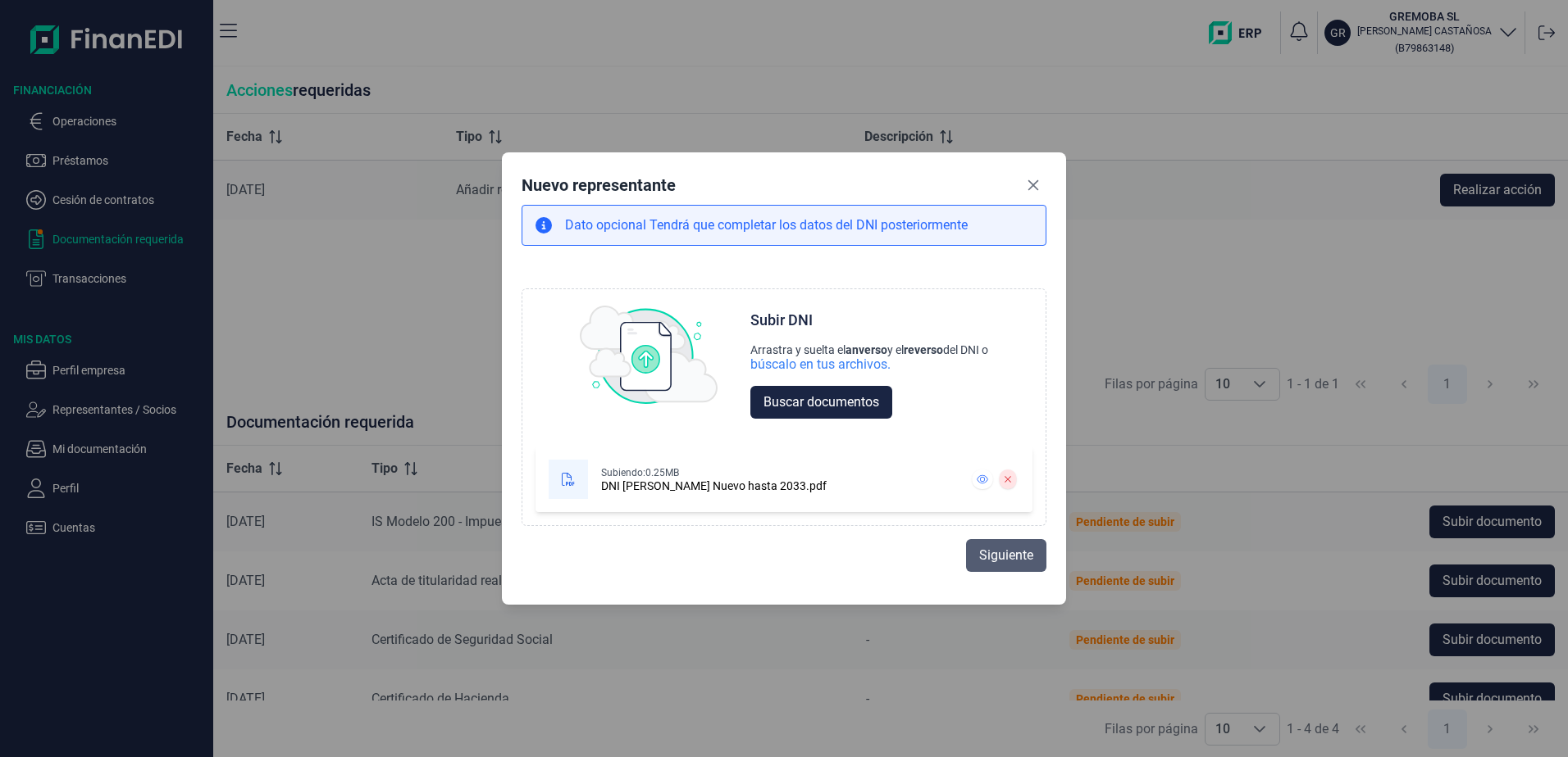
click at [995, 547] on span "Siguiente" at bounding box center [1006, 555] width 54 height 20
select select "ES"
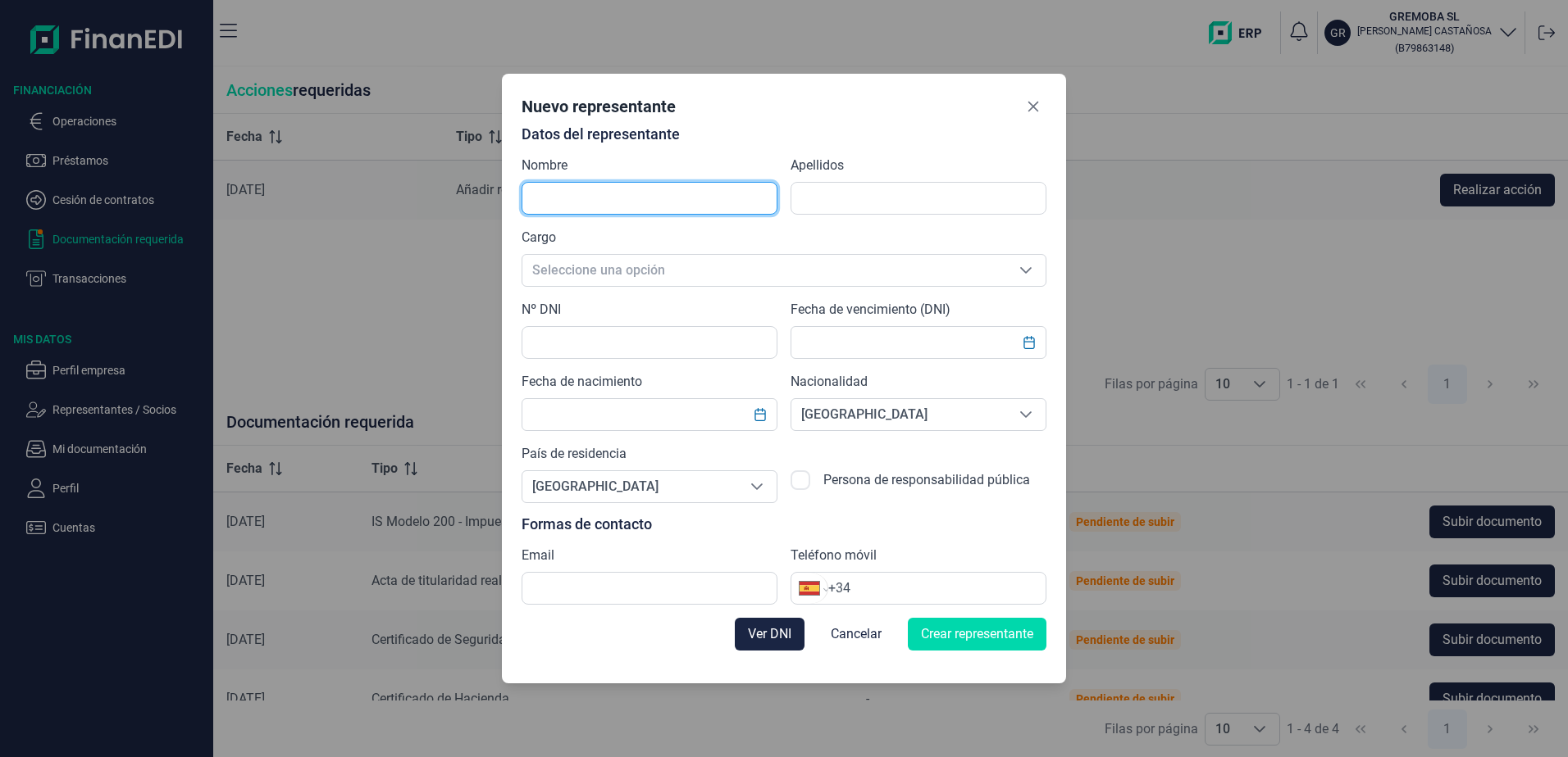
click at [578, 190] on input "text" at bounding box center [650, 198] width 256 height 32
type input "GREGORIO"
type input "CASTANOSA"
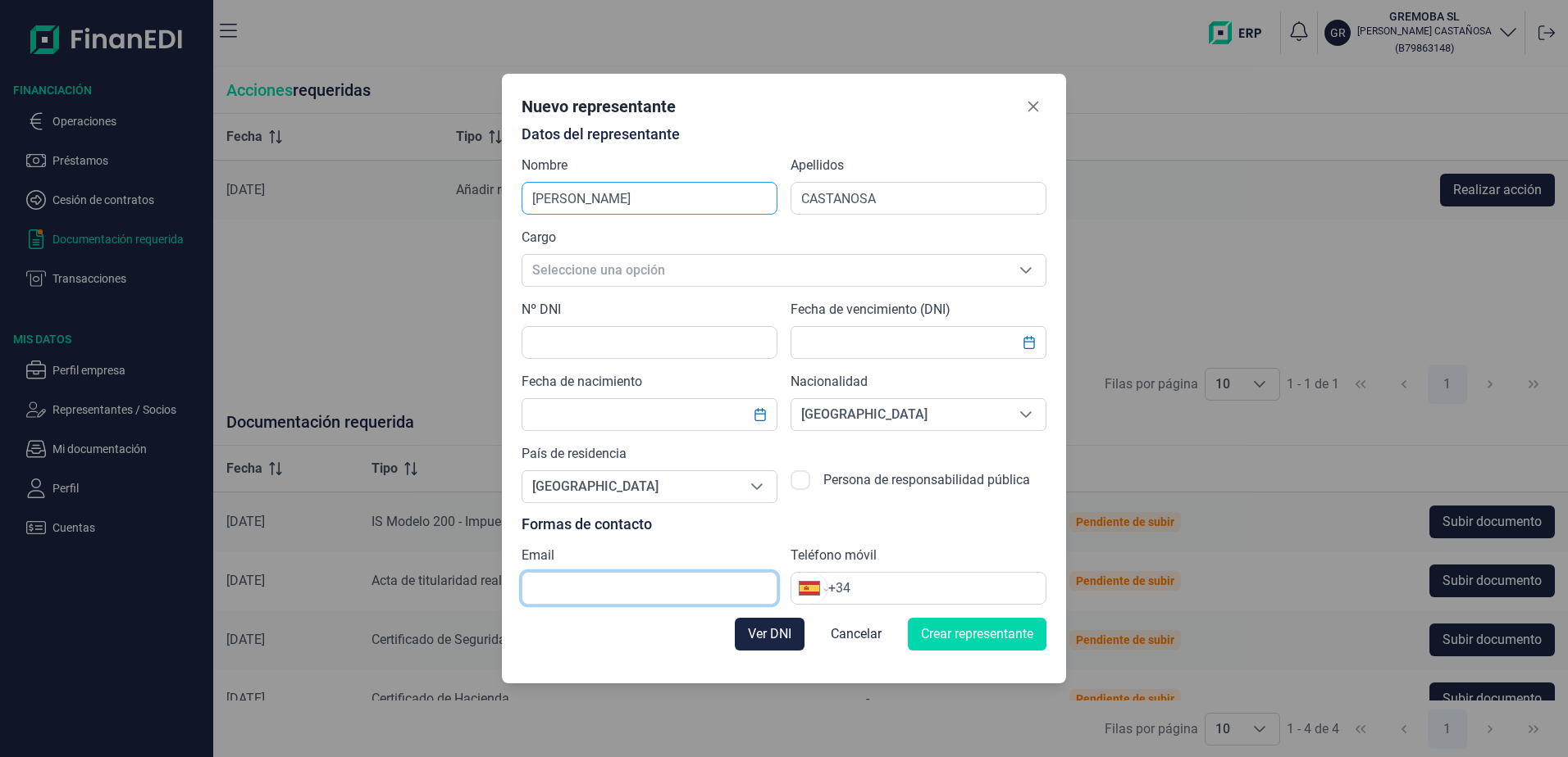
type input "carloscastanosa@yahoo.es"
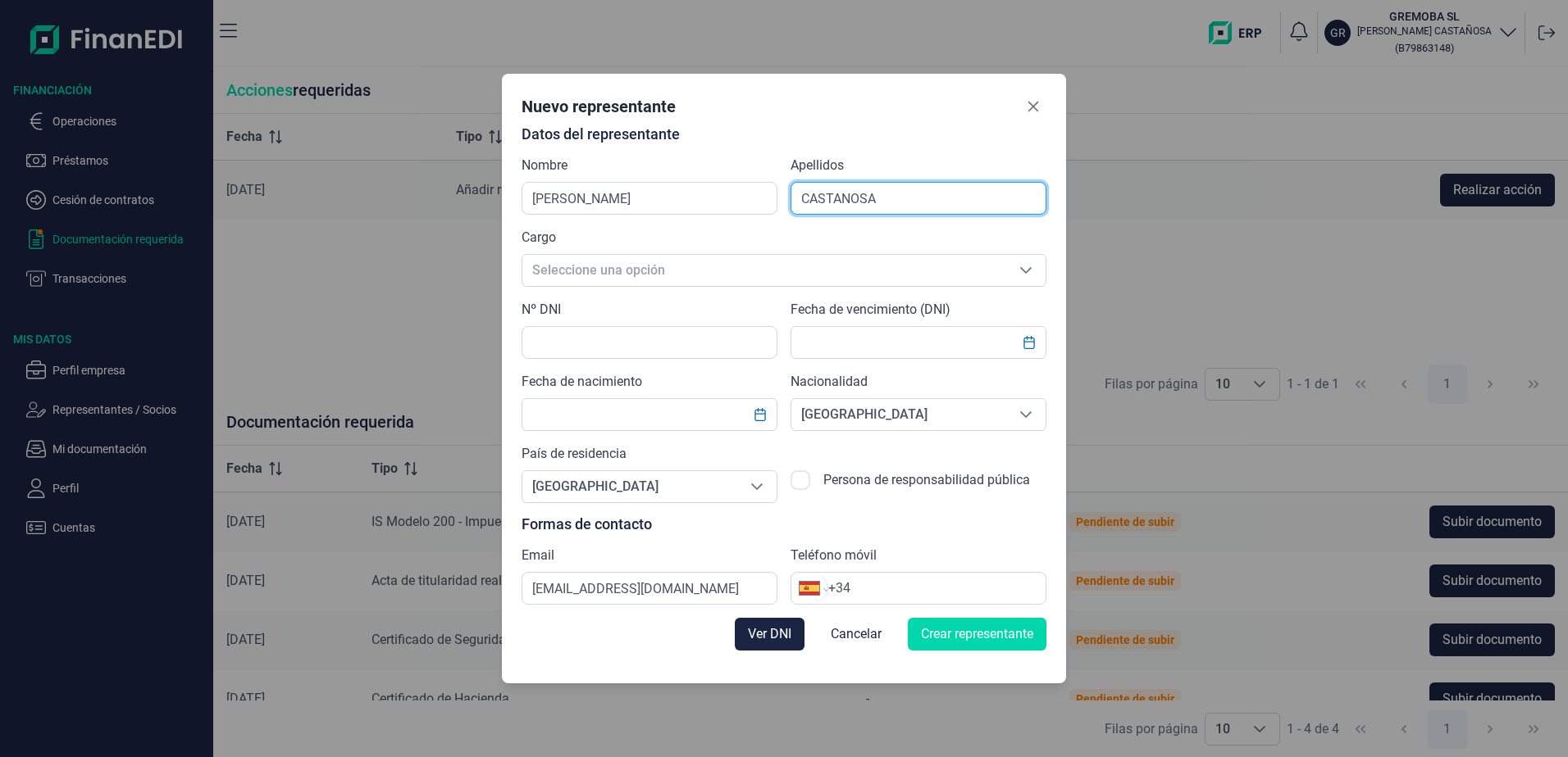
click at [838, 205] on input "CASTANOSA" at bounding box center [918, 198] width 256 height 32
drag, startPoint x: 905, startPoint y: 202, endPoint x: 754, endPoint y: 200, distance: 151.0
click at [754, 200] on div "Datos del representante Nombre GREGORIO Apellidos CASTANOSA Cargo Seleccione un…" at bounding box center [784, 366] width 525 height 479
type input "MODESTO BAÑOS"
click at [584, 269] on span "Seleccione una opción" at bounding box center [764, 270] width 484 height 31
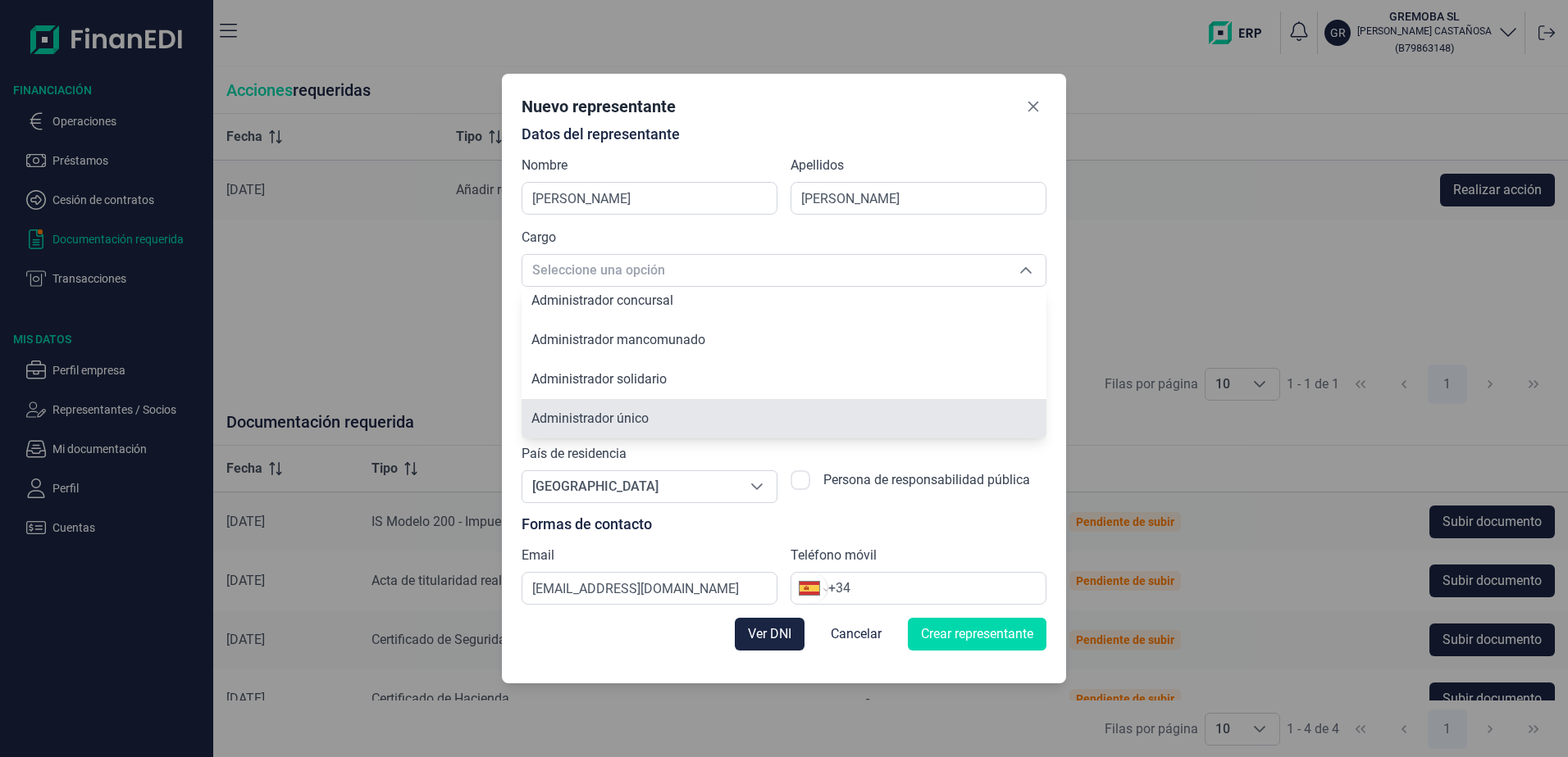
click at [587, 425] on span "Administrador único" at bounding box center [590, 418] width 117 height 15
type input "Administrador único"
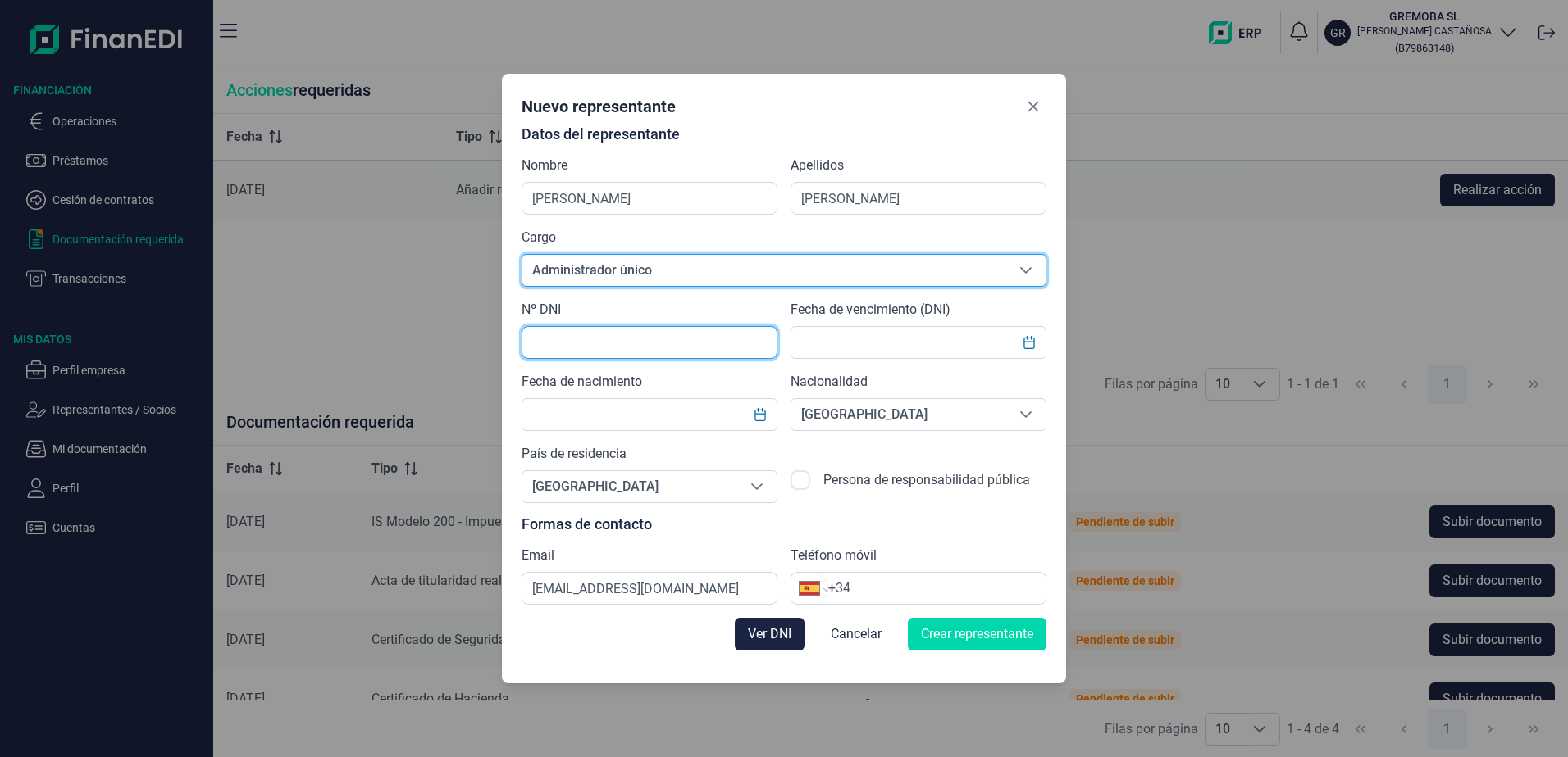
click at [585, 336] on input "text" at bounding box center [650, 343] width 256 height 32
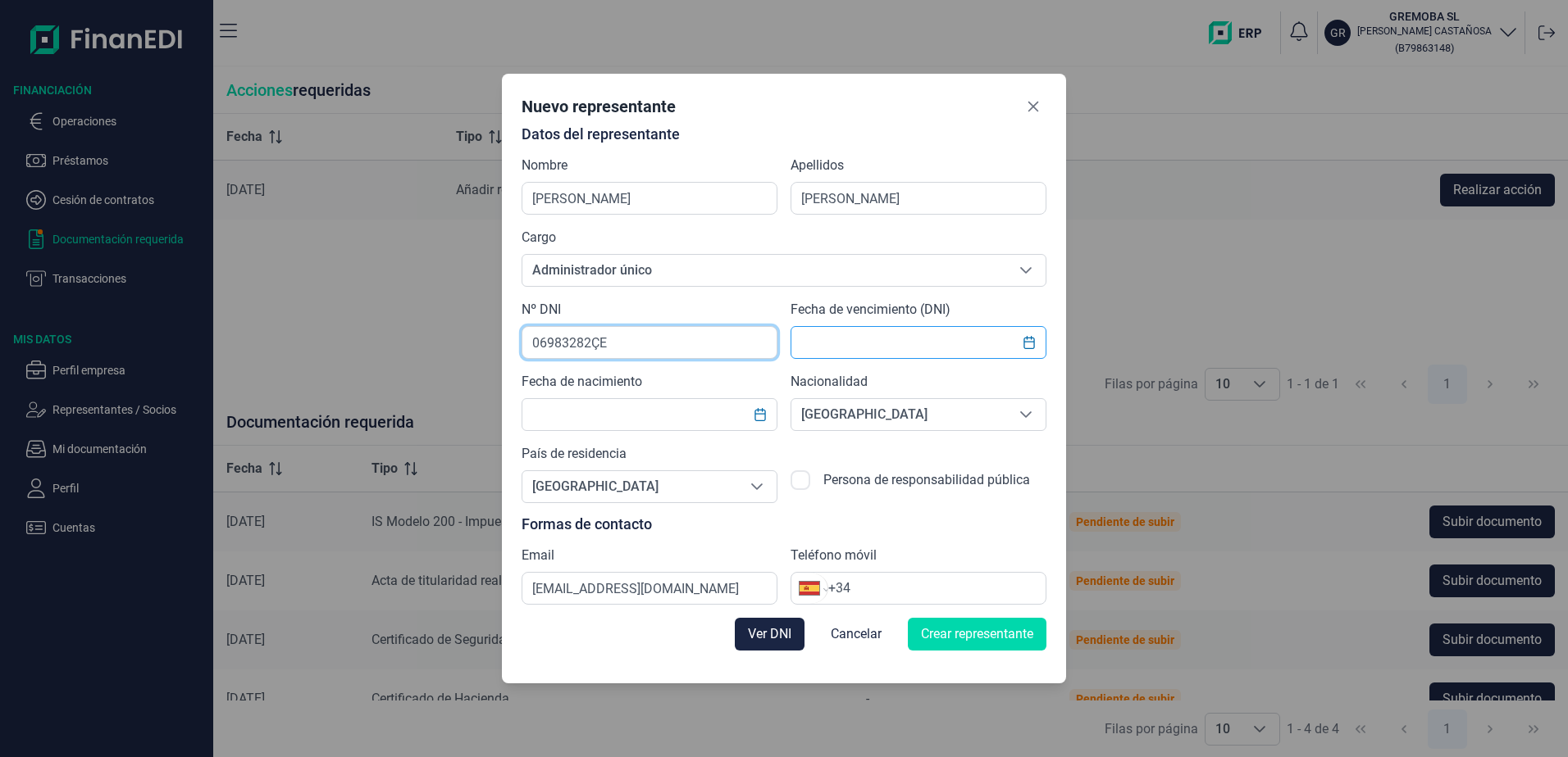
type input "06983282ÇE"
click at [841, 339] on input "text" at bounding box center [918, 343] width 256 height 32
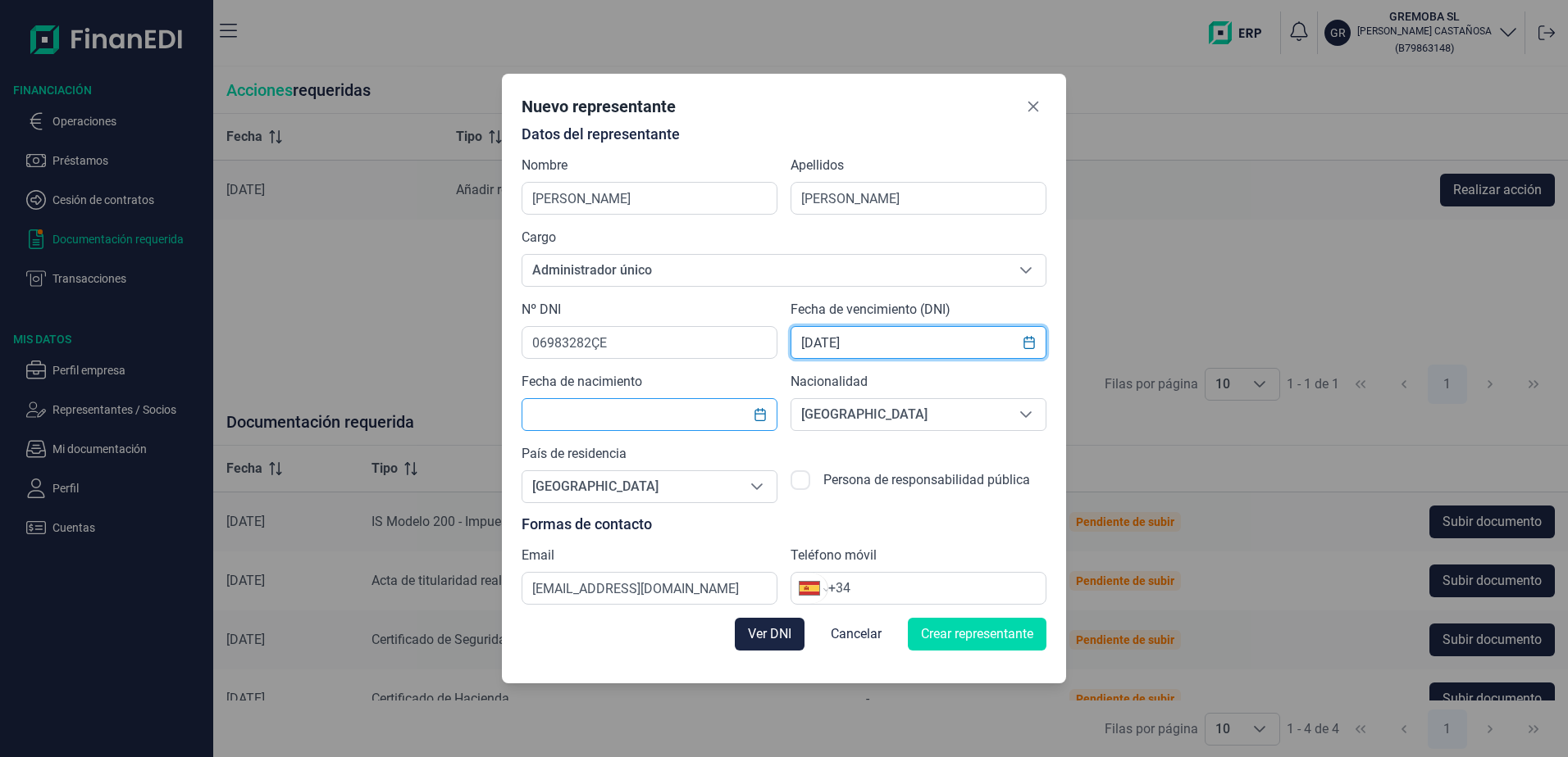
type input "27/03/2033"
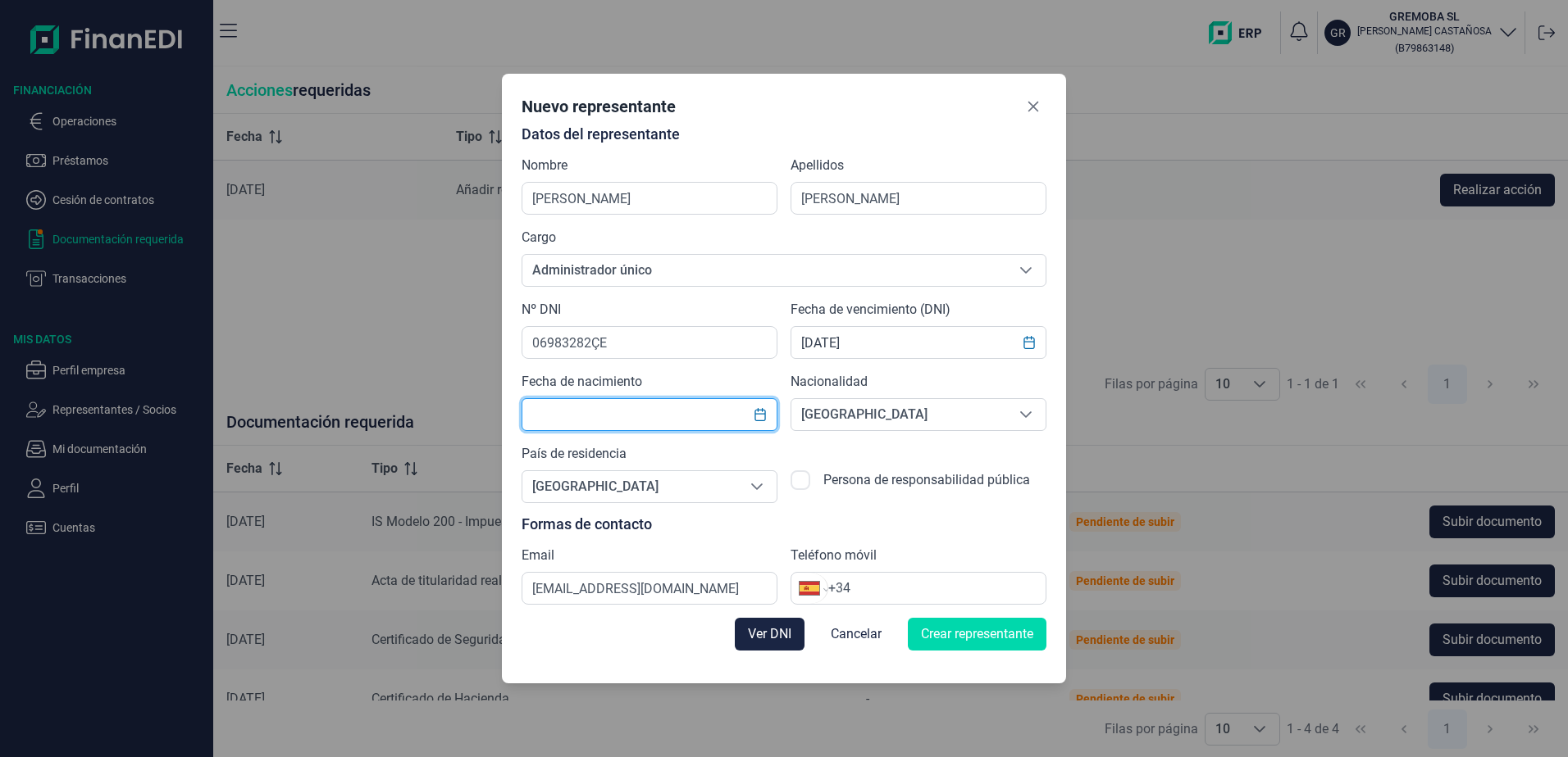
click at [537, 411] on input "text" at bounding box center [650, 414] width 256 height 32
type input "30/06/1959"
click at [700, 543] on div "Datos del representante Nombre GREGORIO Apellidos MODESTO BAÑOS Cargo Administr…" at bounding box center [784, 366] width 525 height 479
click at [1016, 630] on span "Crear representante" at bounding box center [977, 634] width 112 height 20
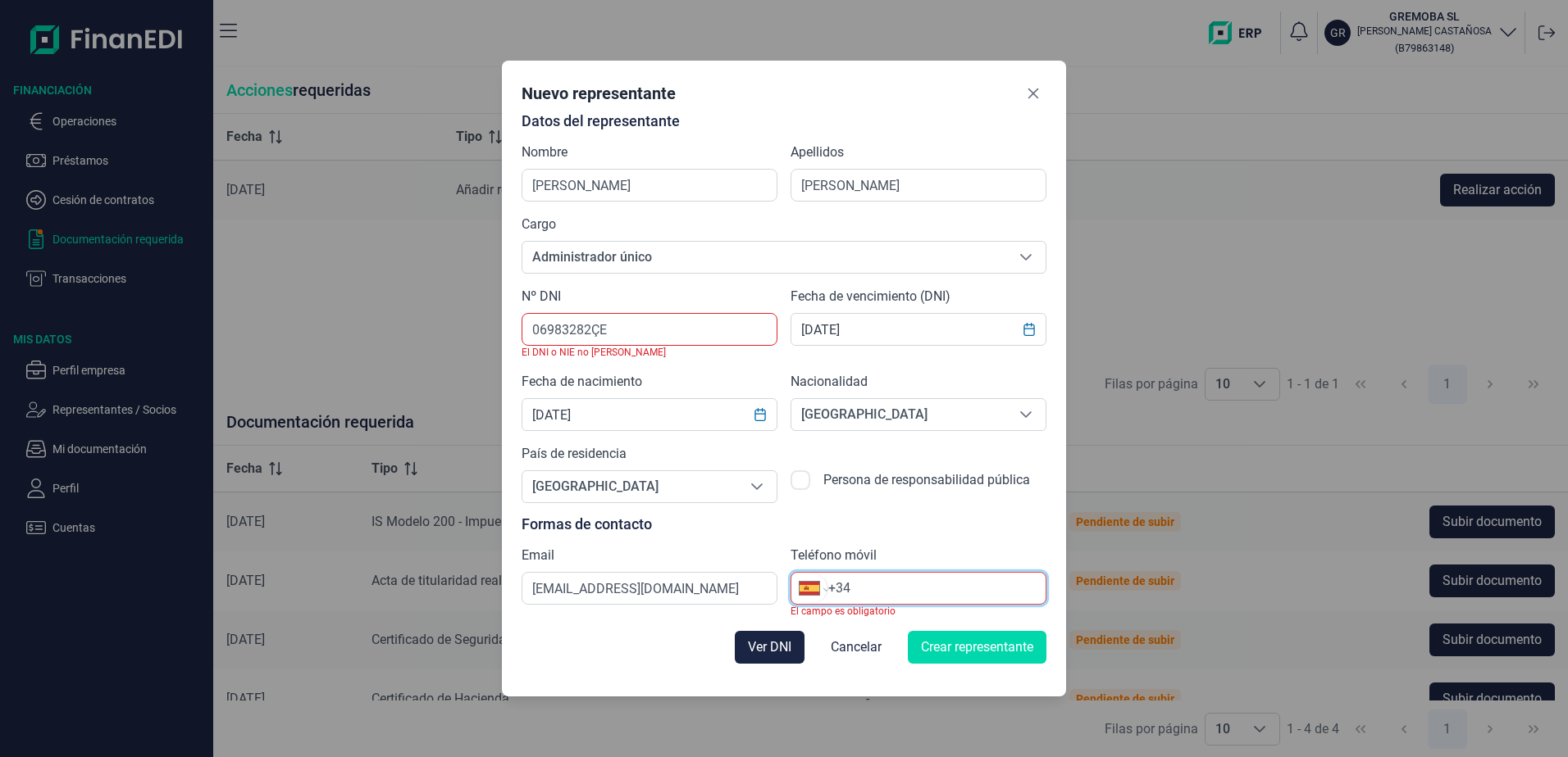
click at [863, 587] on input "+34" at bounding box center [937, 588] width 217 height 20
type input "+34 639 60 56 57"
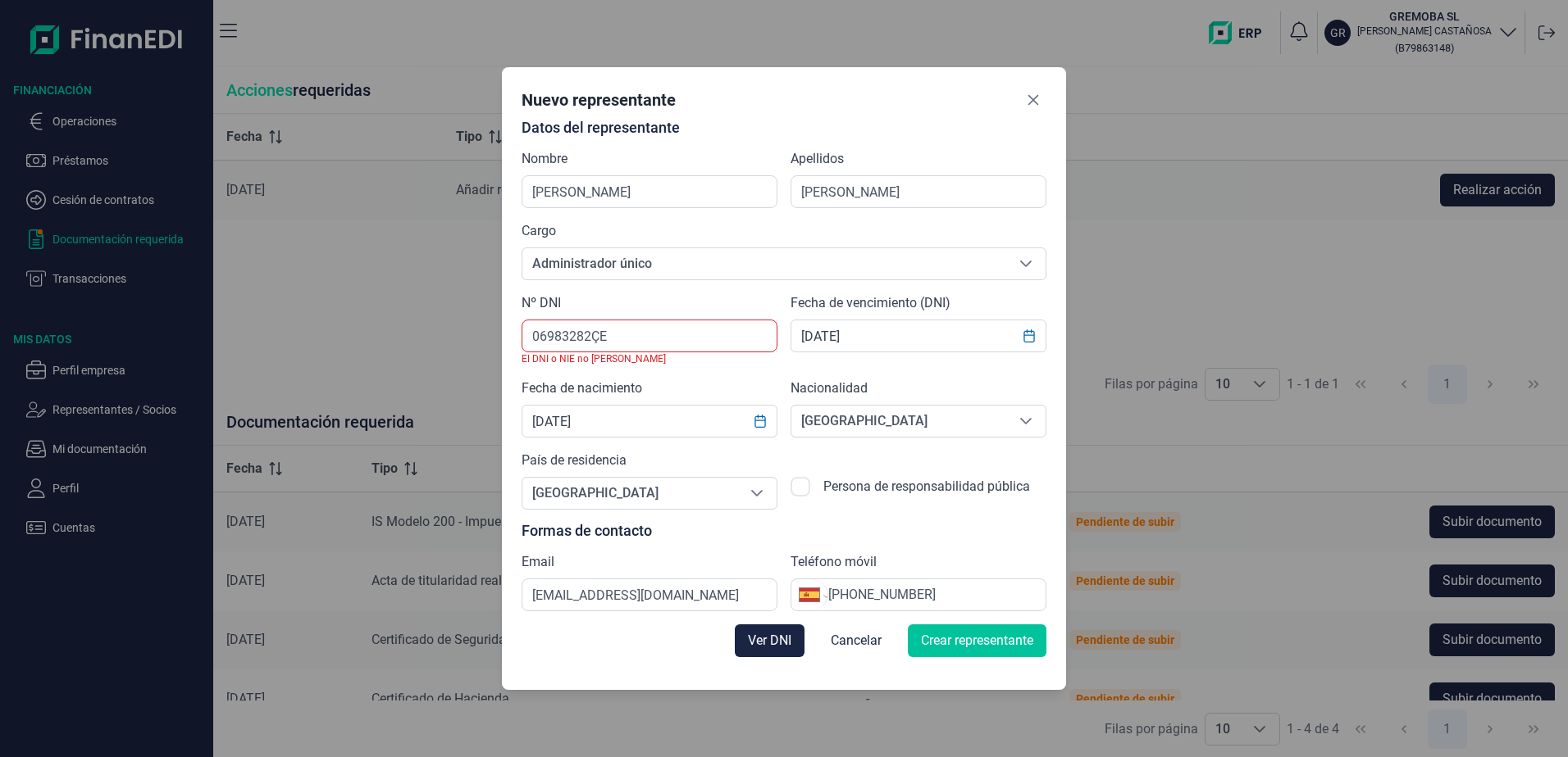
click at [954, 646] on span "Crear representante" at bounding box center [977, 641] width 112 height 20
click at [589, 333] on input "06983282ÇE" at bounding box center [650, 336] width 256 height 32
click at [599, 329] on input "06983282ÇE" at bounding box center [650, 336] width 256 height 32
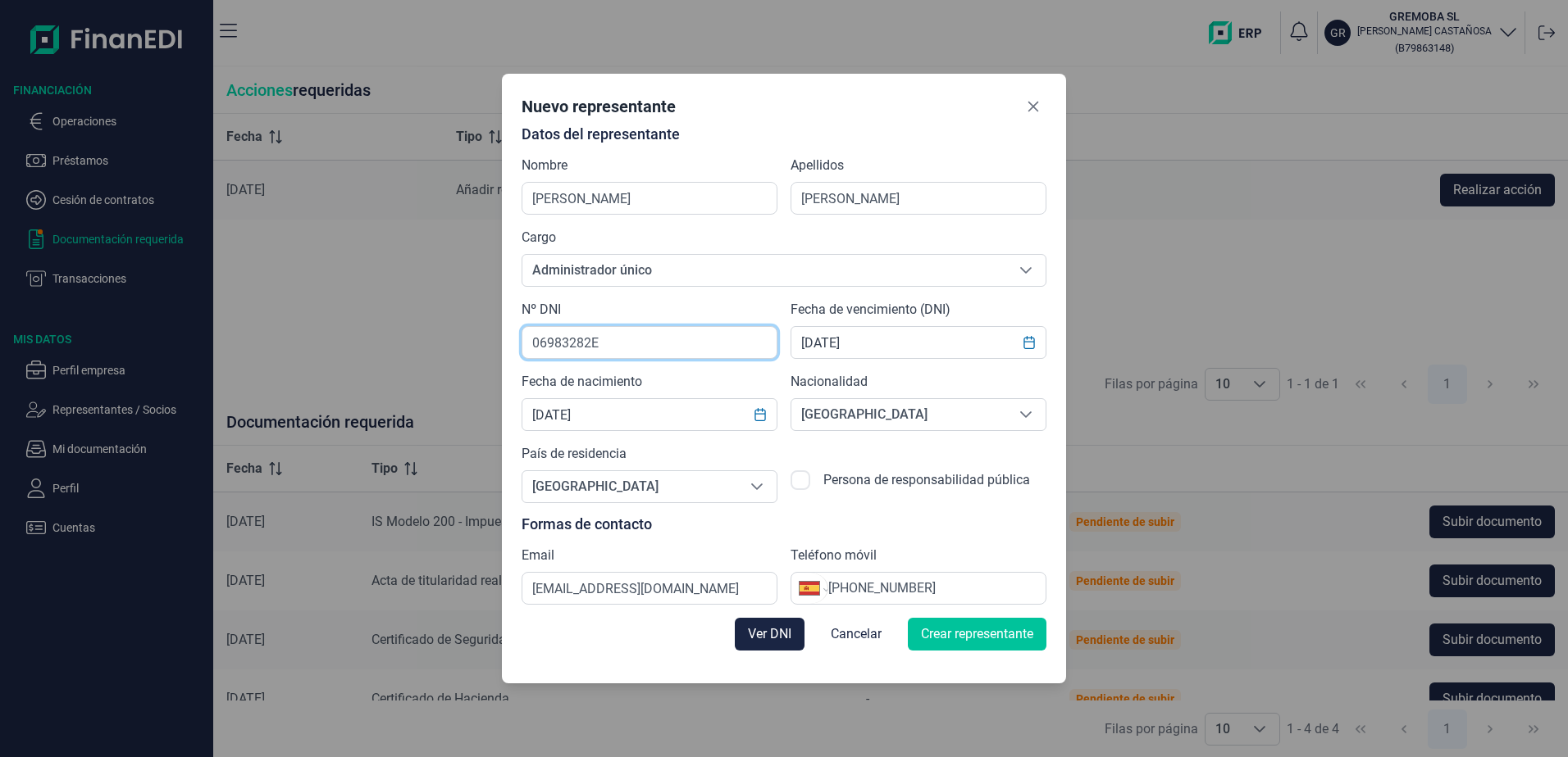
type input "06983282E"
click at [965, 640] on span "Crear representante" at bounding box center [977, 634] width 112 height 20
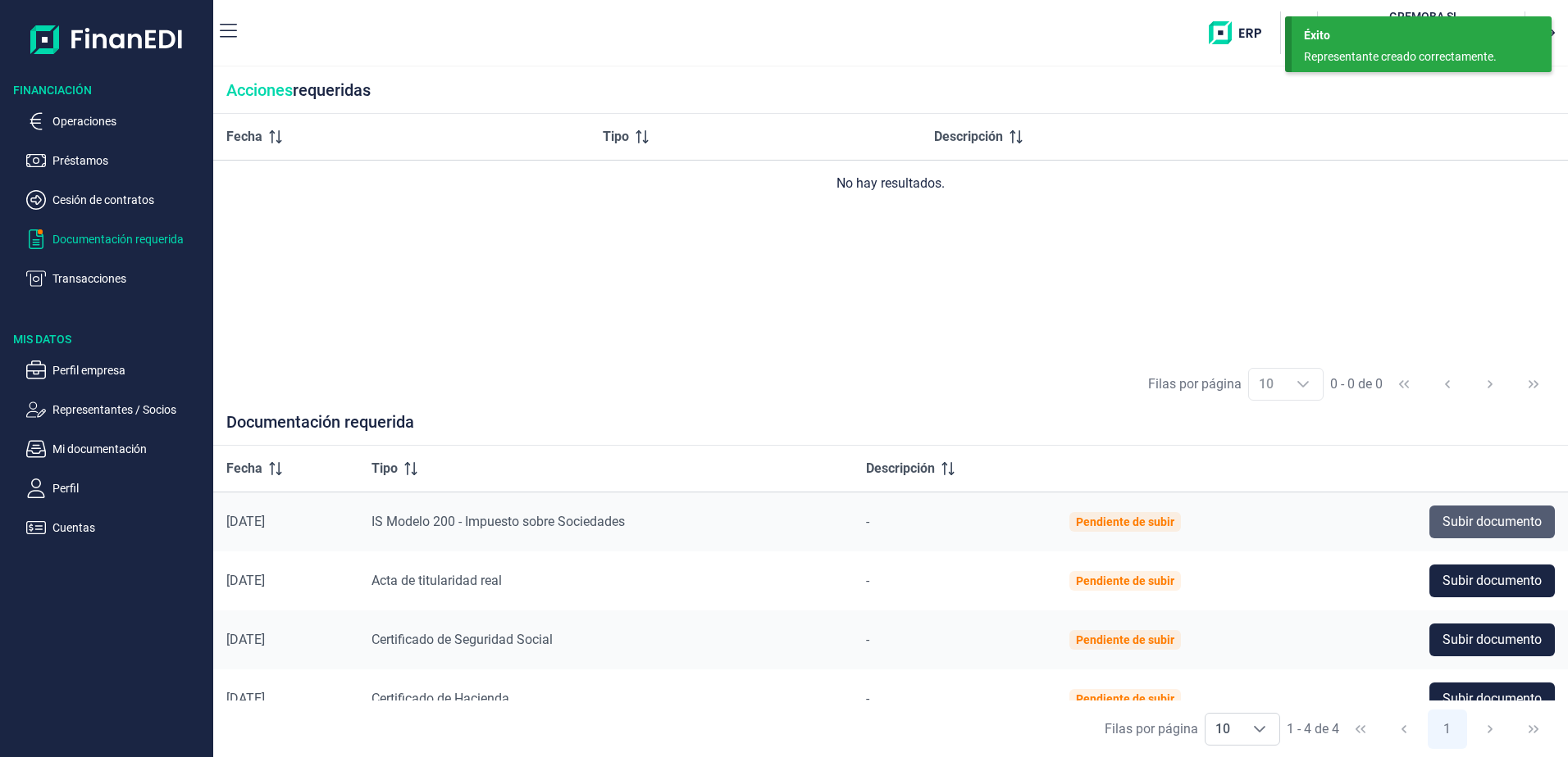
click at [1454, 528] on span "Subir documento" at bounding box center [1492, 522] width 99 height 20
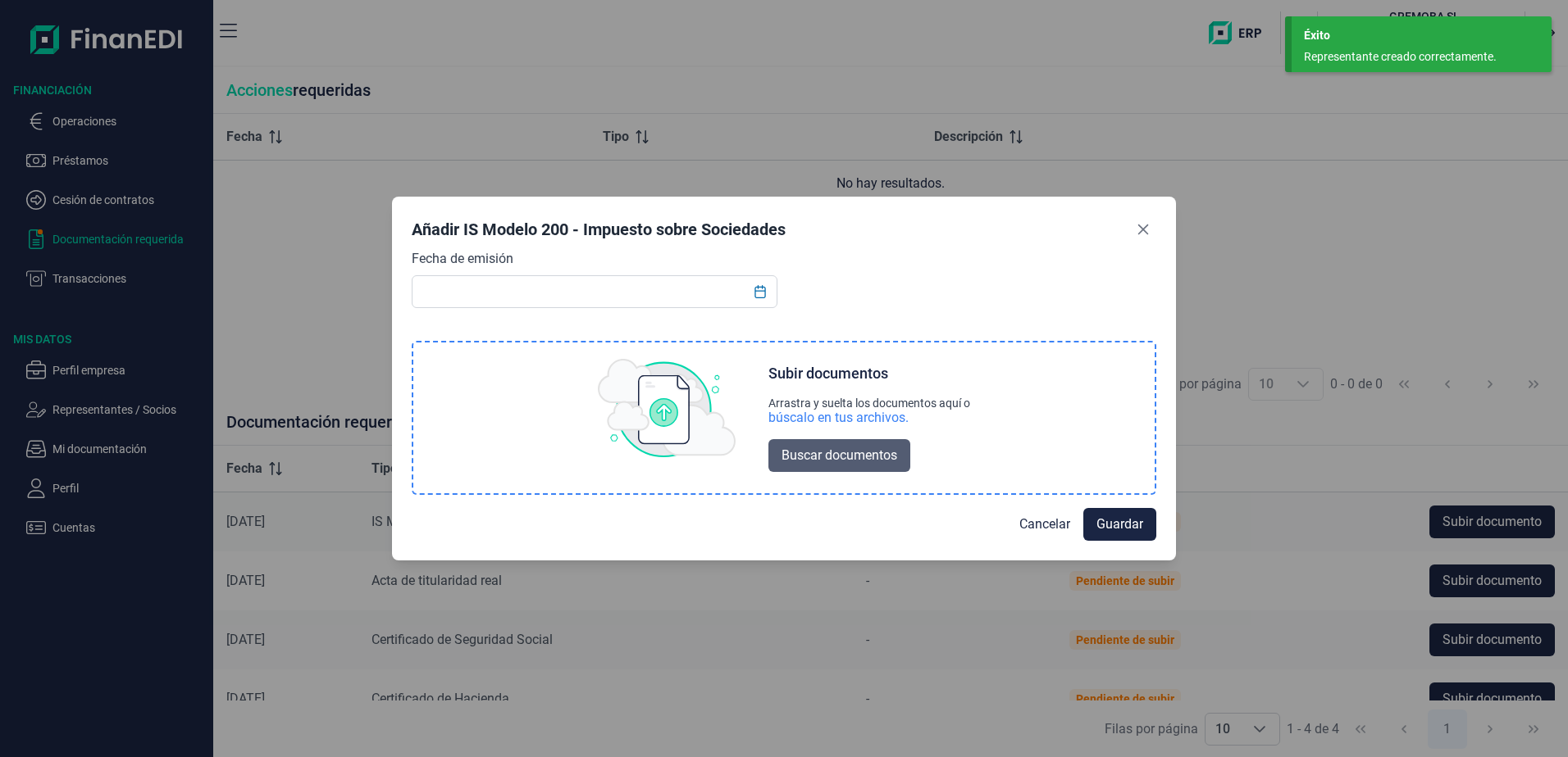
click at [840, 464] on span "Buscar documentos" at bounding box center [838, 455] width 115 height 20
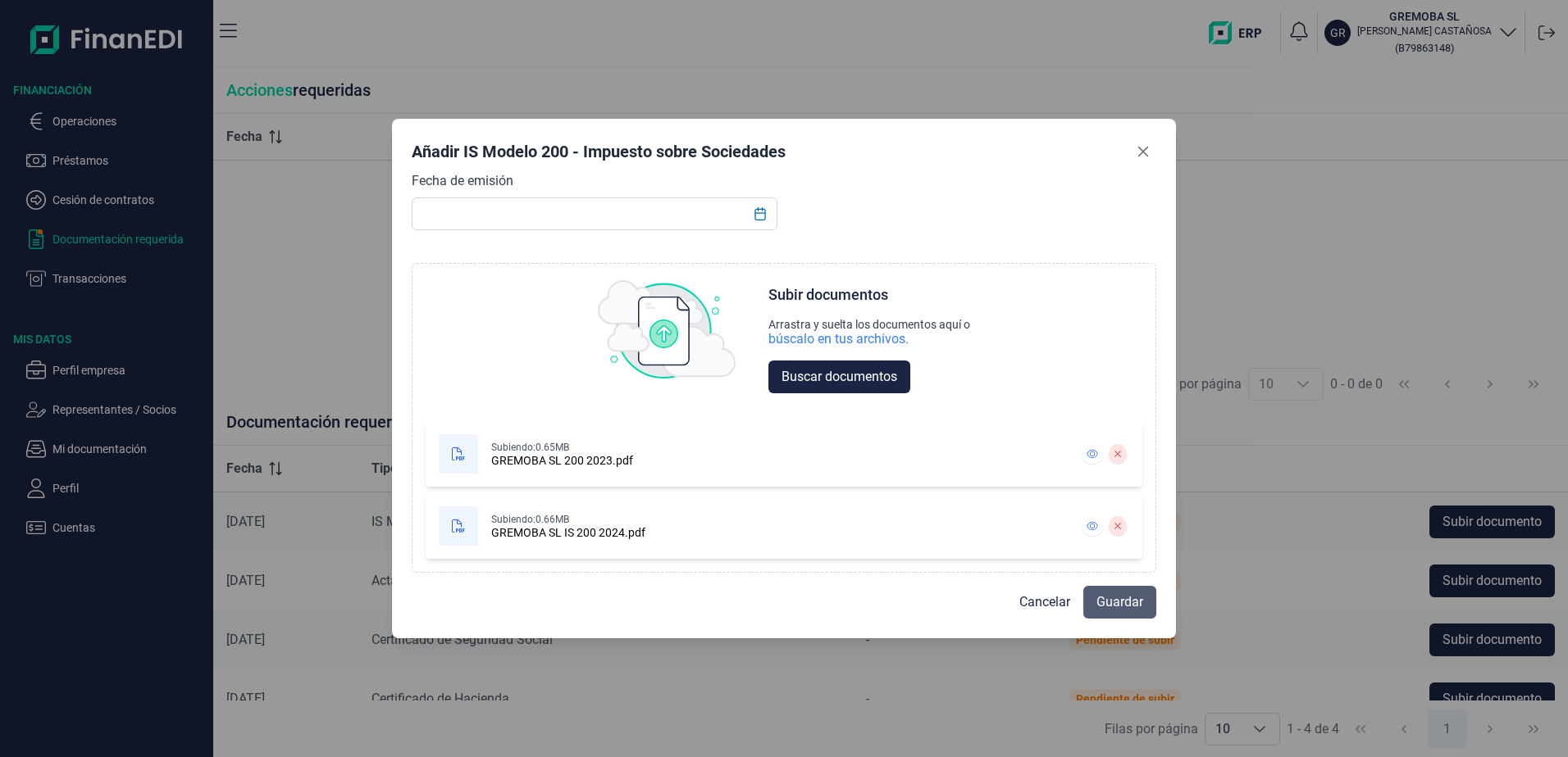
click at [1129, 592] on span "Guardar" at bounding box center [1119, 602] width 47 height 20
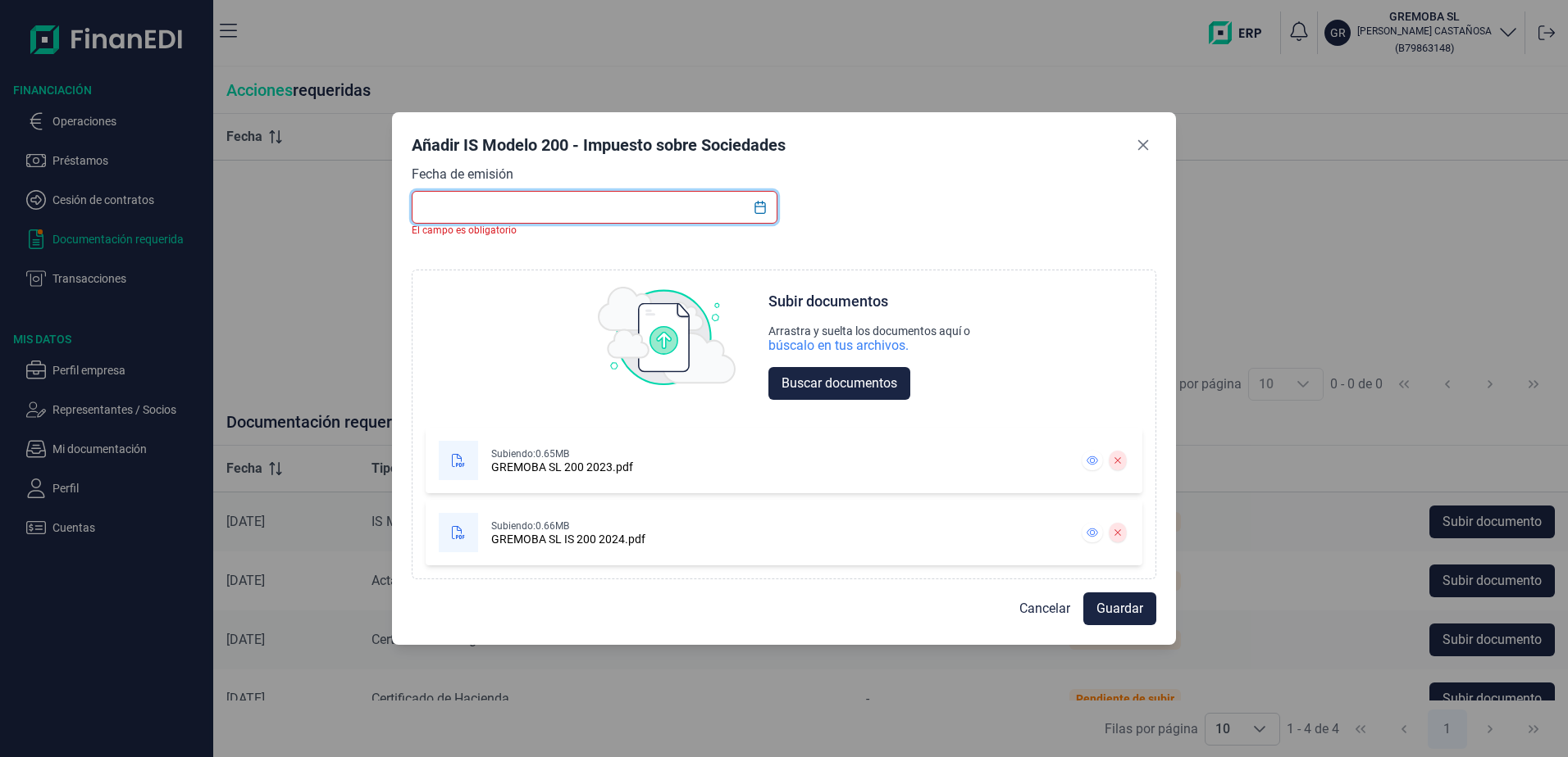
click at [424, 205] on input "text" at bounding box center [594, 208] width 366 height 32
click at [764, 220] on button "Choose Date" at bounding box center [760, 207] width 31 height 30
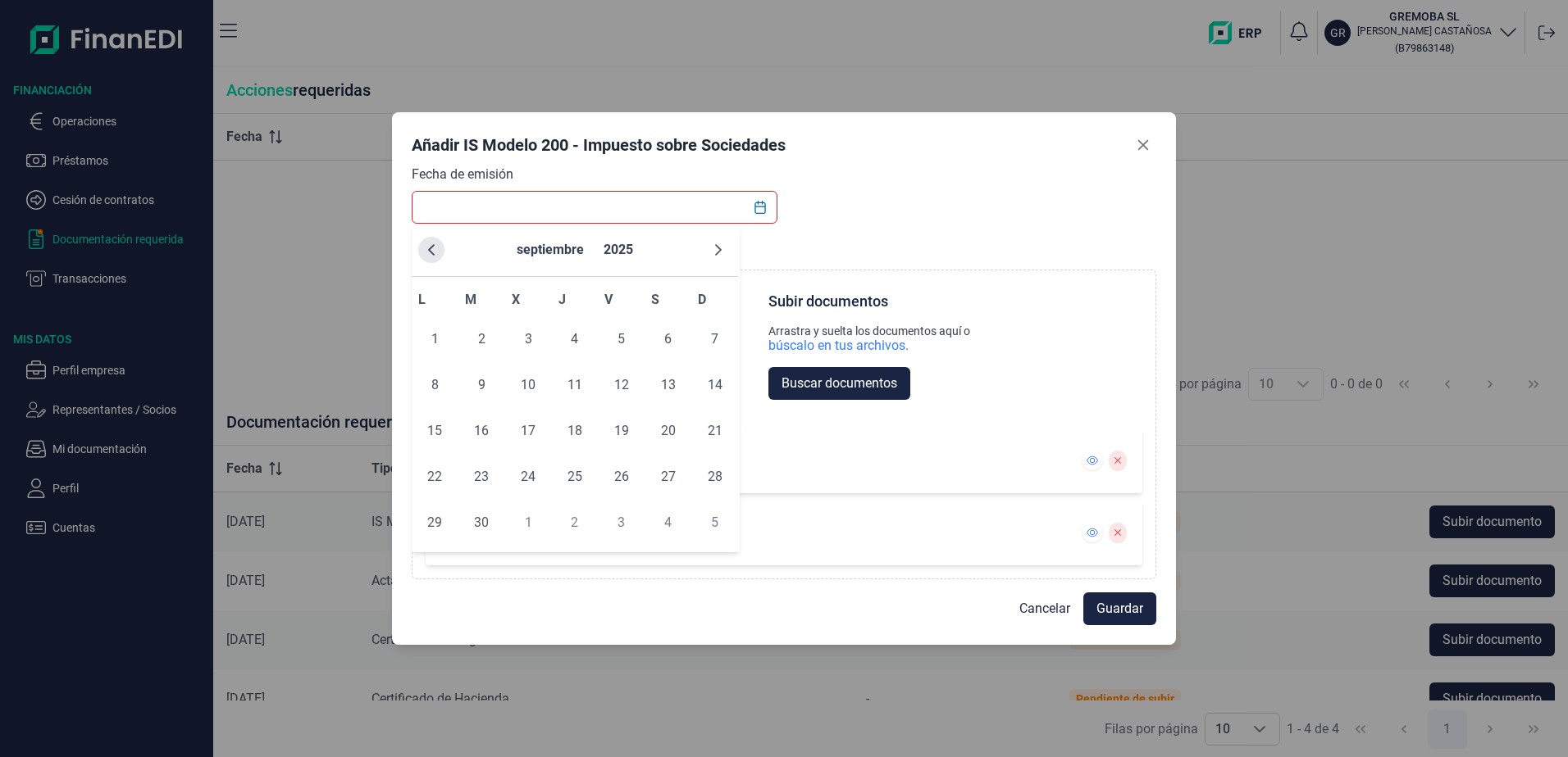
click at [434, 249] on icon "Previous Month" at bounding box center [432, 250] width 13 height 13
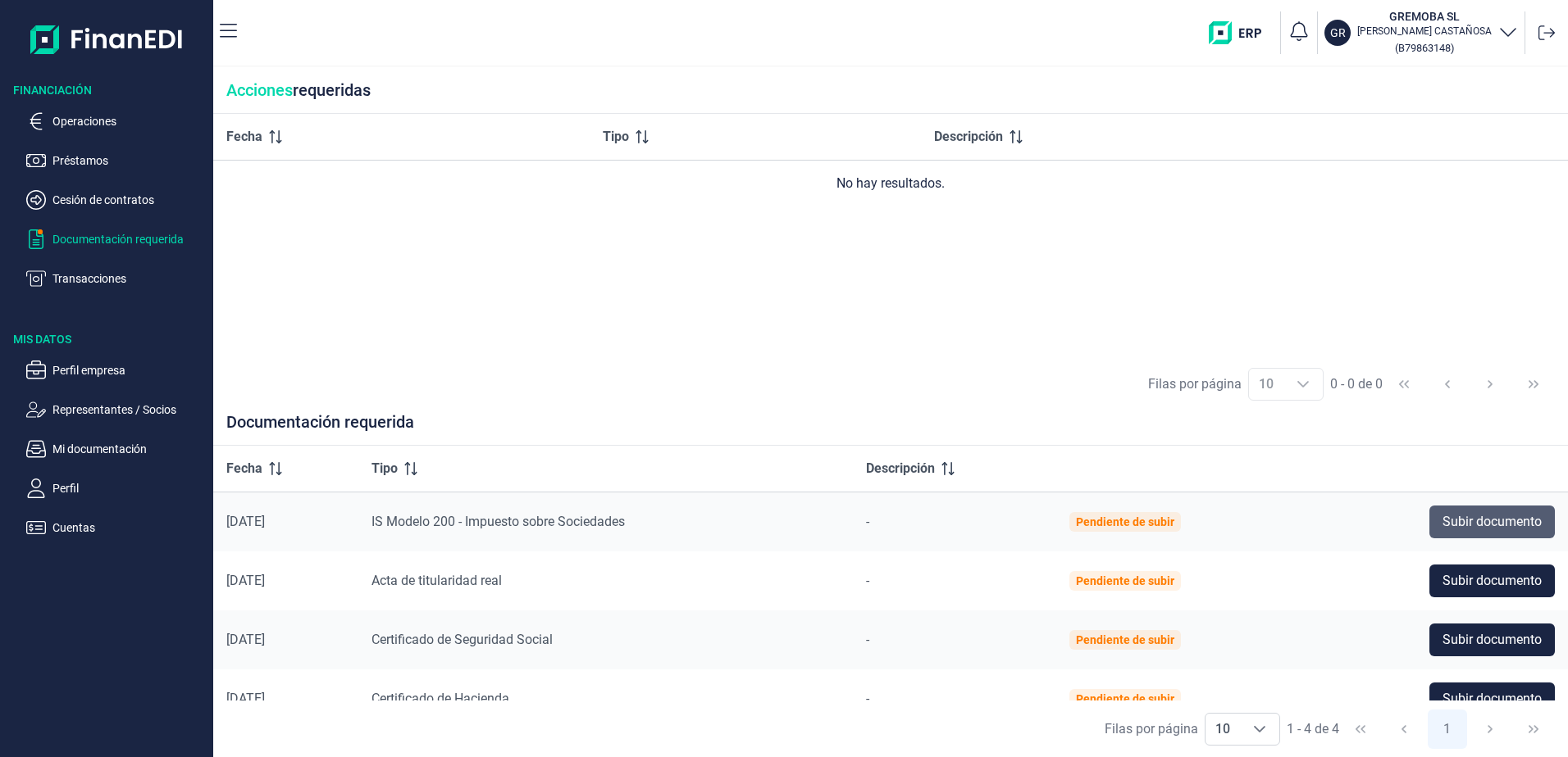
click at [1498, 525] on span "Subir documento" at bounding box center [1492, 522] width 99 height 20
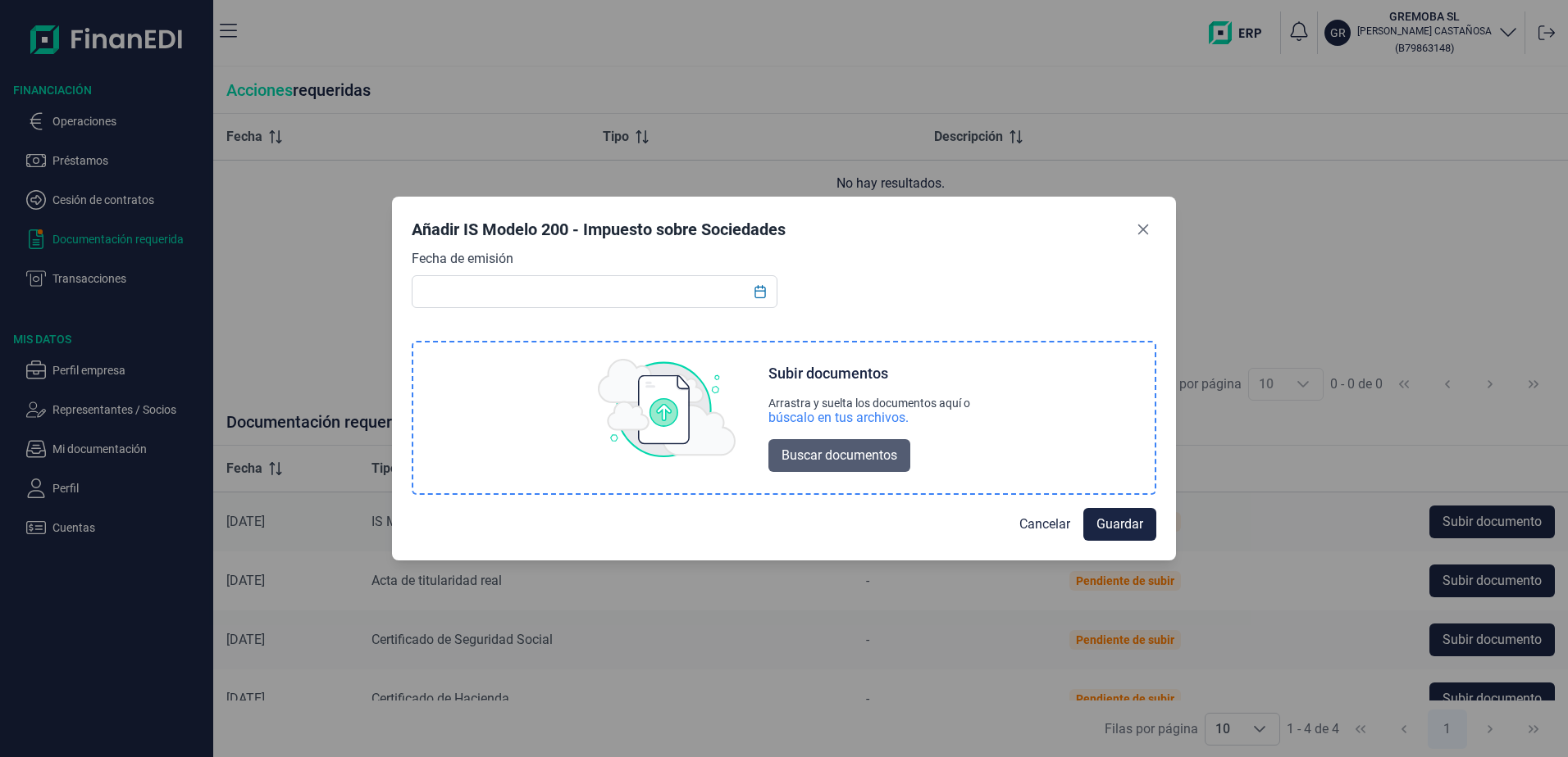
click at [824, 454] on span "Buscar documentos" at bounding box center [838, 455] width 115 height 20
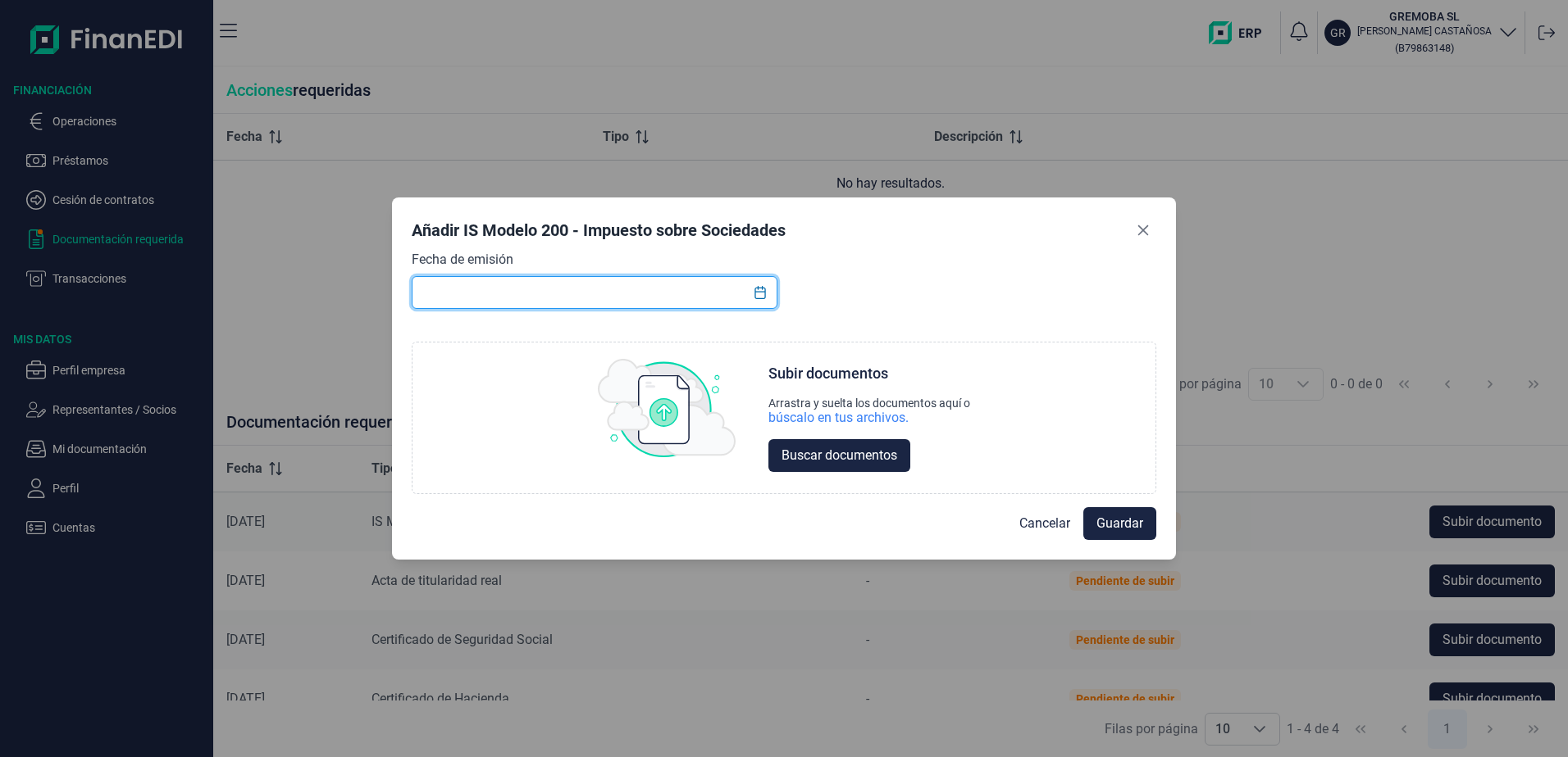
click at [412, 289] on input "text" at bounding box center [594, 292] width 366 height 32
type input "[DATE]"
click at [791, 457] on span "Buscar documentos" at bounding box center [838, 455] width 115 height 20
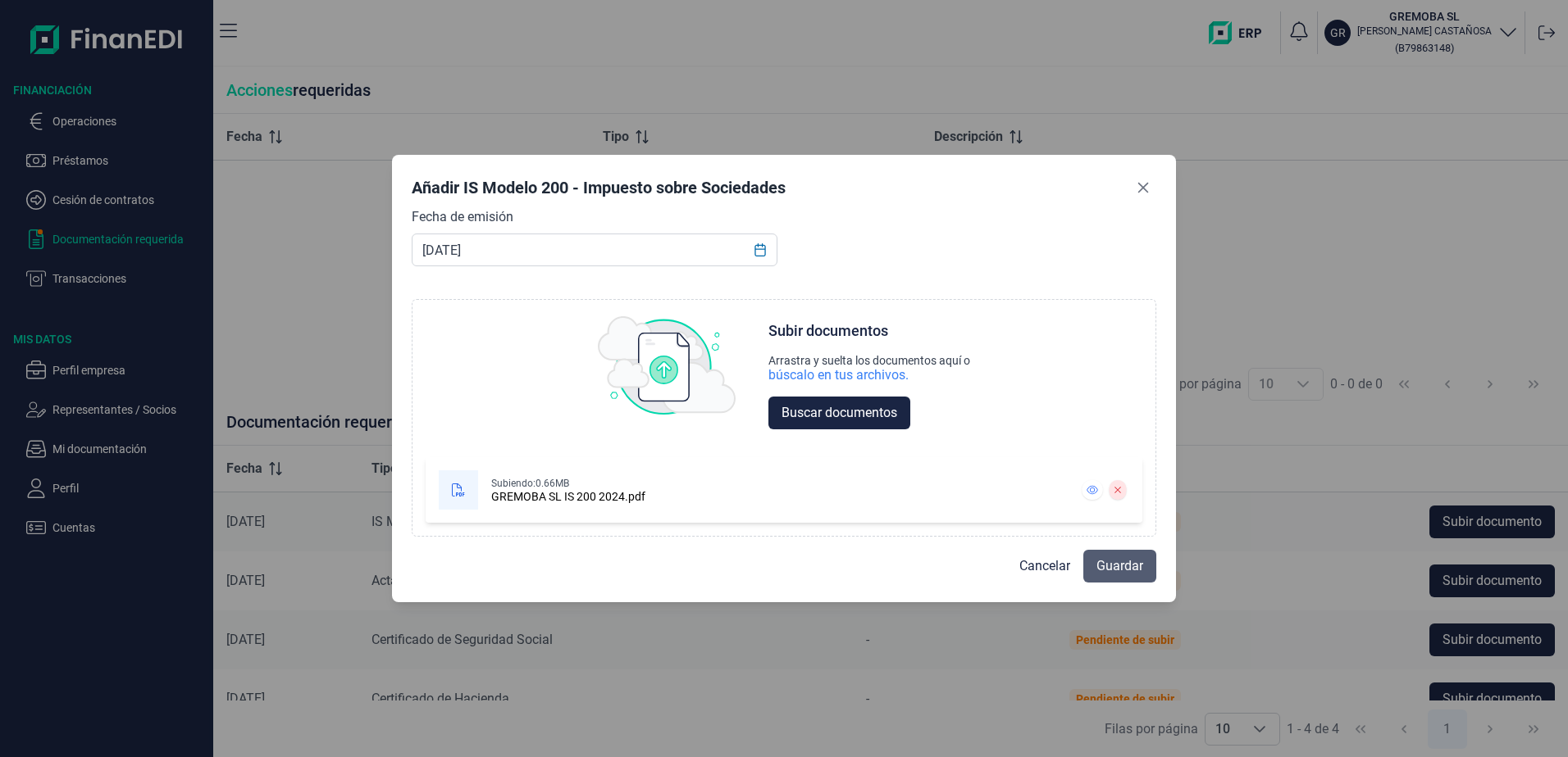
click at [1144, 570] on button "Guardar" at bounding box center [1119, 567] width 73 height 32
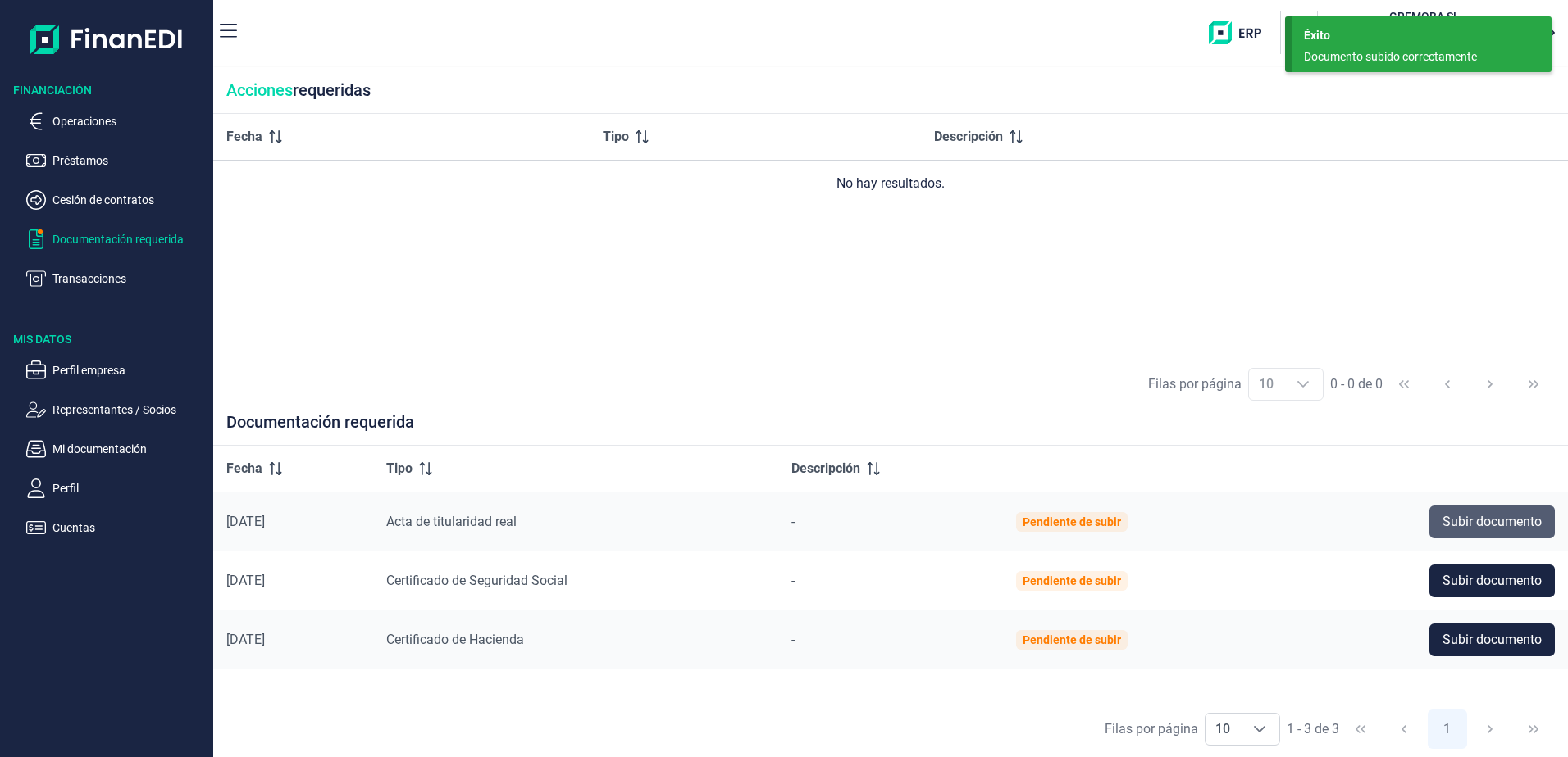
click at [1448, 533] on button "Subir documento" at bounding box center [1493, 522] width 126 height 32
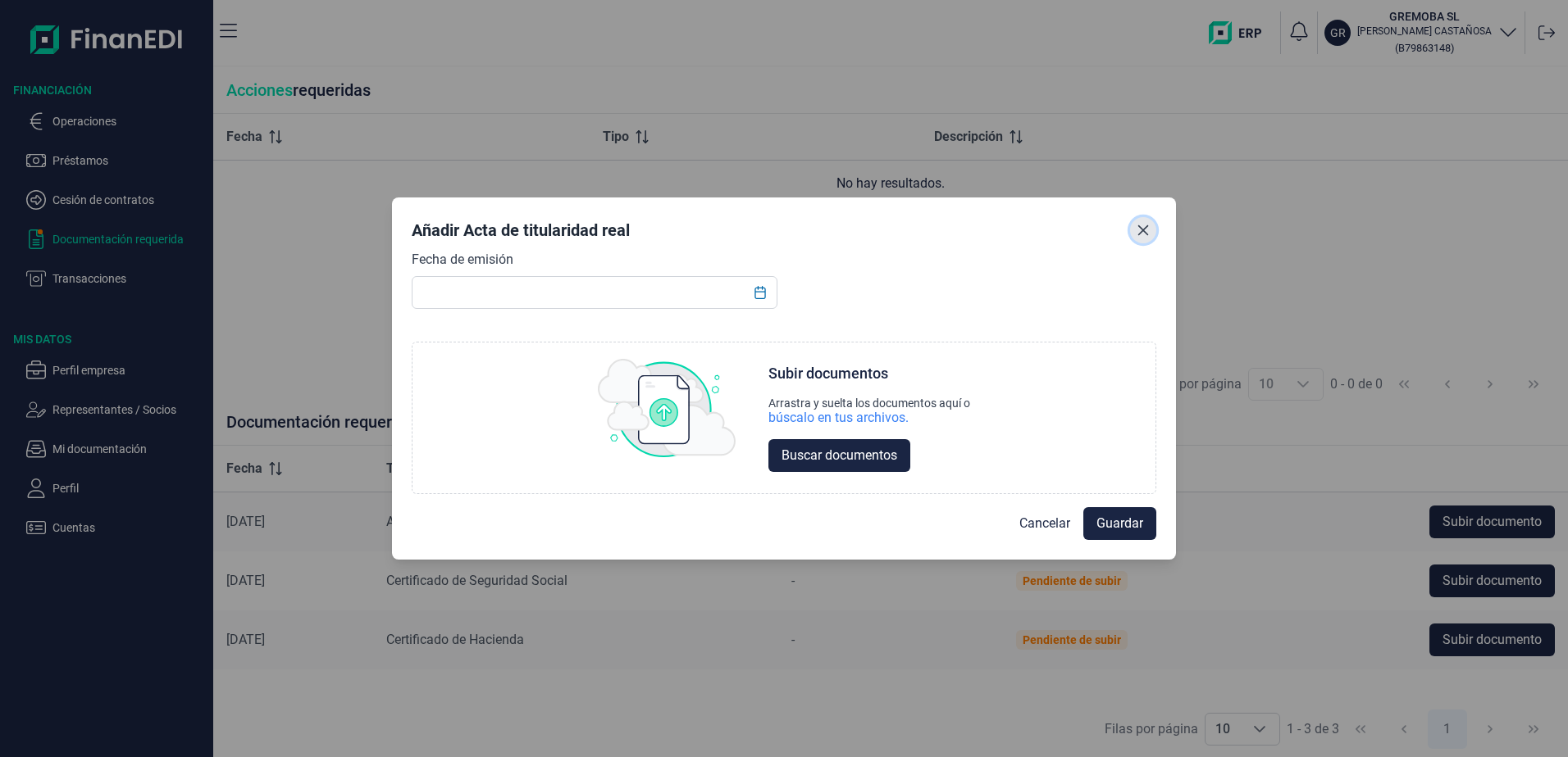
click at [1148, 238] on button "Close" at bounding box center [1143, 230] width 27 height 27
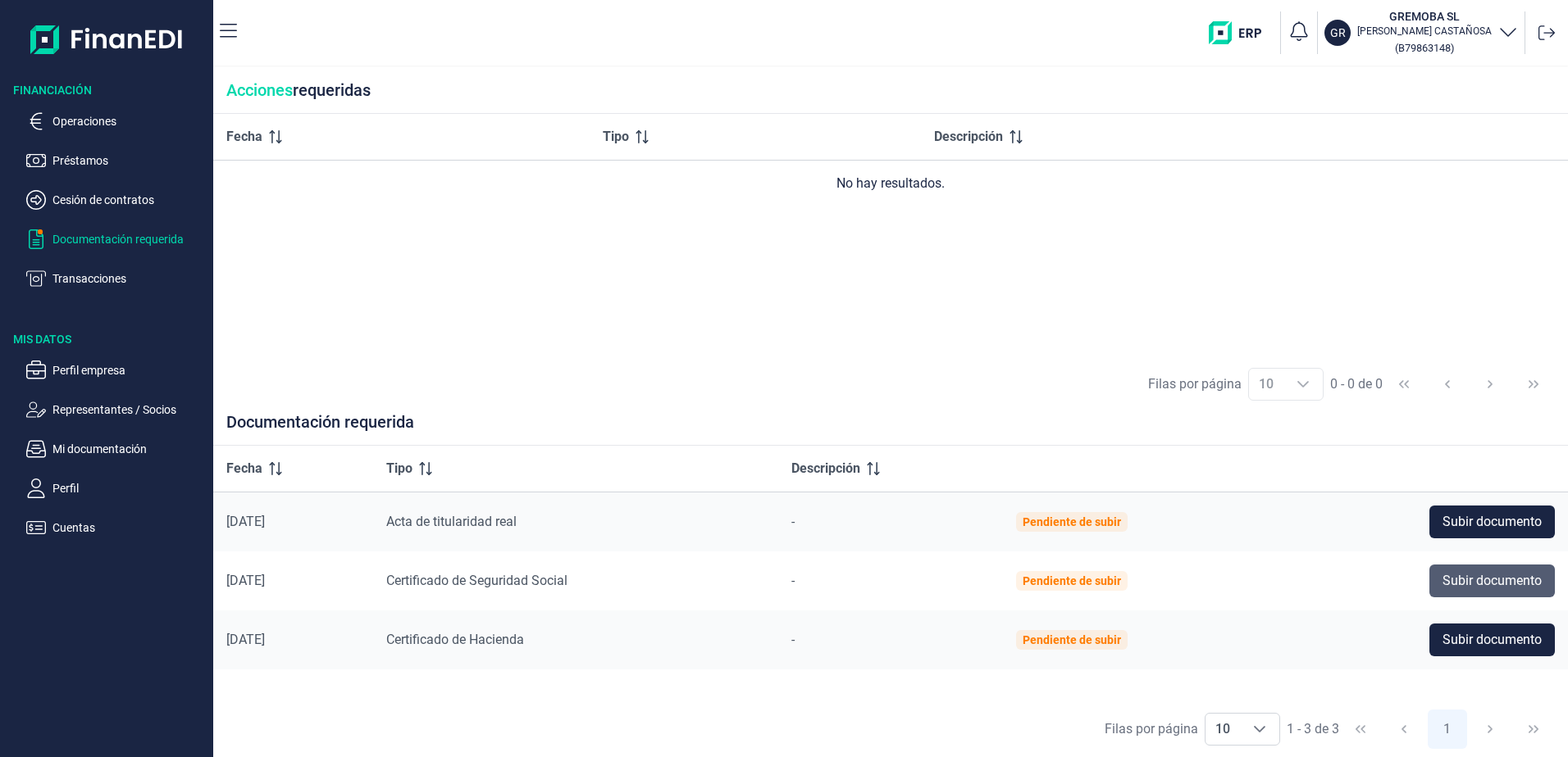
click at [1477, 573] on span "Subir documento" at bounding box center [1492, 581] width 99 height 20
